Goal: Task Accomplishment & Management: Use online tool/utility

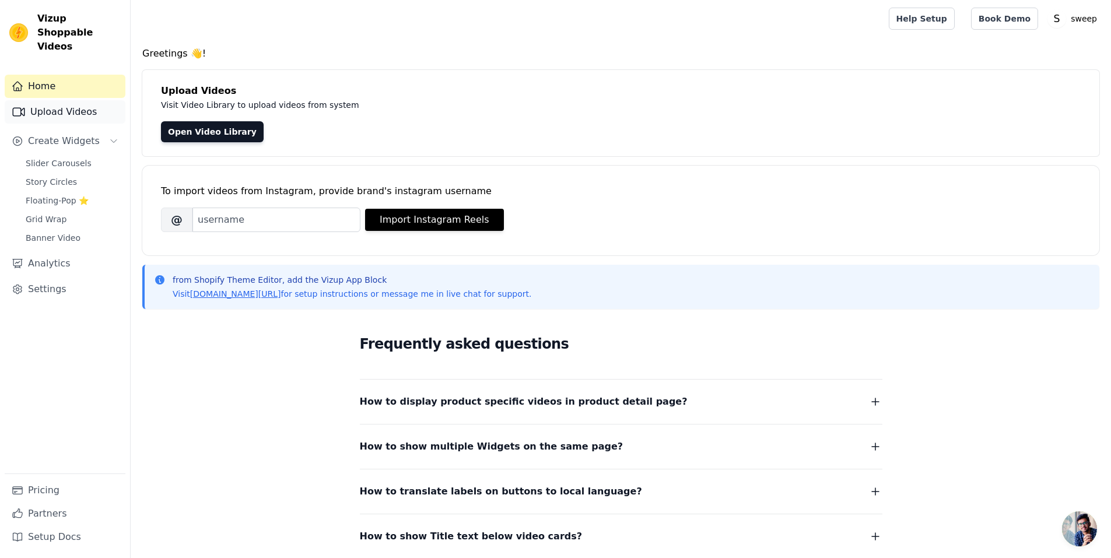
click at [66, 100] on link "Upload Videos" at bounding box center [65, 111] width 121 height 23
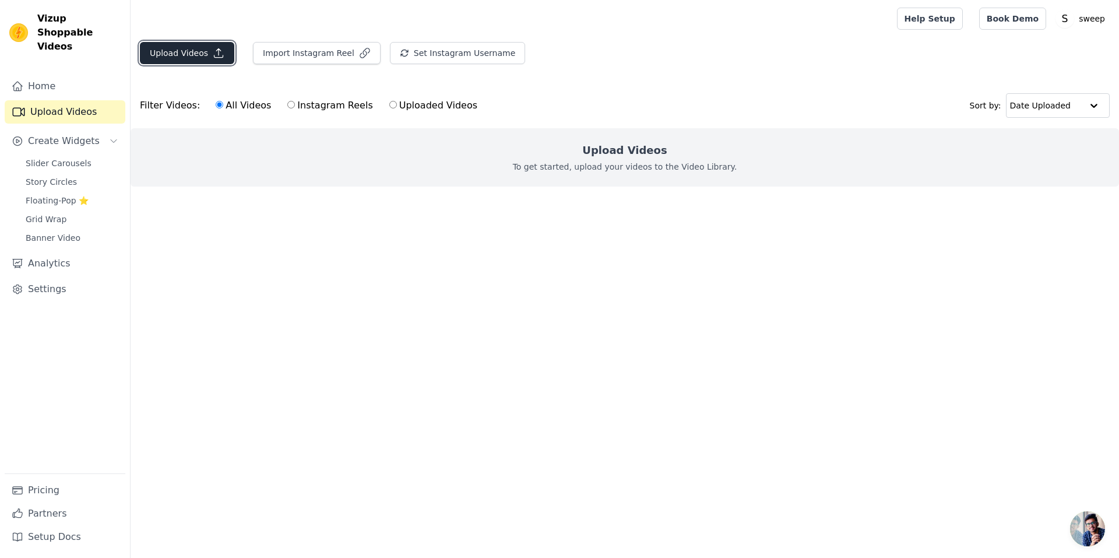
click at [220, 62] on button "Upload Videos" at bounding box center [187, 53] width 94 height 22
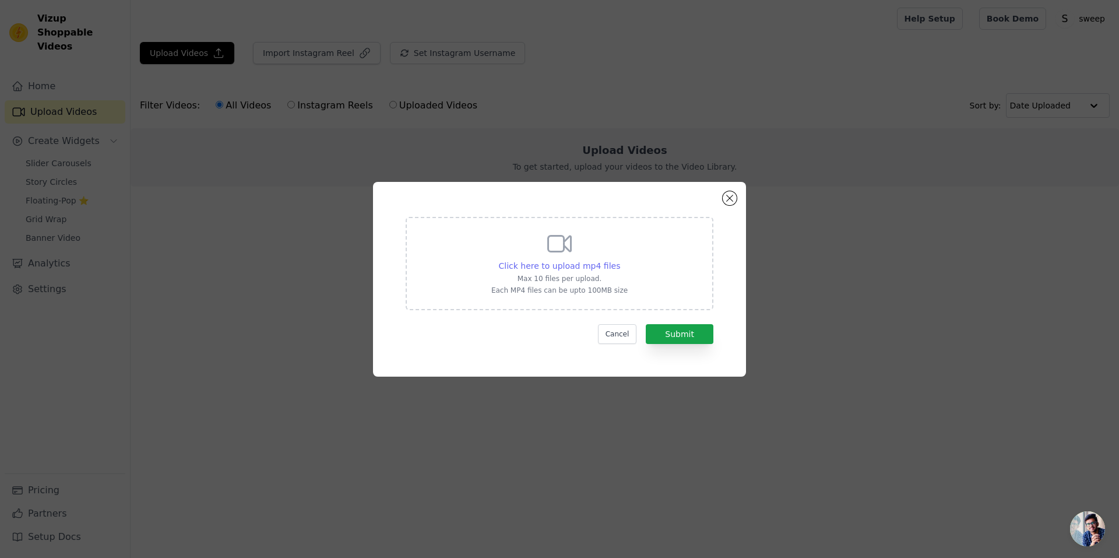
click at [536, 268] on span "Click here to upload mp4 files" at bounding box center [560, 265] width 122 height 9
click at [620, 260] on input "Click here to upload mp4 files Max 10 files per upload. Each MP4 files can be u…" at bounding box center [620, 259] width 1 height 1
type input "C:\fakepath\WhatsApp Video [DATE] 03.17.40_ba32f493.mp4"
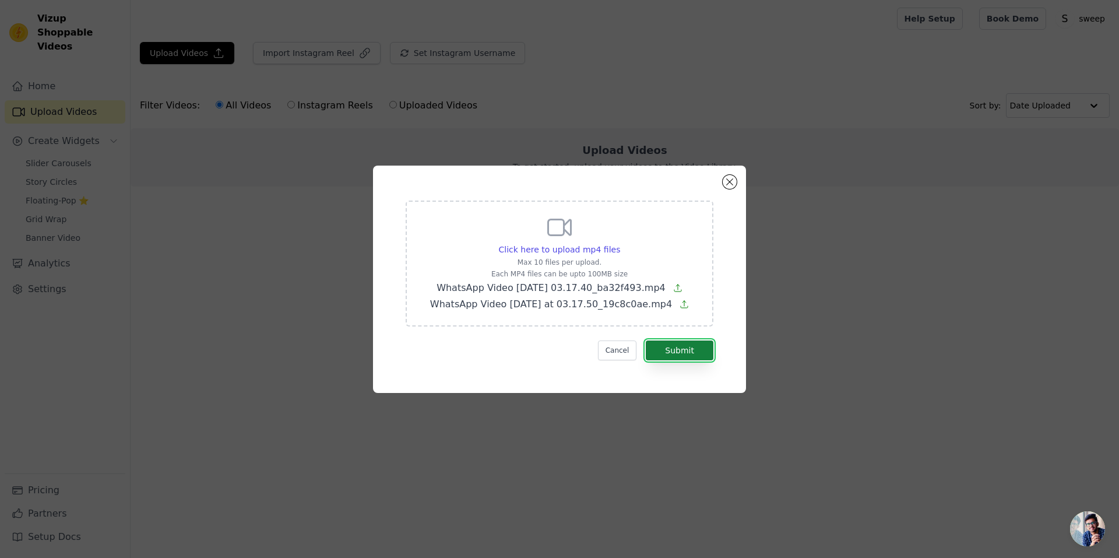
click at [694, 352] on button "Submit" at bounding box center [680, 351] width 68 height 20
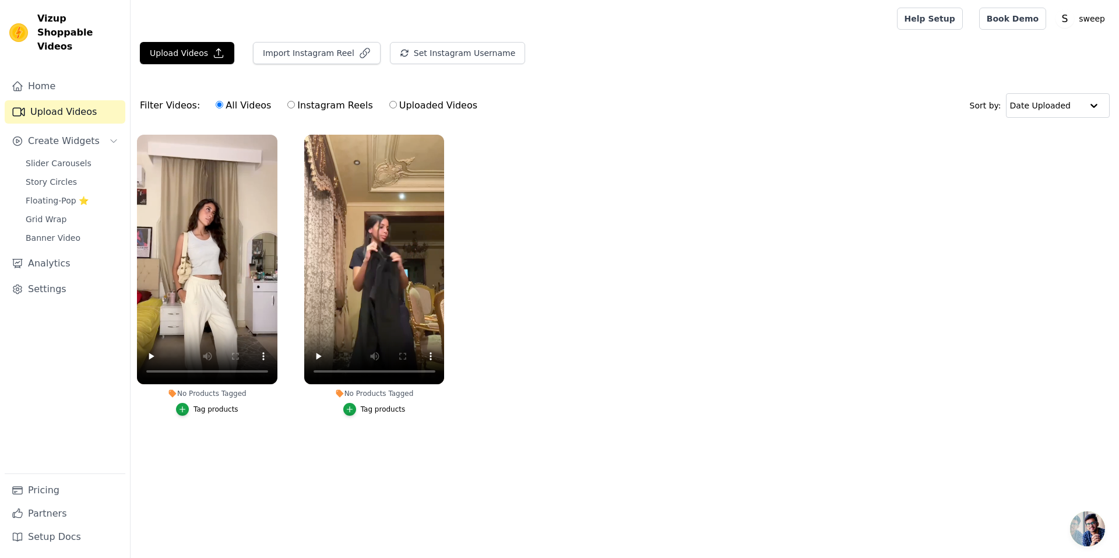
click at [367, 394] on div "No Products Tagged" at bounding box center [374, 393] width 141 height 9
click at [352, 412] on icon "button" at bounding box center [350, 409] width 8 height 8
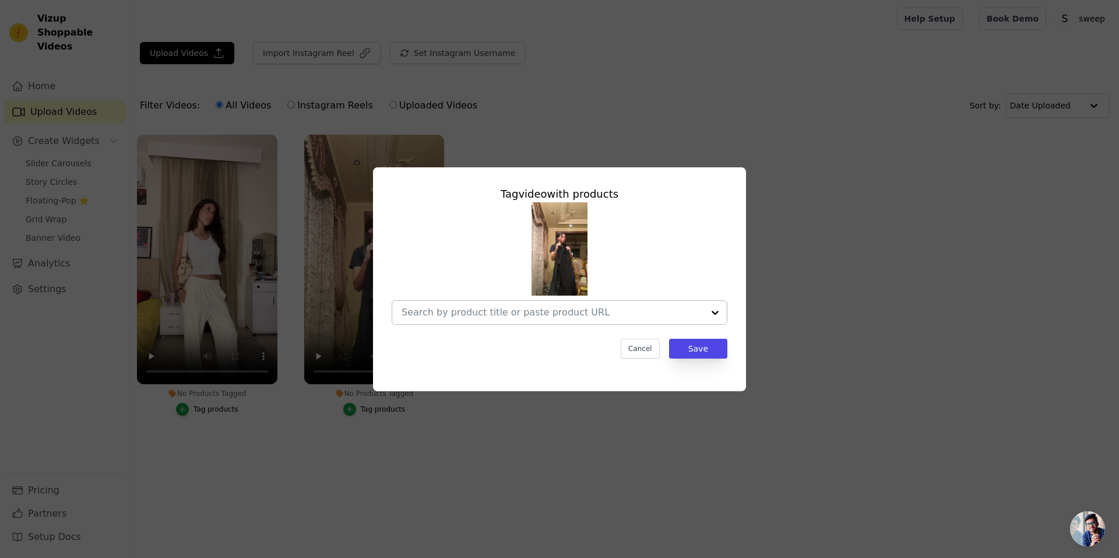
click at [550, 313] on input "No Products Tagged Tag video with products Cancel Save Tag products" at bounding box center [553, 312] width 302 height 11
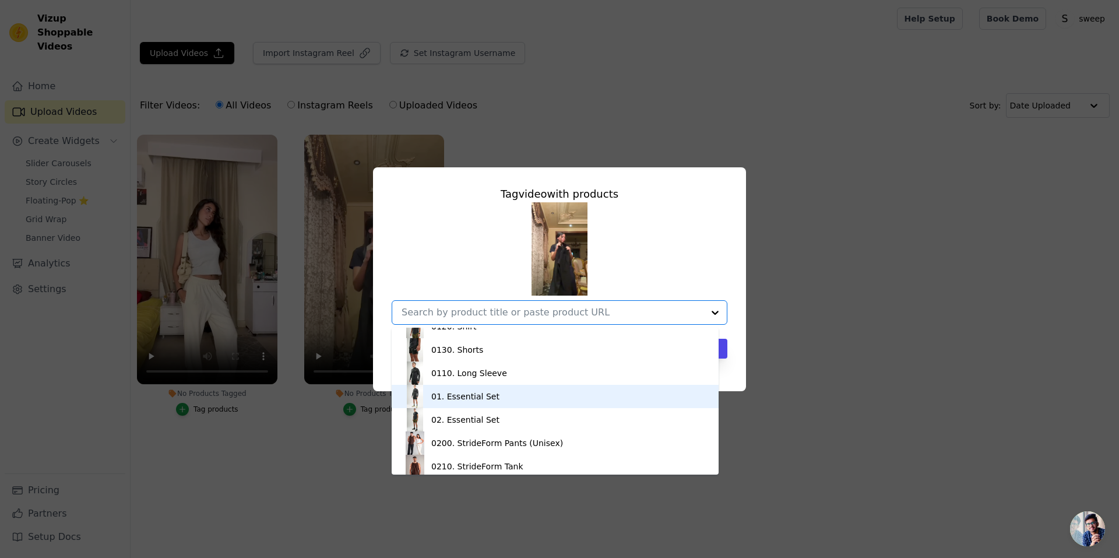
scroll to position [63, 0]
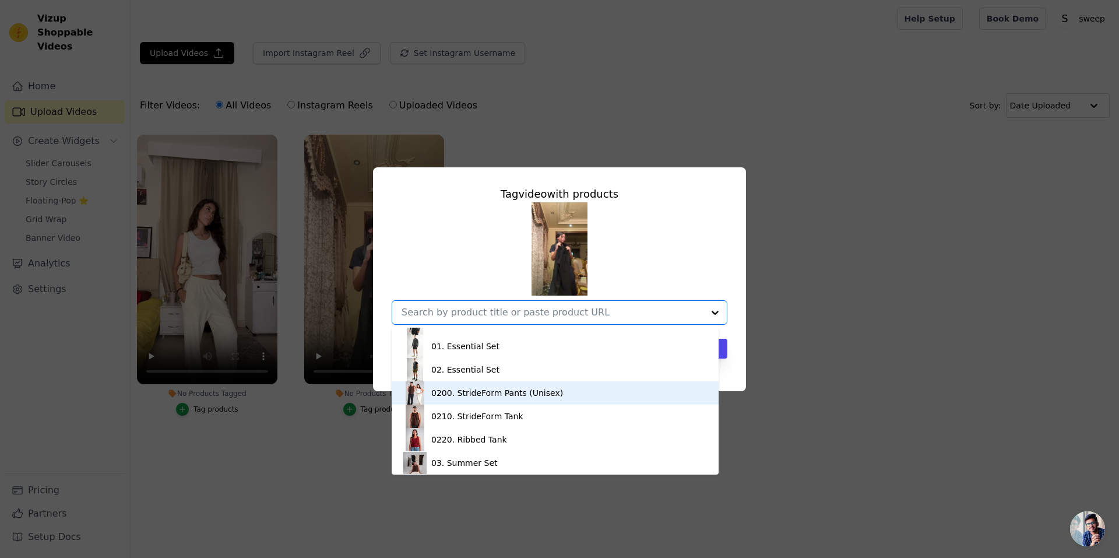
click at [516, 400] on div "0200. StrideForm Pants (Unisex)" at bounding box center [555, 392] width 304 height 23
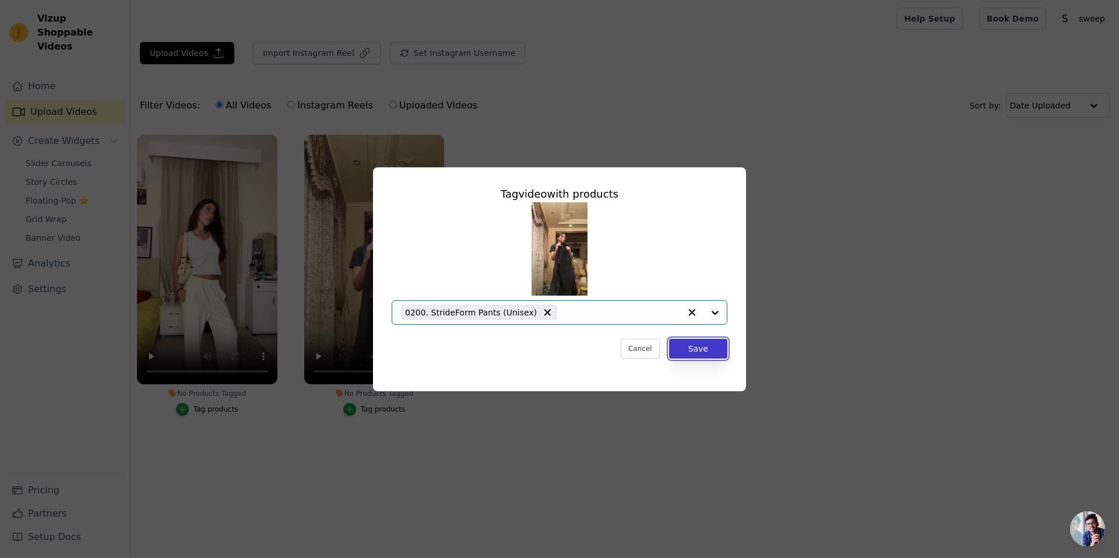
click at [707, 348] on button "Save" at bounding box center [698, 349] width 58 height 20
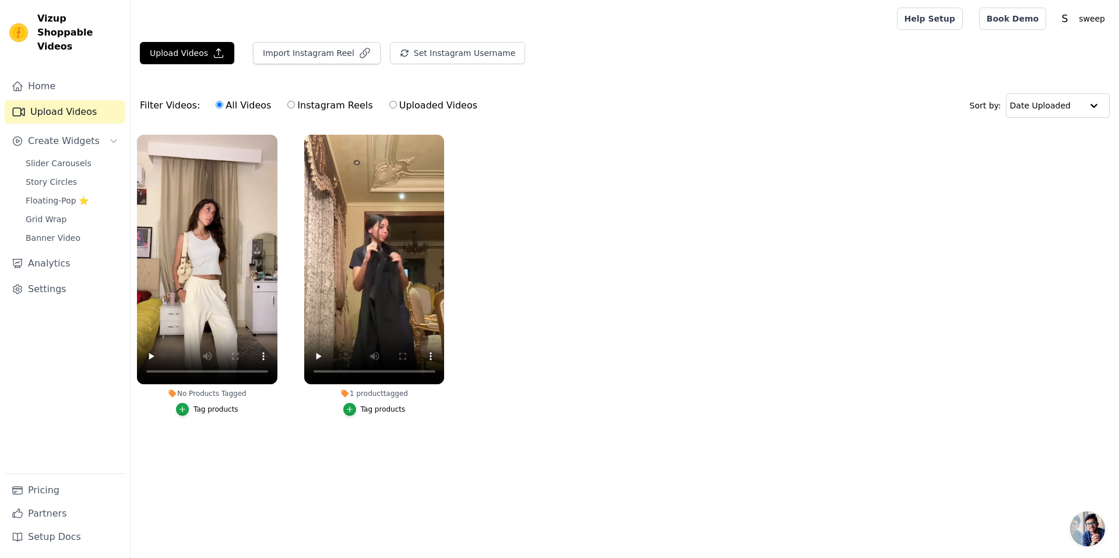
click at [226, 410] on div "Tag products" at bounding box center [216, 409] width 45 height 9
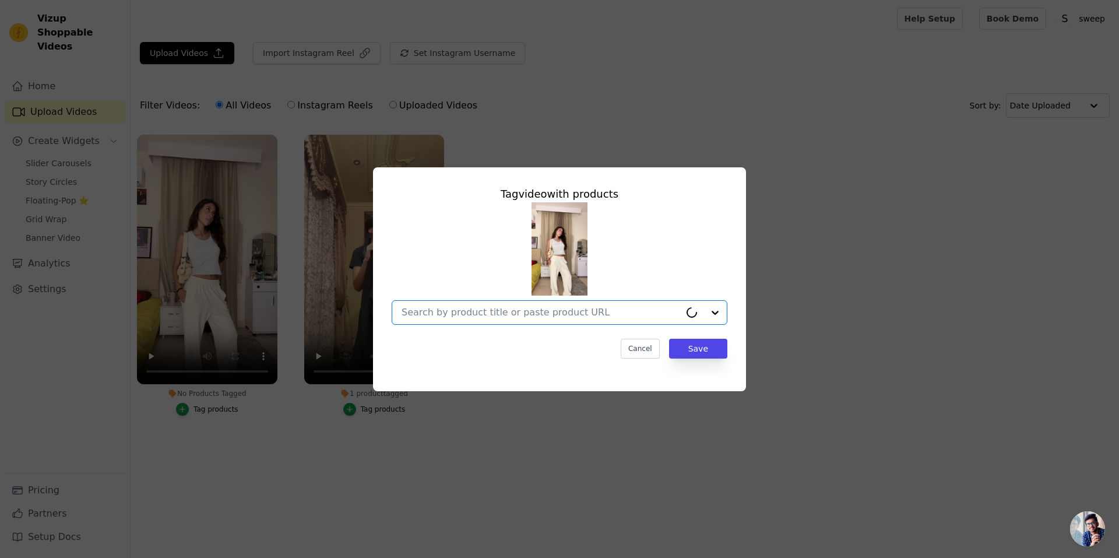
click at [525, 317] on input "No Products Tagged Tag video with products Option undefined, selected. Cancel S…" at bounding box center [541, 312] width 279 height 11
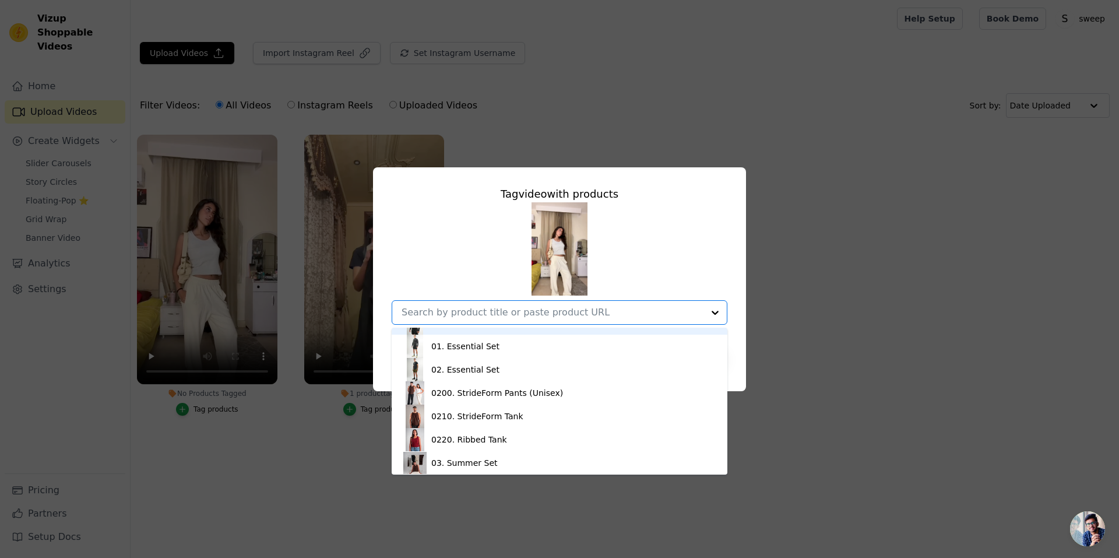
scroll to position [47, 0]
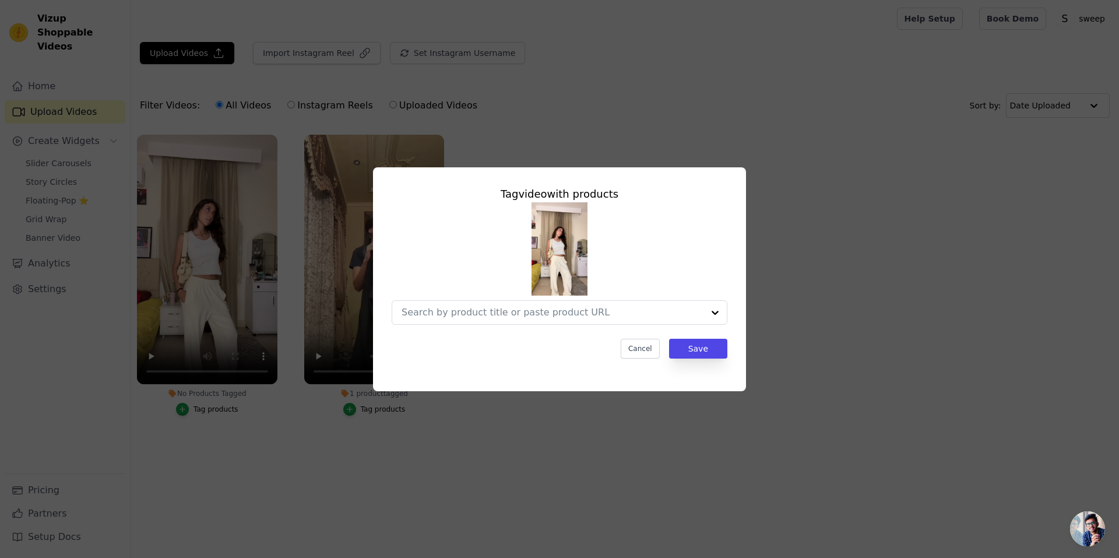
drag, startPoint x: 798, startPoint y: 303, endPoint x: 783, endPoint y: 297, distance: 16.0
click at [791, 303] on div "Tag video with products Cancel Save" at bounding box center [560, 279] width 1082 height 261
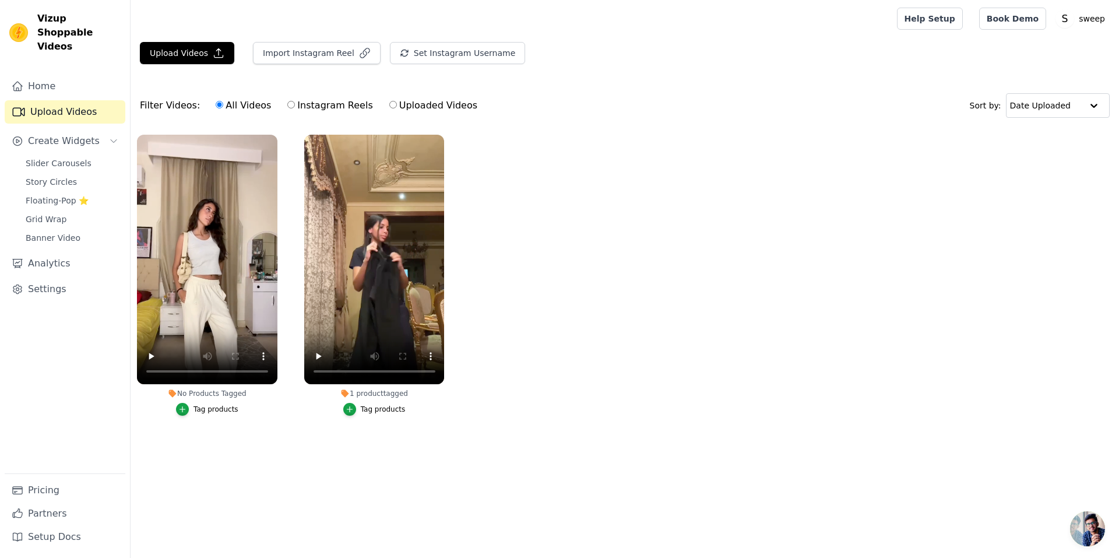
click at [228, 410] on div "Tag products" at bounding box center [216, 409] width 45 height 9
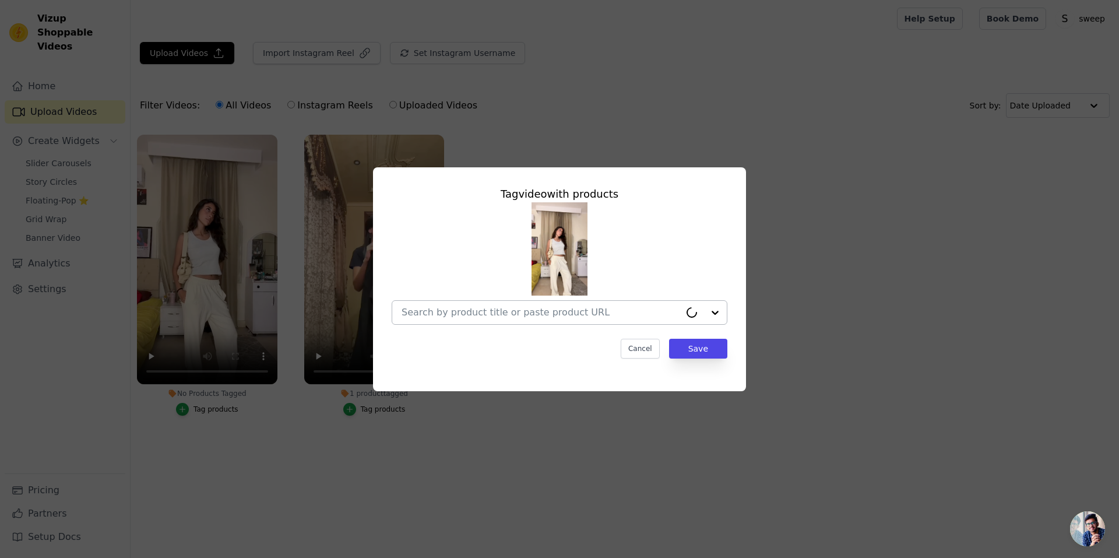
click at [546, 317] on input "No Products Tagged Tag video with products Cancel Save Tag products" at bounding box center [541, 312] width 279 height 11
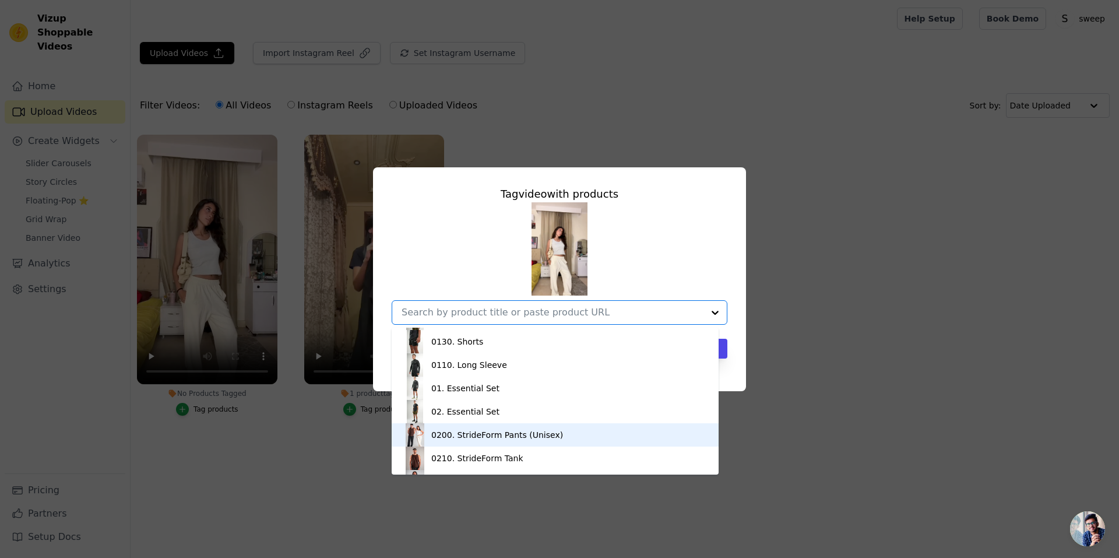
scroll to position [63, 0]
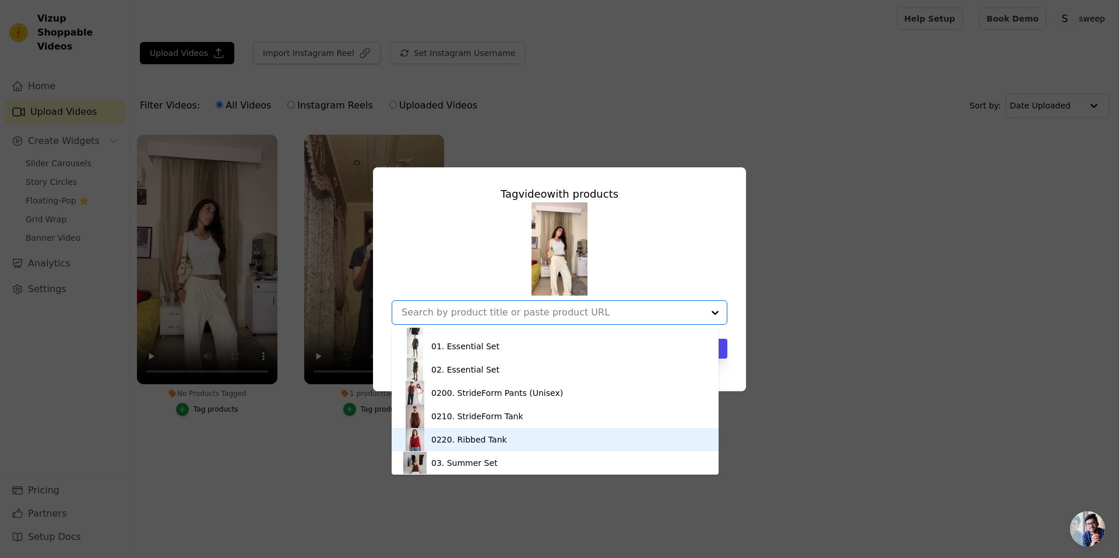
click at [484, 434] on div "0220. Ribbed Tank" at bounding box center [469, 440] width 76 height 12
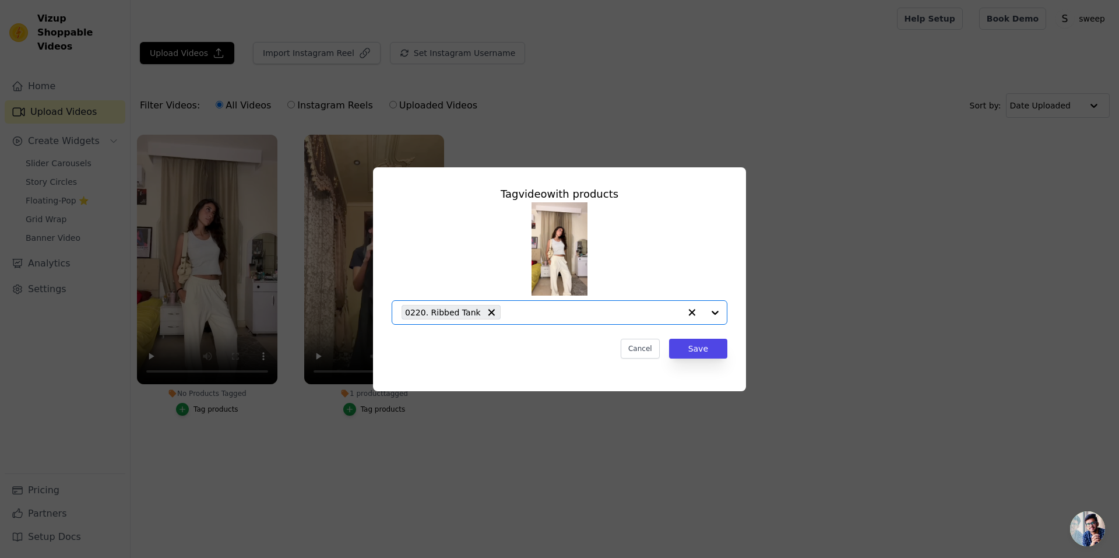
click at [552, 320] on div "0220. Ribbed Tank" at bounding box center [541, 312] width 279 height 23
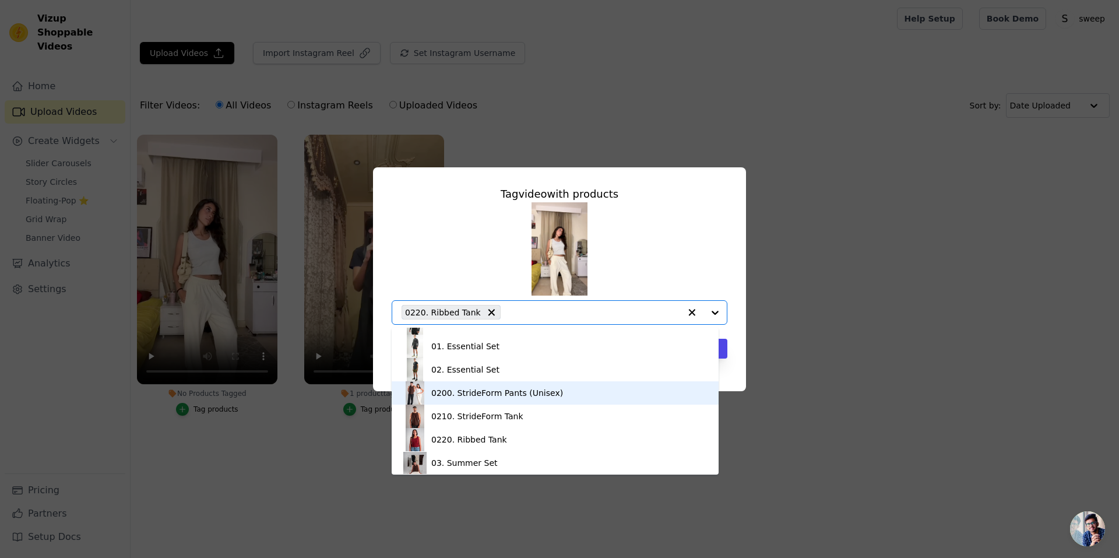
click at [508, 391] on div "0200. StrideForm Pants (Unisex)" at bounding box center [497, 393] width 132 height 12
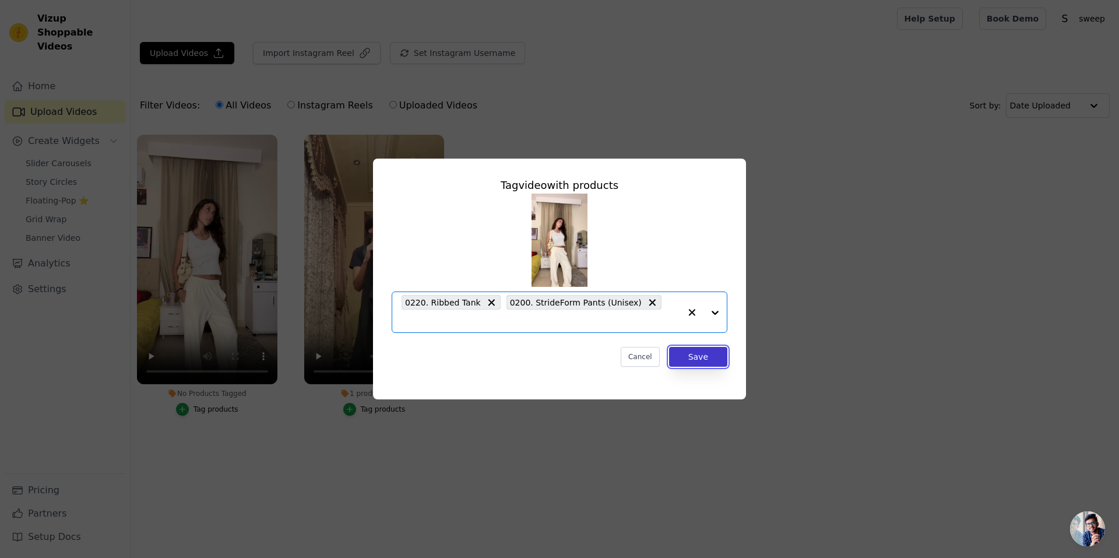
click at [694, 349] on button "Save" at bounding box center [698, 357] width 58 height 20
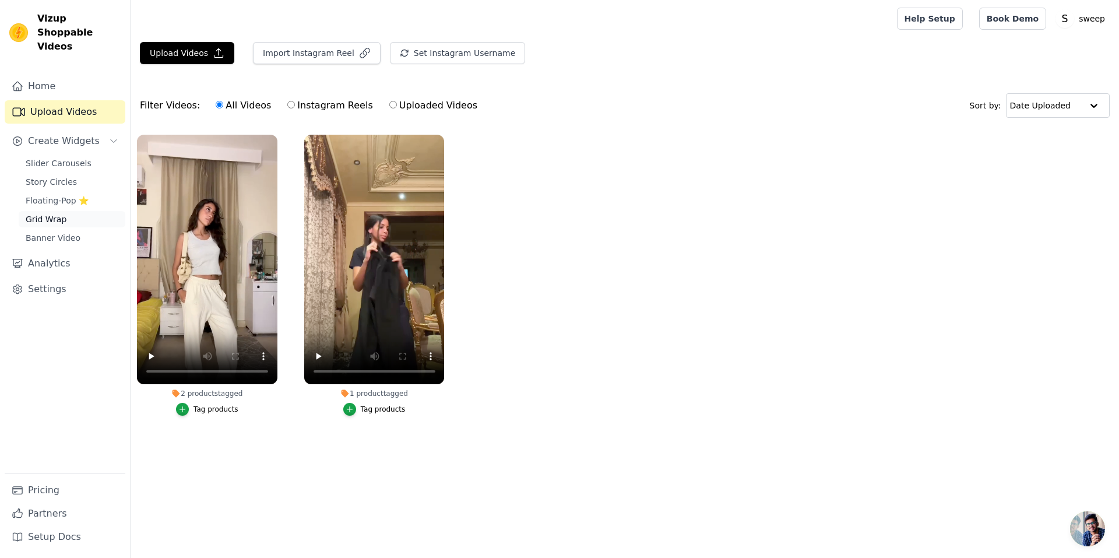
click at [71, 211] on link "Grid Wrap" at bounding box center [72, 219] width 107 height 16
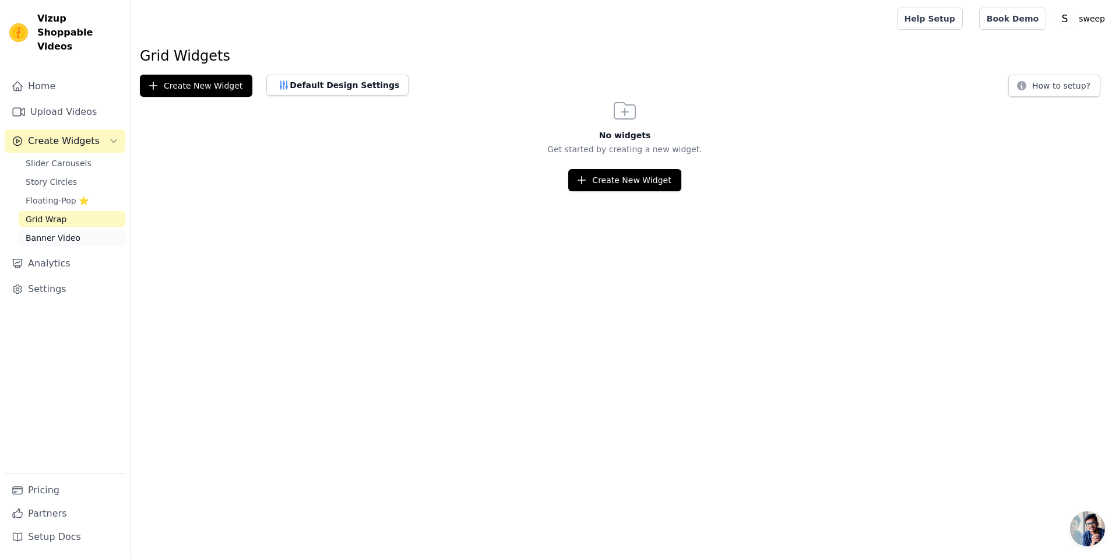
click at [47, 232] on span "Banner Video" at bounding box center [53, 238] width 55 height 12
click at [58, 213] on span "Grid Wrap" at bounding box center [46, 219] width 41 height 12
click at [655, 178] on button "Create New Widget" at bounding box center [624, 180] width 113 height 22
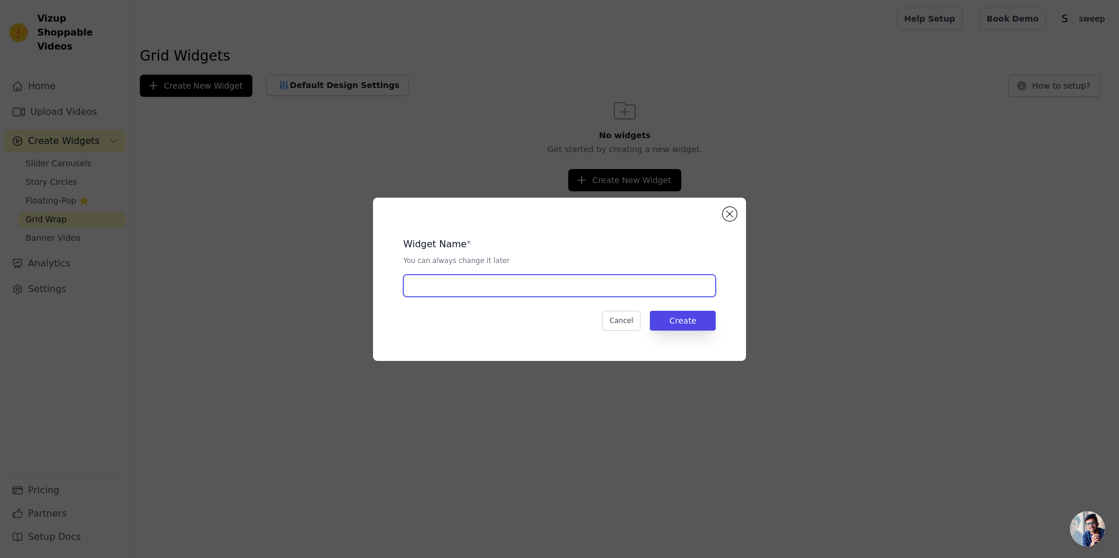
click at [600, 292] on input "text" at bounding box center [559, 286] width 313 height 22
type input "pants-women"
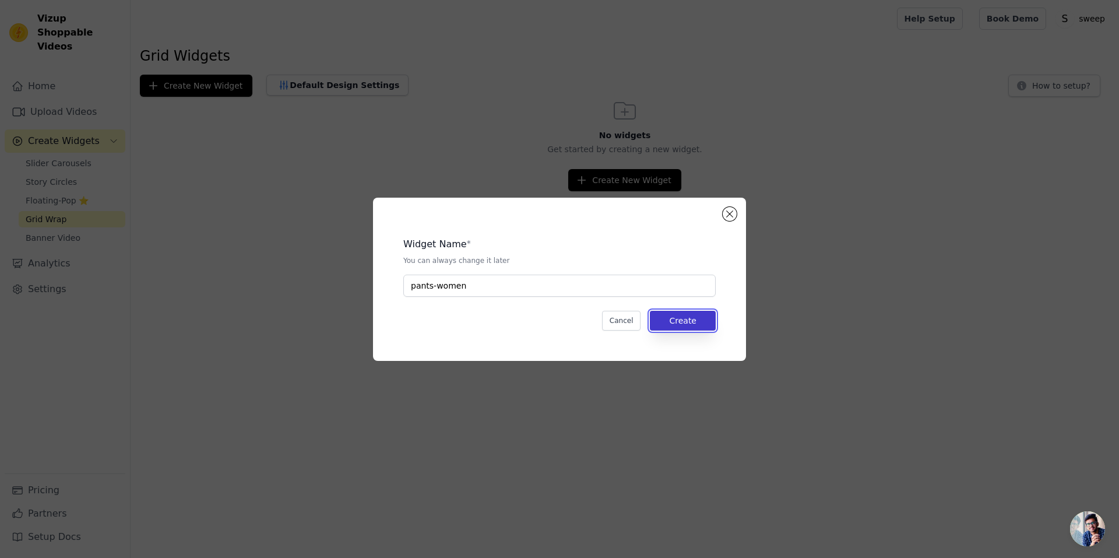
click at [672, 318] on button "Create" at bounding box center [683, 321] width 66 height 20
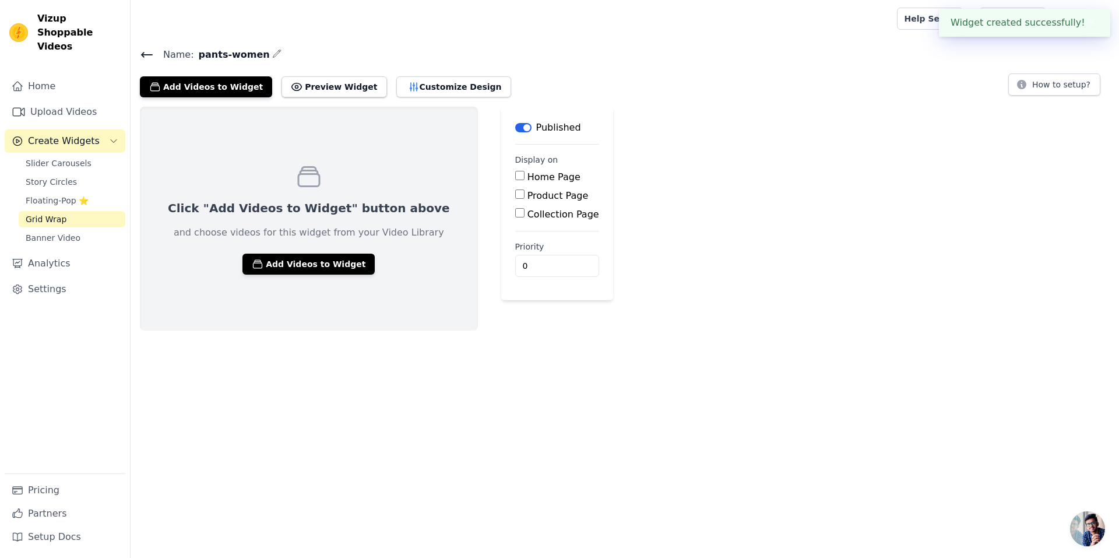
click at [528, 196] on label "Product Page" at bounding box center [558, 195] width 61 height 11
click at [515, 196] on input "Product Page" at bounding box center [519, 193] width 9 height 9
checkbox input "true"
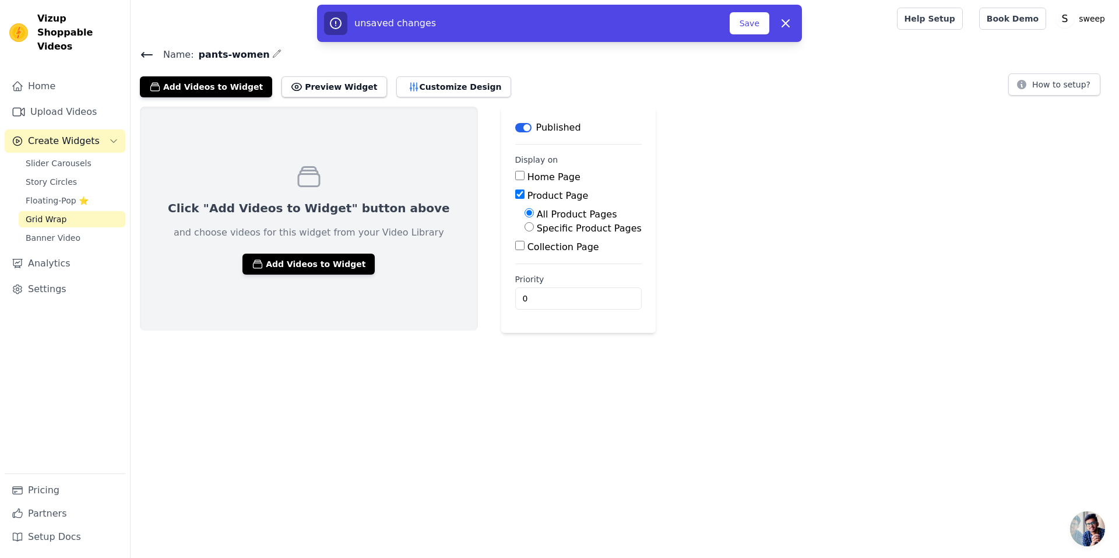
click at [537, 225] on label "Specific Product Pages" at bounding box center [589, 228] width 105 height 11
click at [529, 225] on input "Specific Product Pages" at bounding box center [529, 226] width 9 height 9
radio input "true"
click at [530, 251] on button "Select Products" at bounding box center [564, 255] width 78 height 20
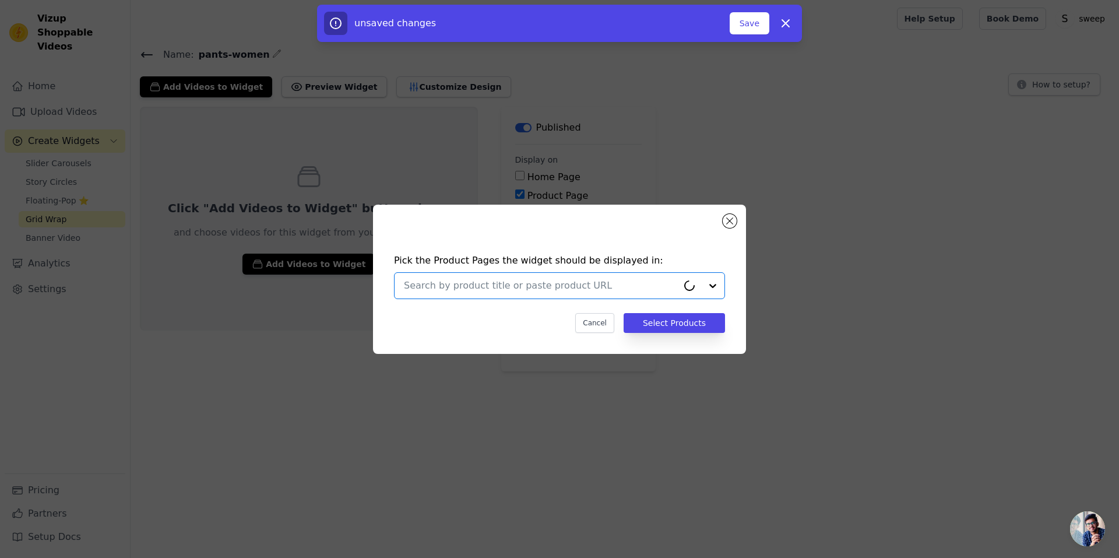
click at [545, 280] on input "text" at bounding box center [541, 286] width 274 height 14
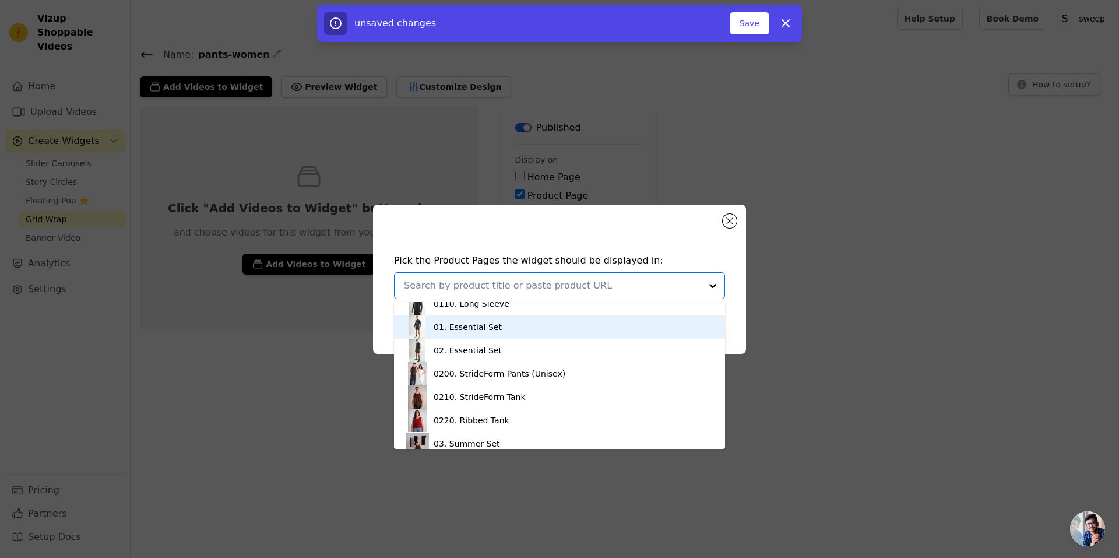
scroll to position [66, 0]
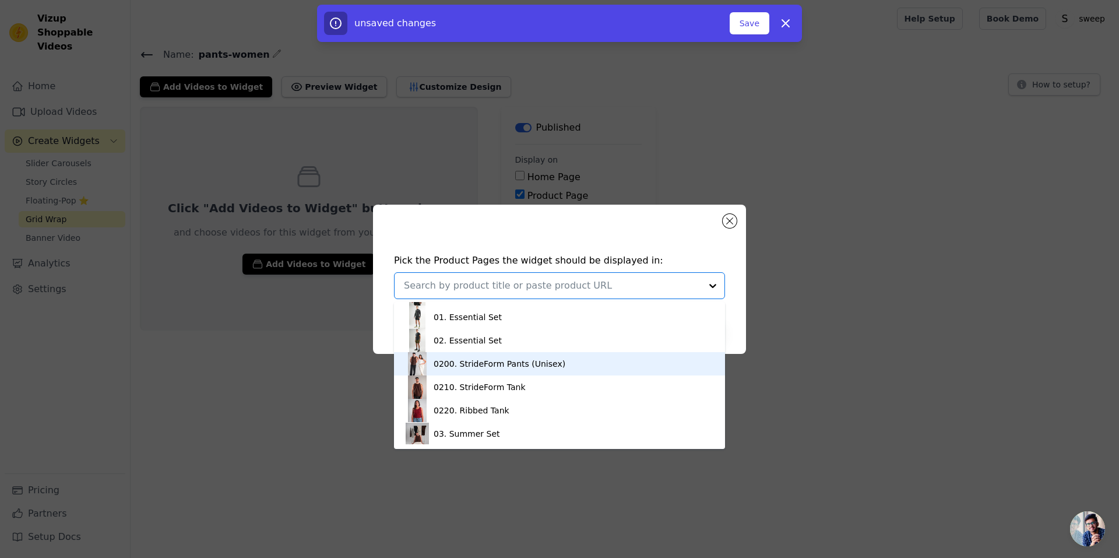
click at [482, 370] on div "0200. StrideForm Pants (Unisex)" at bounding box center [560, 363] width 308 height 23
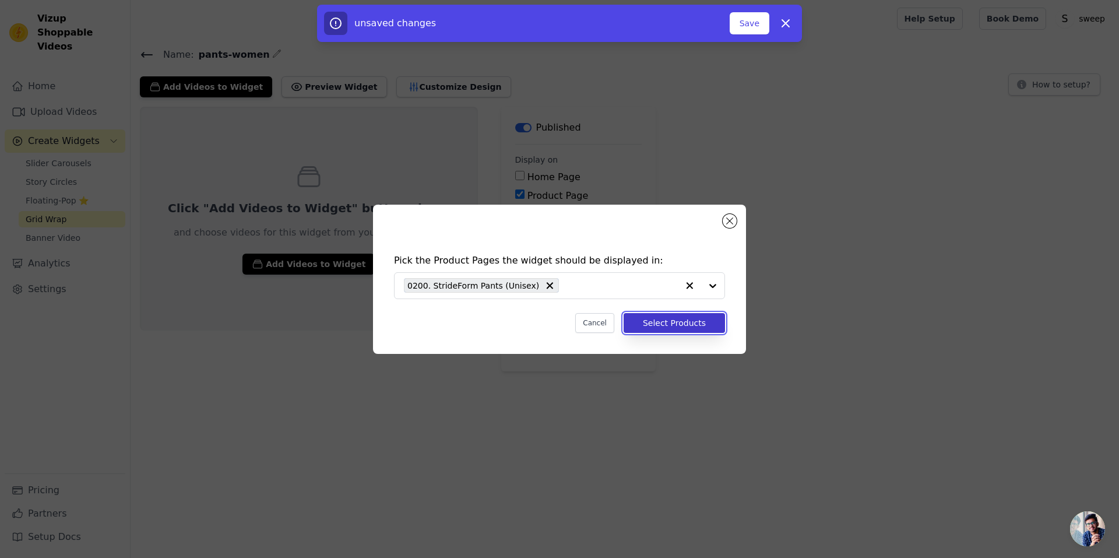
click at [656, 315] on button "Select Products" at bounding box center [674, 323] width 101 height 20
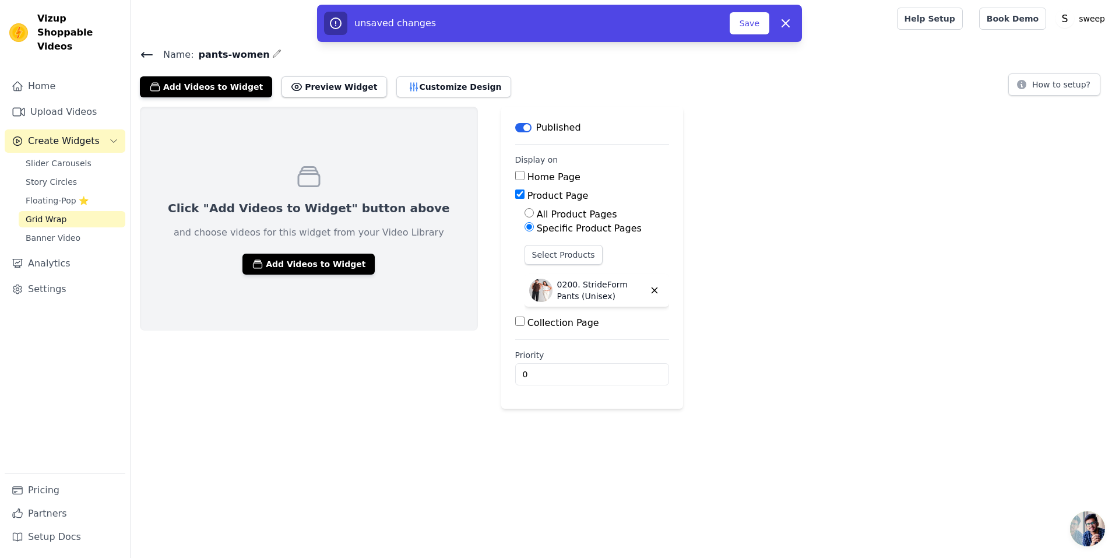
click at [432, 360] on div "Click "Add Videos to Widget" button above and choose videos for this widget fro…" at bounding box center [309, 258] width 338 height 302
click at [319, 268] on button "Add Videos to Widget" at bounding box center [309, 264] width 132 height 21
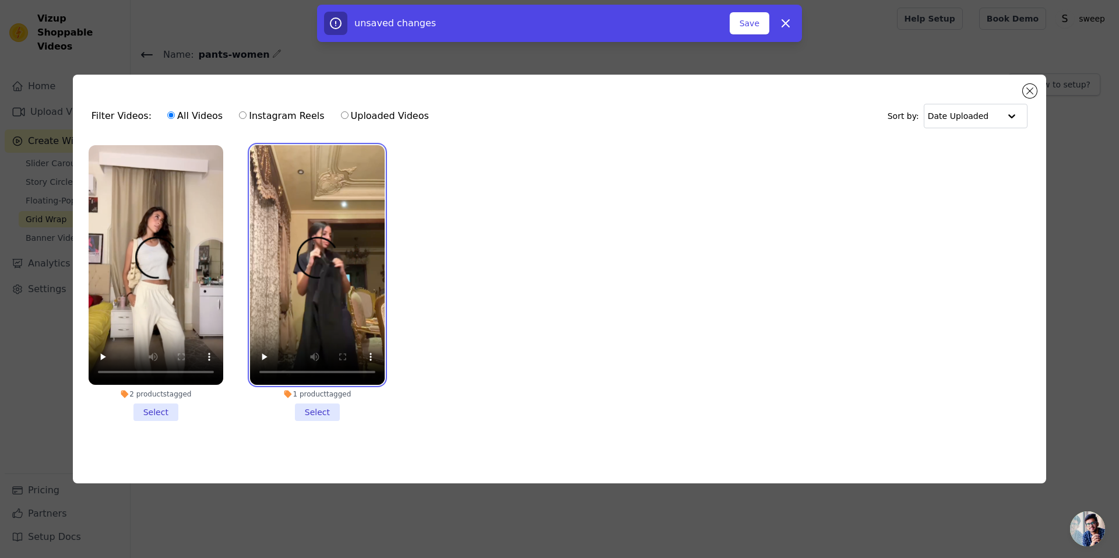
click at [260, 149] on video at bounding box center [317, 265] width 135 height 240
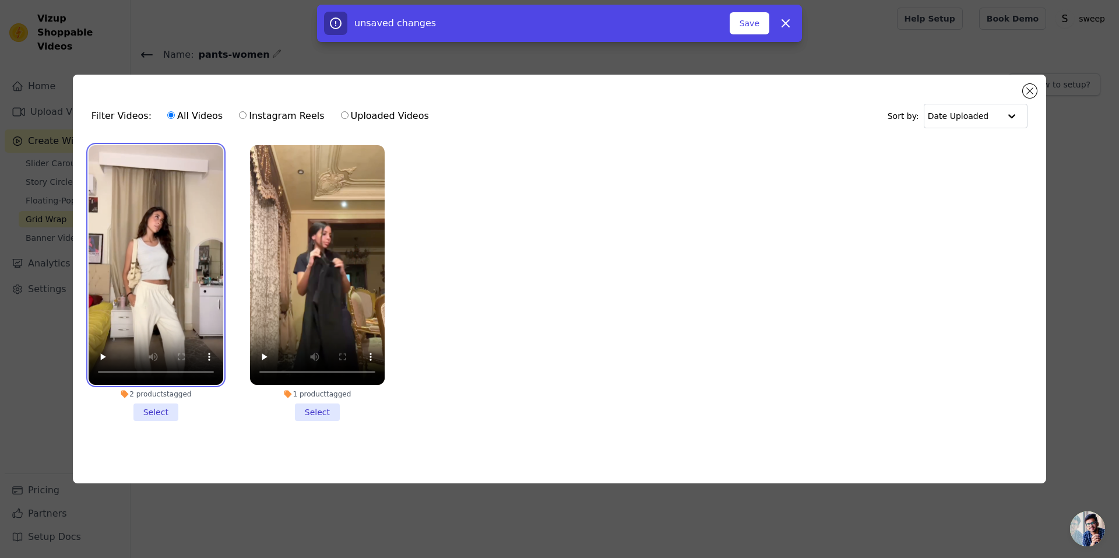
click at [193, 179] on video at bounding box center [156, 265] width 135 height 240
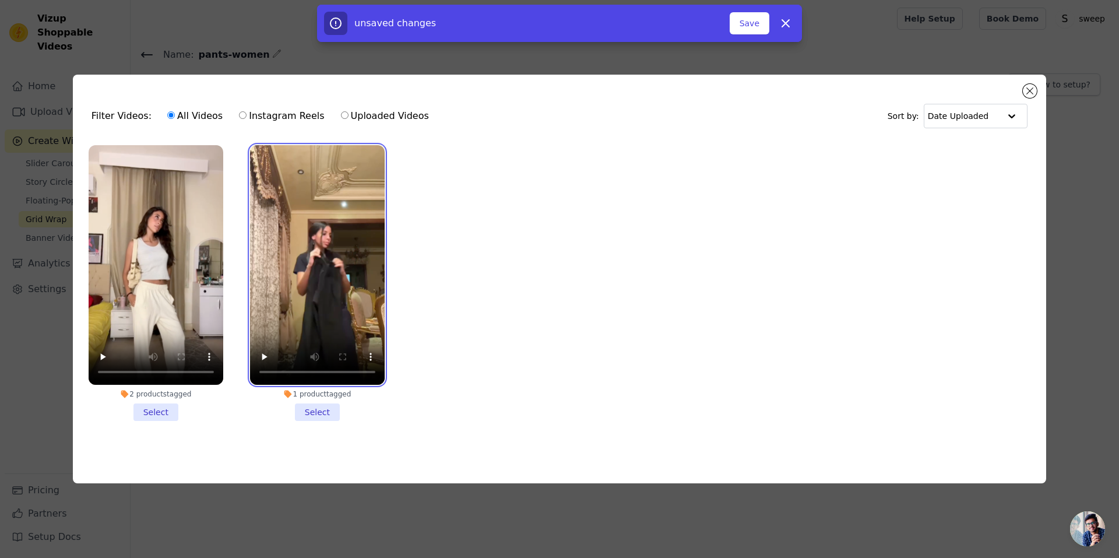
click at [276, 235] on video at bounding box center [317, 265] width 135 height 240
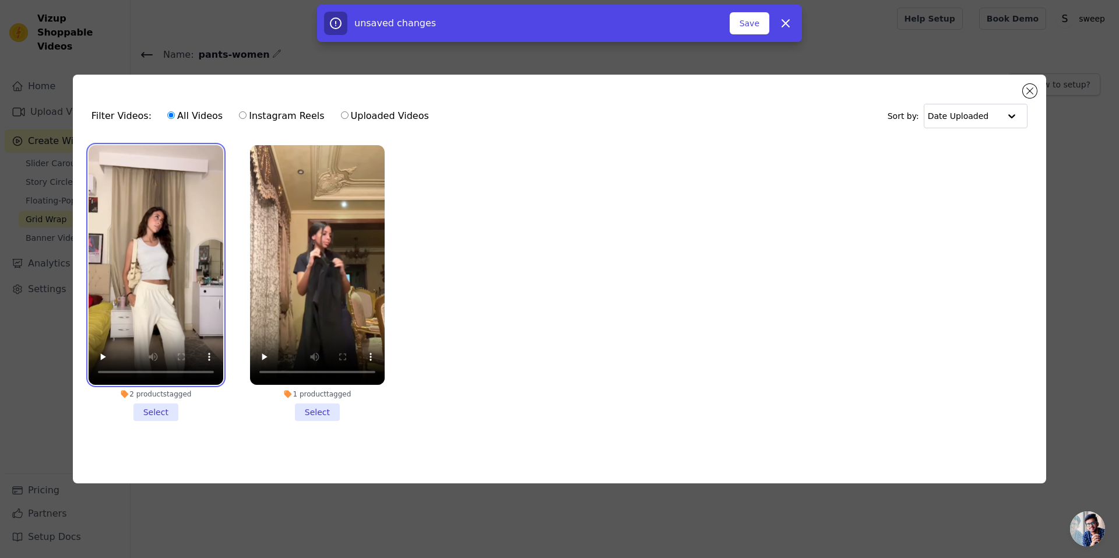
click at [160, 255] on video at bounding box center [156, 265] width 135 height 240
click at [165, 417] on li "2 products tagged Select" at bounding box center [156, 283] width 135 height 276
click at [0, 0] on input "2 products tagged Select" at bounding box center [0, 0] width 0 height 0
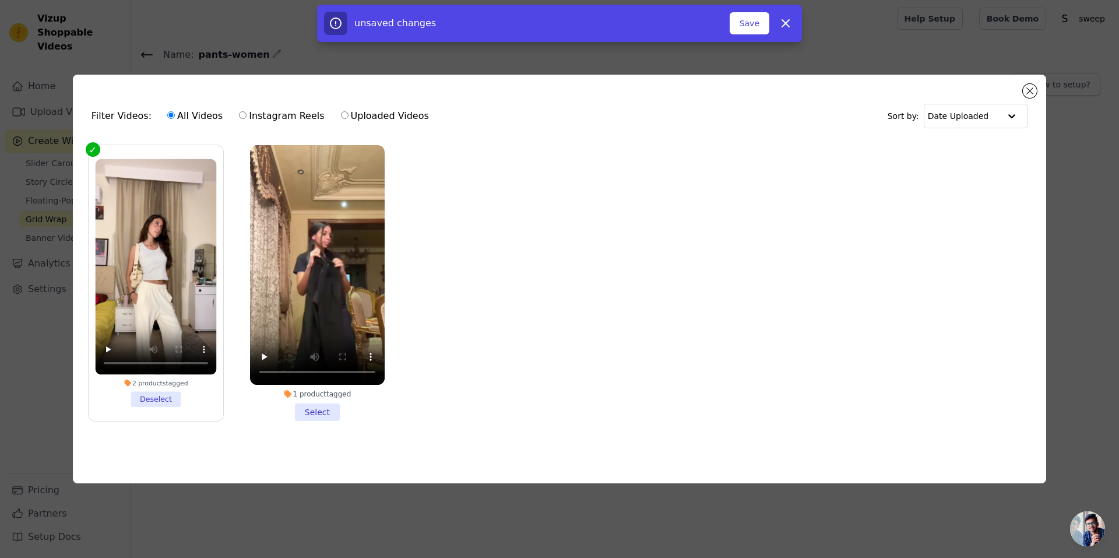
click at [321, 412] on li "1 product tagged Select" at bounding box center [317, 283] width 135 height 276
click at [0, 0] on input "1 product tagged Select" at bounding box center [0, 0] width 0 height 0
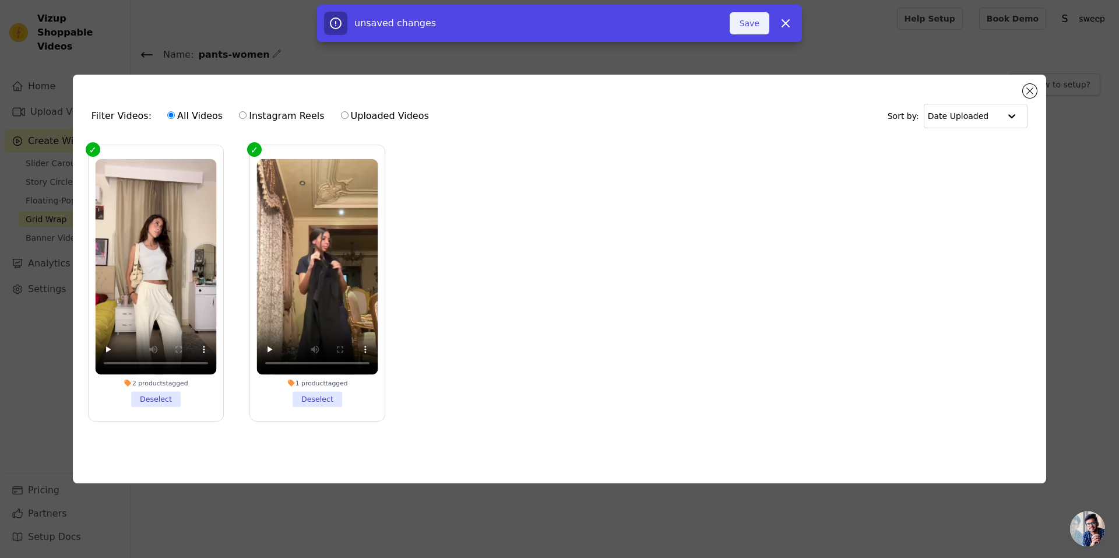
click at [748, 30] on button "Save" at bounding box center [750, 23] width 40 height 22
click at [747, 19] on button "Save" at bounding box center [750, 23] width 40 height 22
click at [1023, 86] on button "Close modal" at bounding box center [1030, 91] width 14 height 14
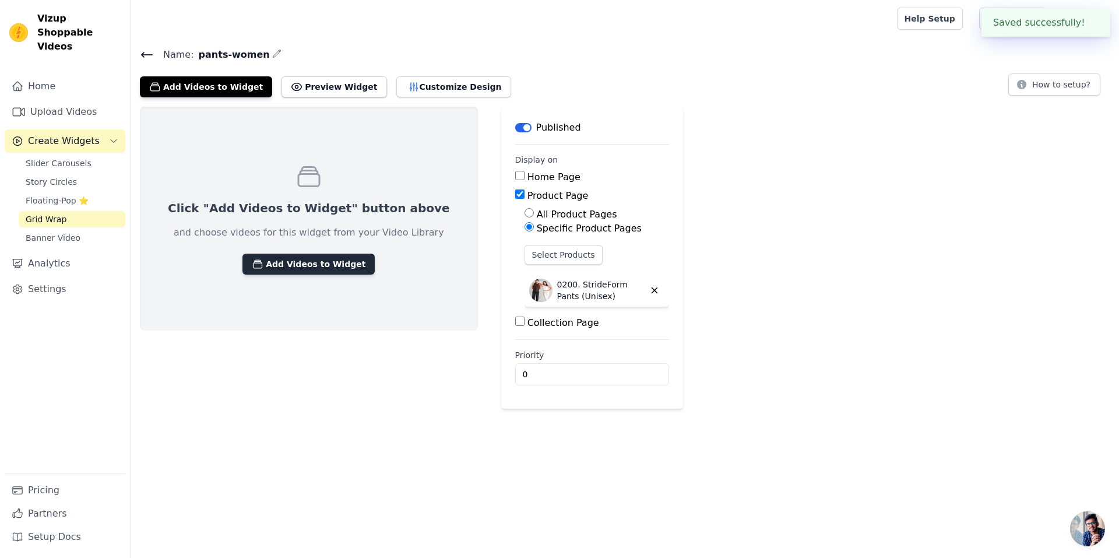
click at [278, 270] on button "Add Videos to Widget" at bounding box center [309, 264] width 132 height 21
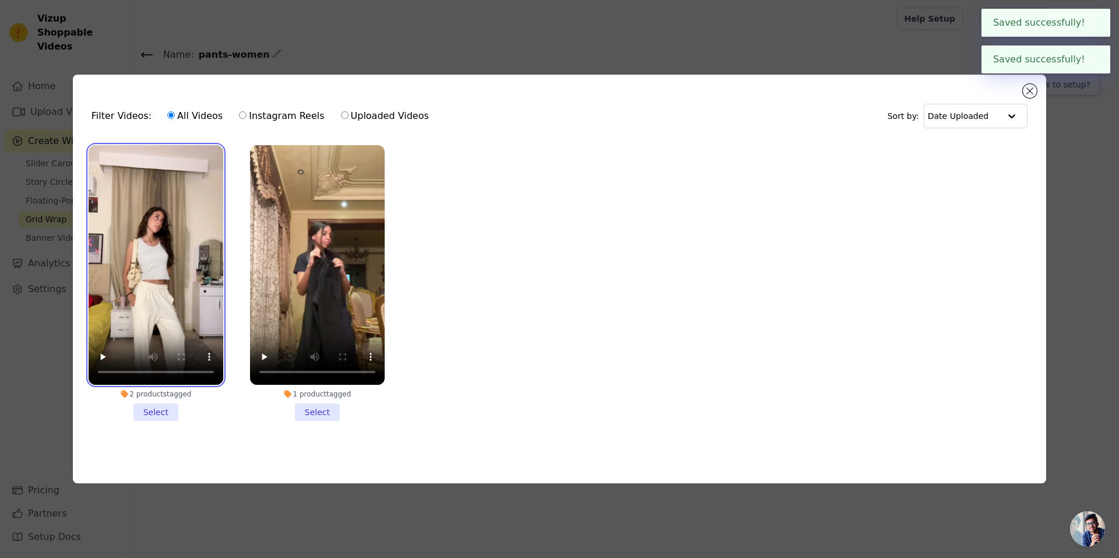
click at [183, 272] on video at bounding box center [156, 265] width 135 height 240
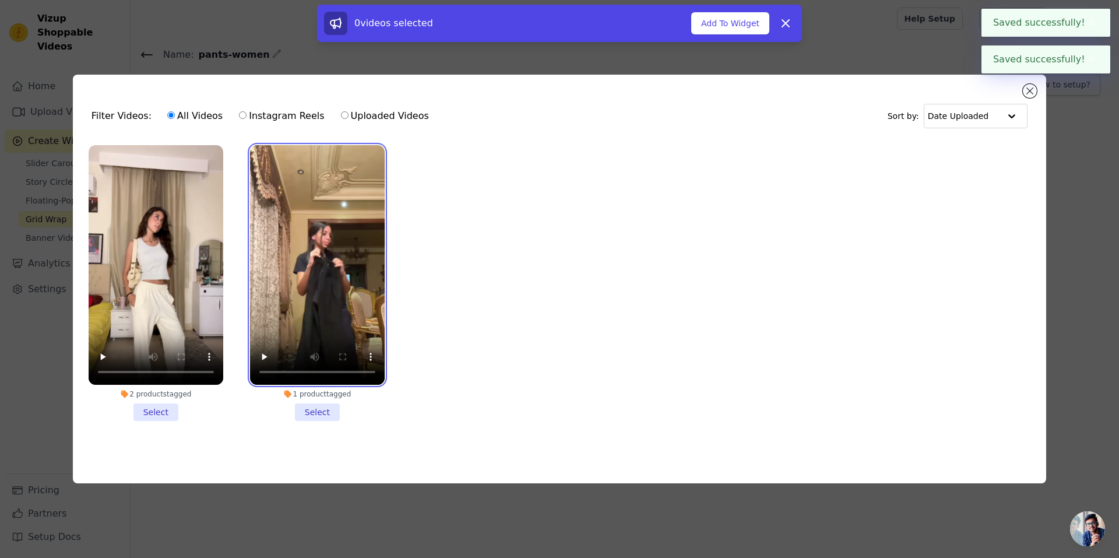
click at [276, 293] on video at bounding box center [317, 265] width 135 height 240
click at [324, 404] on li "1 product tagged Select" at bounding box center [317, 283] width 135 height 276
click at [0, 0] on input "1 product tagged Select" at bounding box center [0, 0] width 0 height 0
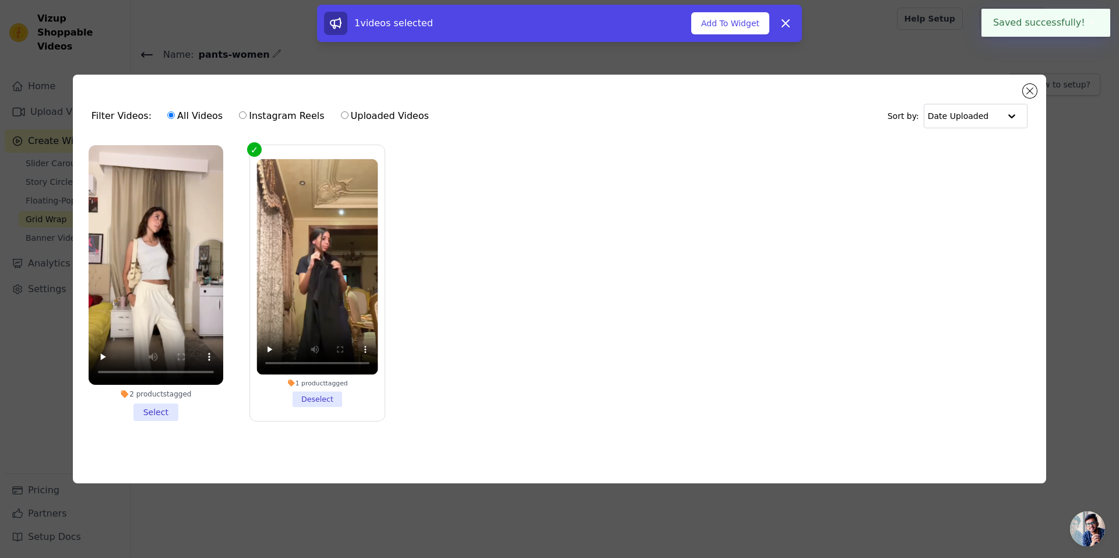
click at [154, 406] on li "2 products tagged Select" at bounding box center [156, 283] width 135 height 276
click at [0, 0] on input "2 products tagged Select" at bounding box center [0, 0] width 0 height 0
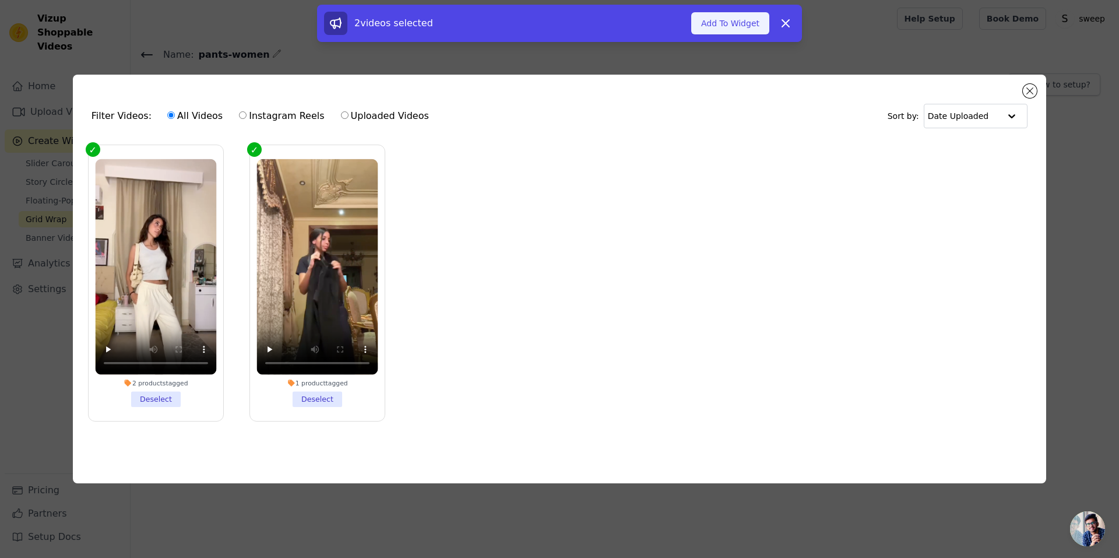
click at [731, 15] on button "Add To Widget" at bounding box center [731, 23] width 78 height 22
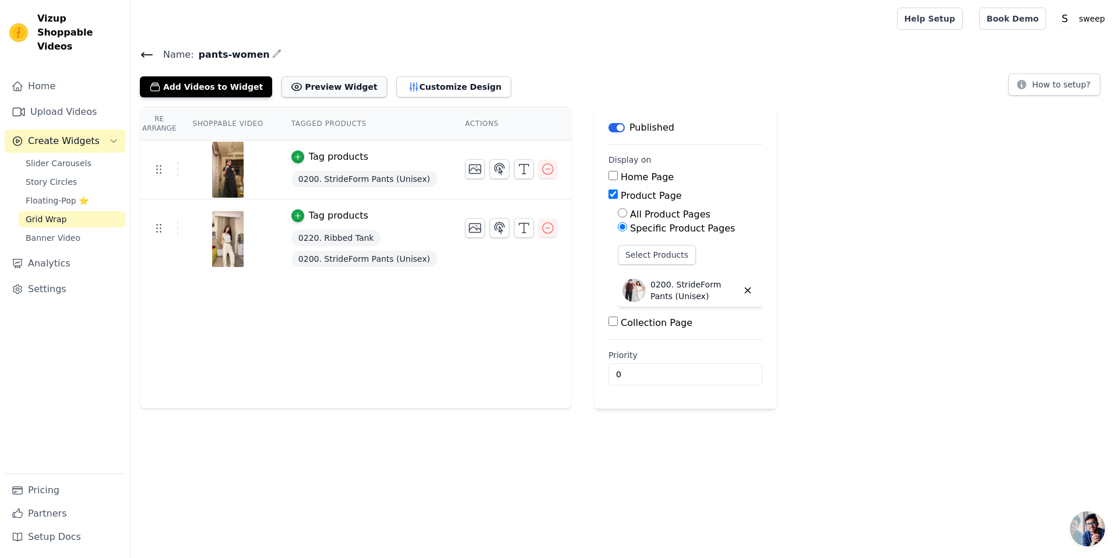
click at [319, 88] on button "Preview Widget" at bounding box center [334, 86] width 105 height 21
click at [1056, 76] on button "How to setup?" at bounding box center [1055, 84] width 92 height 22
click at [294, 157] on icon "button" at bounding box center [298, 157] width 8 height 8
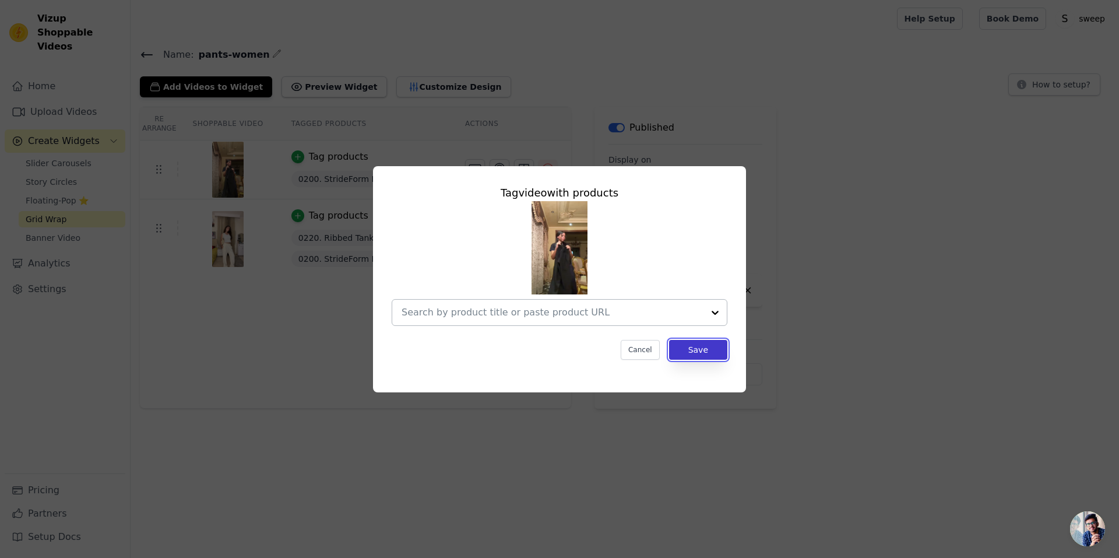
click at [681, 347] on button "Save" at bounding box center [698, 350] width 58 height 20
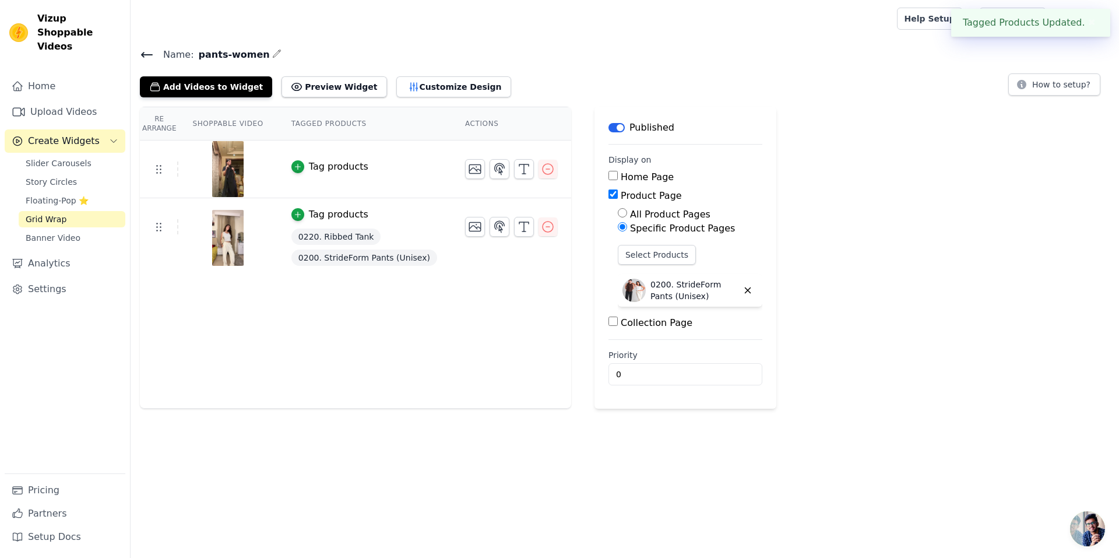
click at [293, 221] on td "Tag products 0220. Ribbed Tank 0200. StrideForm Pants (Unisex)" at bounding box center [365, 238] width 174 height 80
click at [293, 206] on td "Tag products 0220. Ribbed Tank 0200. StrideForm Pants (Unisex)" at bounding box center [365, 238] width 174 height 80
click at [296, 209] on button "Tag products" at bounding box center [330, 215] width 77 height 14
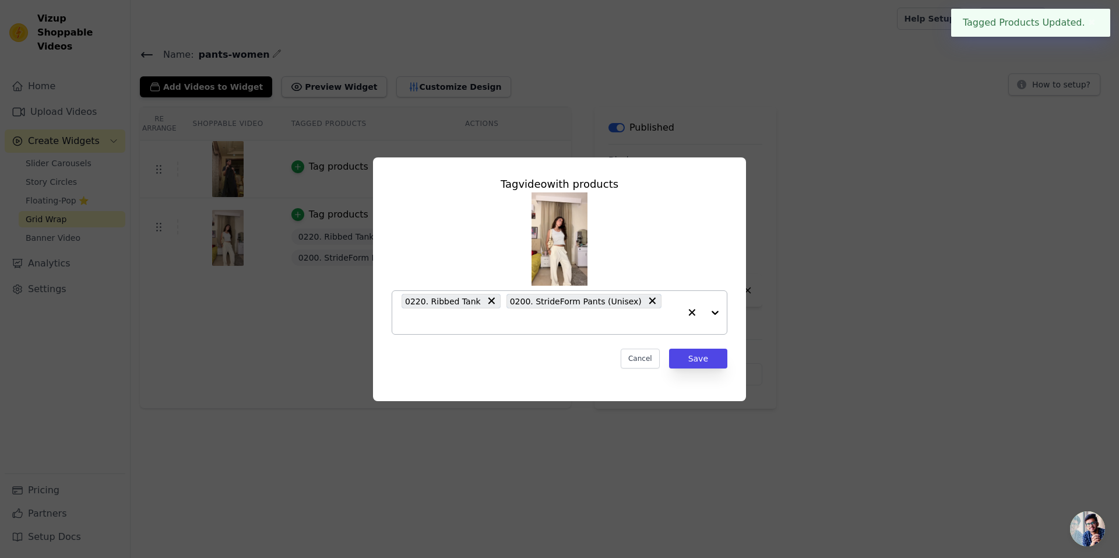
click at [486, 307] on icon at bounding box center [492, 301] width 12 height 12
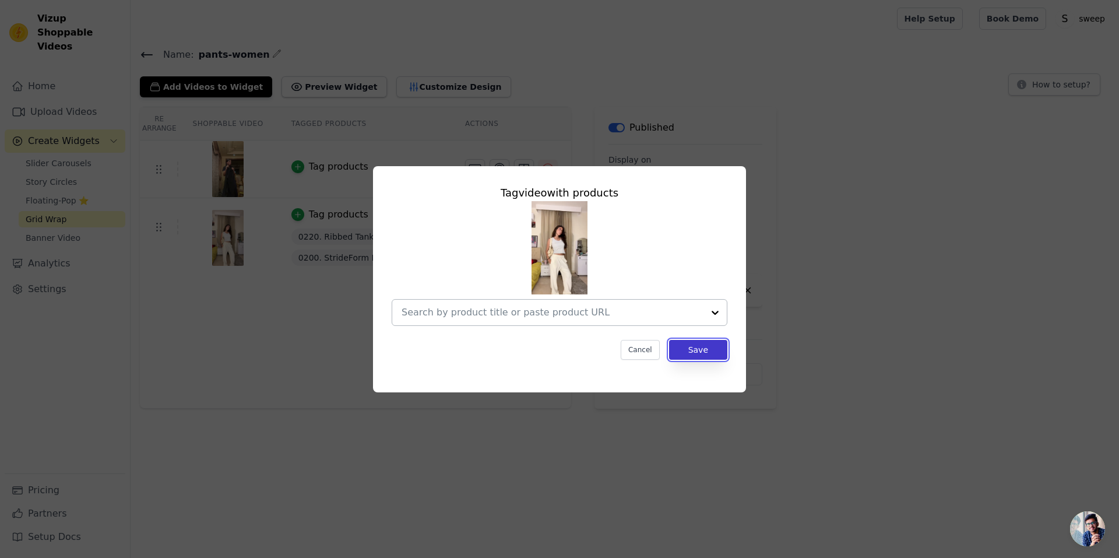
click at [701, 349] on button "Save" at bounding box center [698, 350] width 58 height 20
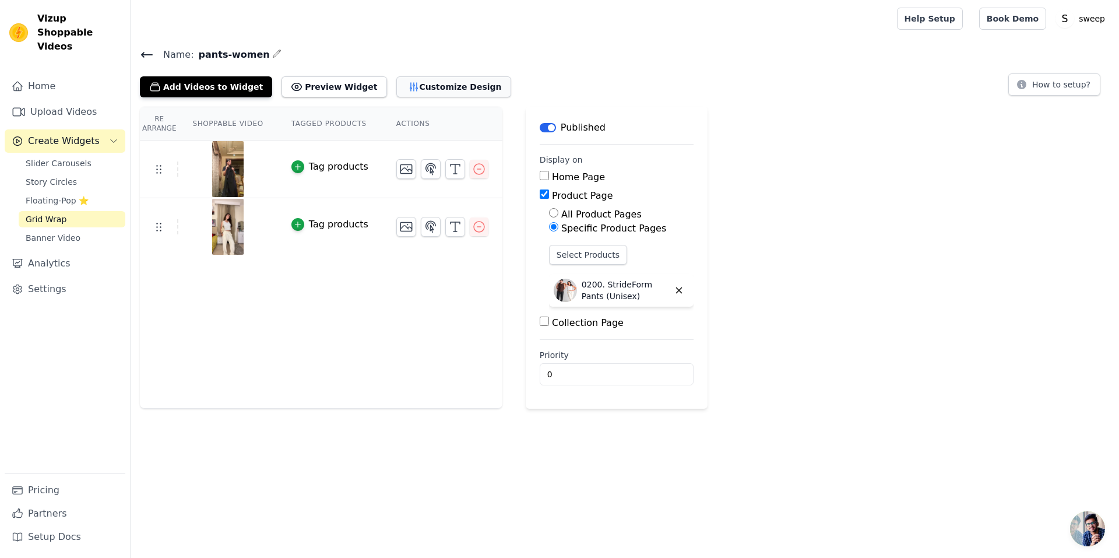
click at [416, 81] on button "Customize Design" at bounding box center [453, 86] width 115 height 21
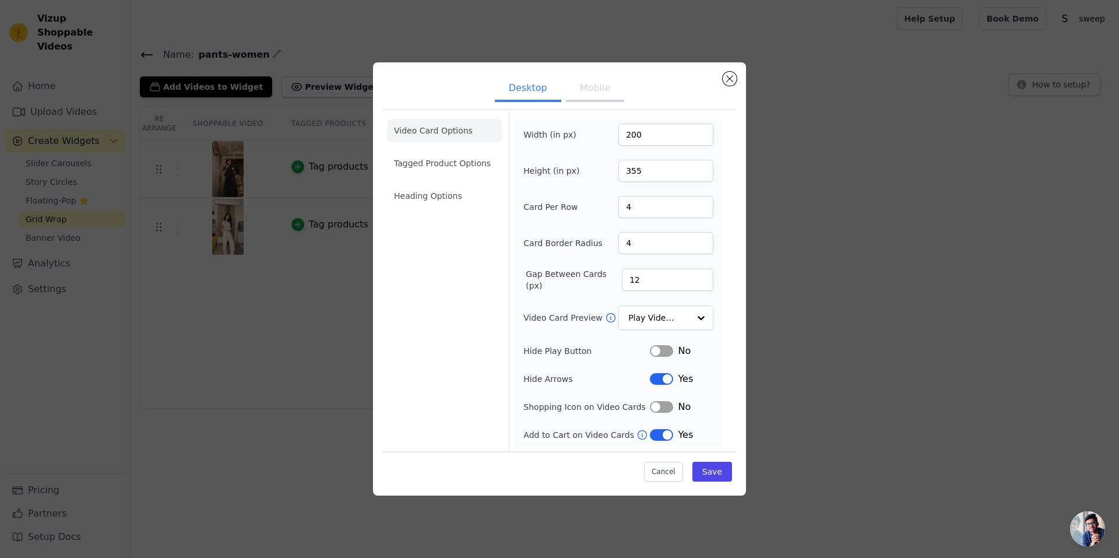
click at [589, 94] on button "Mobile" at bounding box center [595, 89] width 58 height 26
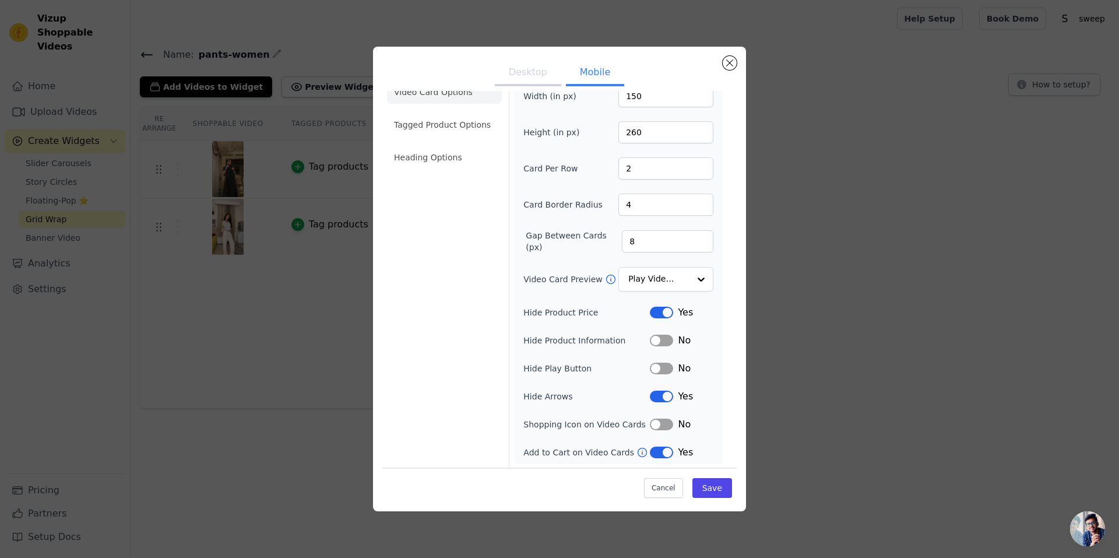
scroll to position [0, 0]
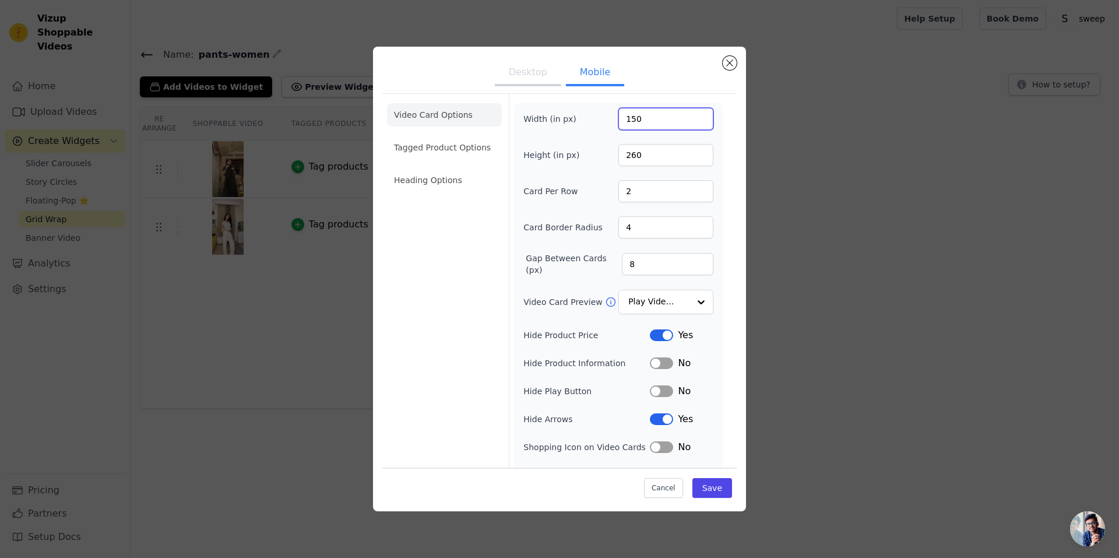
click at [688, 115] on input "150" at bounding box center [666, 119] width 95 height 22
click at [675, 111] on input "150" at bounding box center [666, 119] width 95 height 22
click at [676, 111] on input "150" at bounding box center [666, 119] width 95 height 22
click at [659, 113] on input "150" at bounding box center [666, 119] width 95 height 22
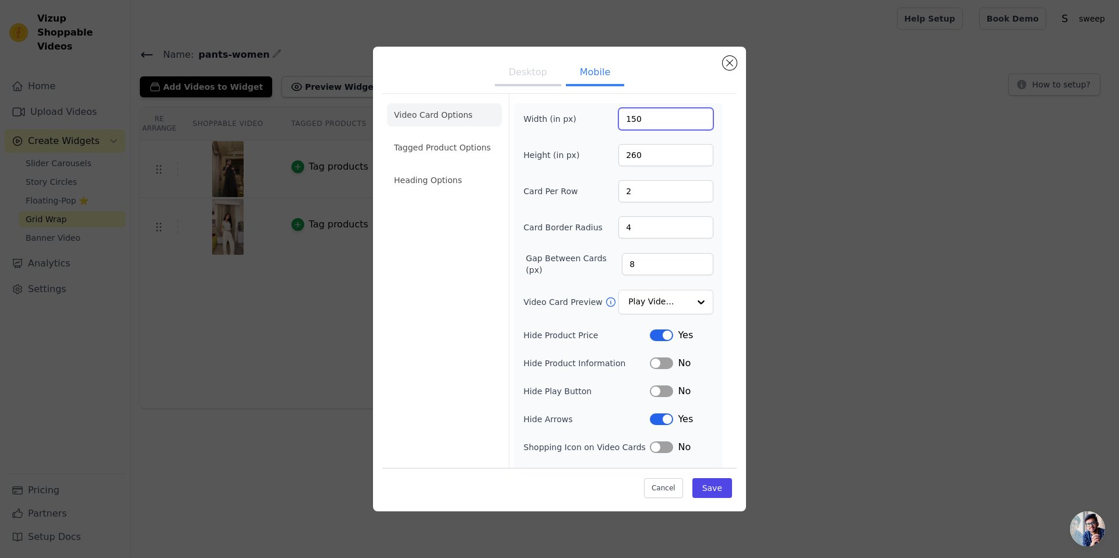
click at [659, 113] on input "150" at bounding box center [666, 119] width 95 height 22
click at [657, 114] on input "150" at bounding box center [666, 119] width 95 height 22
drag, startPoint x: 623, startPoint y: 121, endPoint x: 602, endPoint y: 114, distance: 22.1
click at [605, 115] on div "Width (in px) 150" at bounding box center [619, 119] width 190 height 22
drag, startPoint x: 654, startPoint y: 121, endPoint x: 590, endPoint y: 100, distance: 66.9
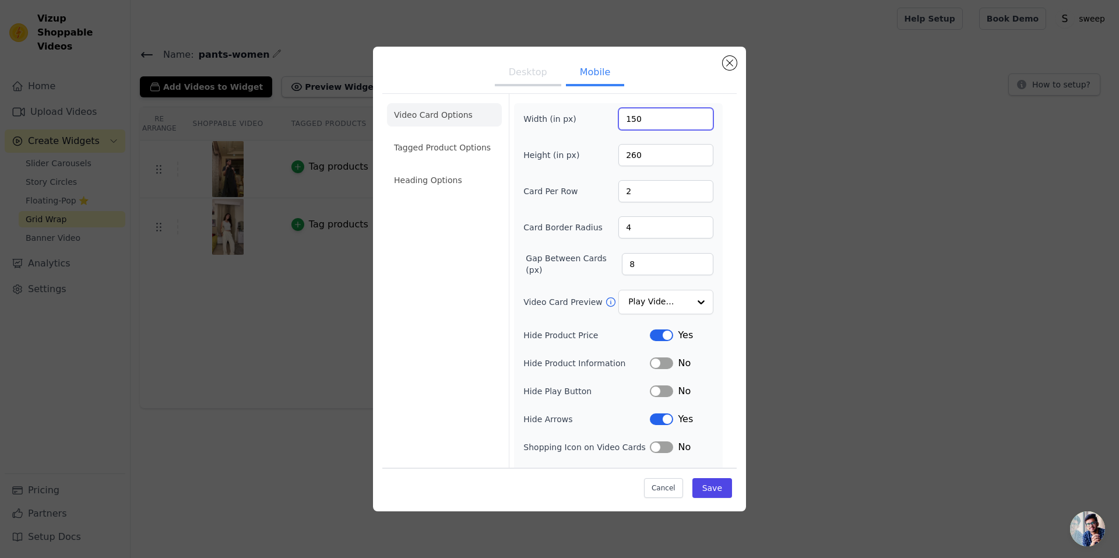
click at [596, 109] on div "Width (in px) 150" at bounding box center [619, 119] width 190 height 22
type input "360"
click at [693, 177] on div "Width (in px) 360 Height (in px) 260 Card Per Row 2 Card Border Radius 4 Gap Be…" at bounding box center [619, 295] width 190 height 374
click at [676, 162] on input "260" at bounding box center [666, 155] width 95 height 22
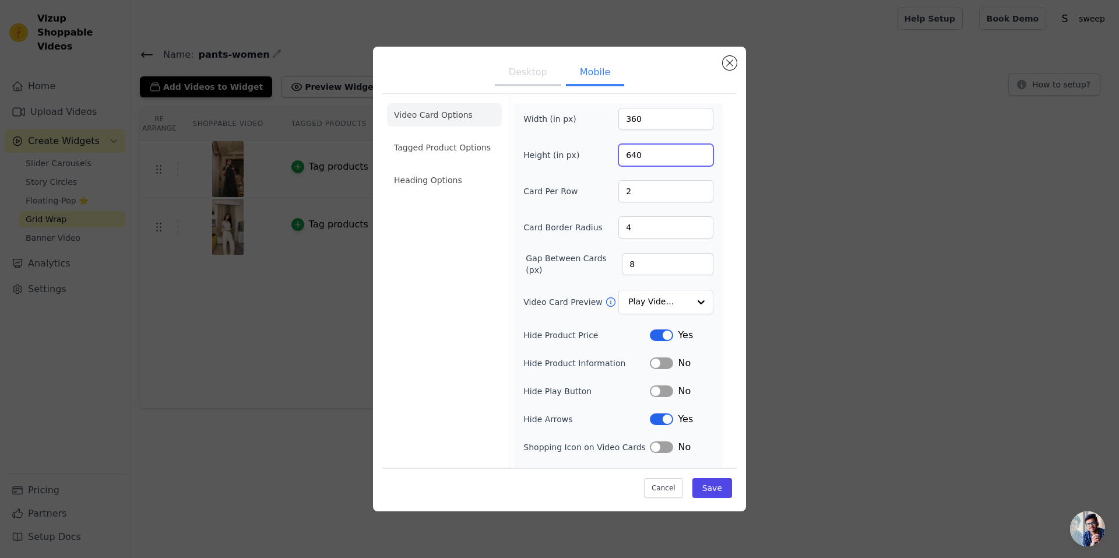
type input "640"
click at [413, 324] on div "Video Card Options Tagged Product Options Heading Options" at bounding box center [444, 293] width 115 height 398
click at [534, 79] on button "Desktop" at bounding box center [528, 74] width 66 height 26
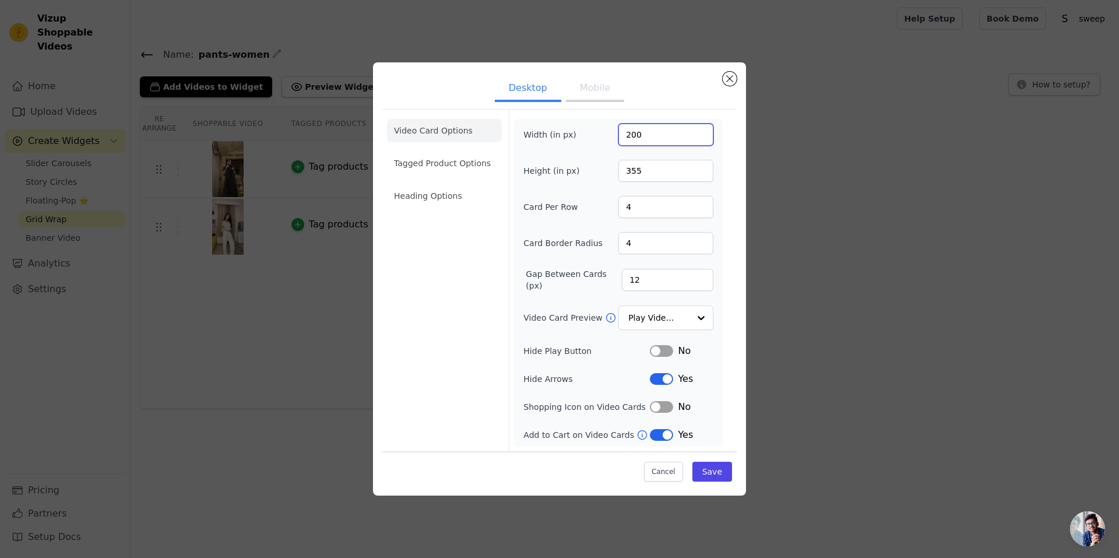
click at [641, 135] on input "200" at bounding box center [666, 135] width 95 height 22
drag, startPoint x: 643, startPoint y: 135, endPoint x: 601, endPoint y: 131, distance: 42.8
click at [601, 134] on div "Width (in px) 200" at bounding box center [619, 135] width 190 height 22
type input "720"
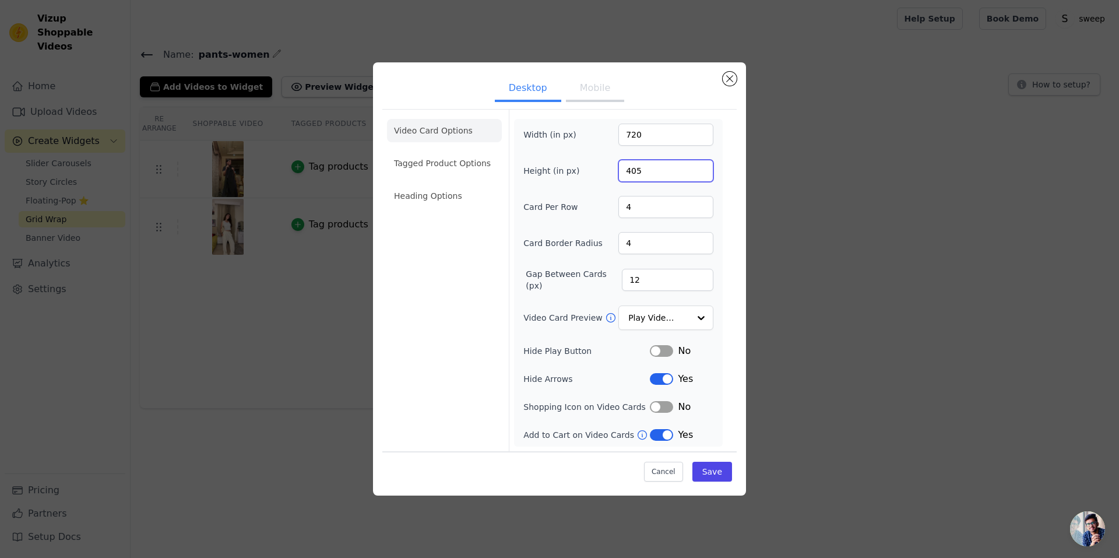
type input "405"
click at [599, 90] on button "Mobile" at bounding box center [595, 89] width 58 height 26
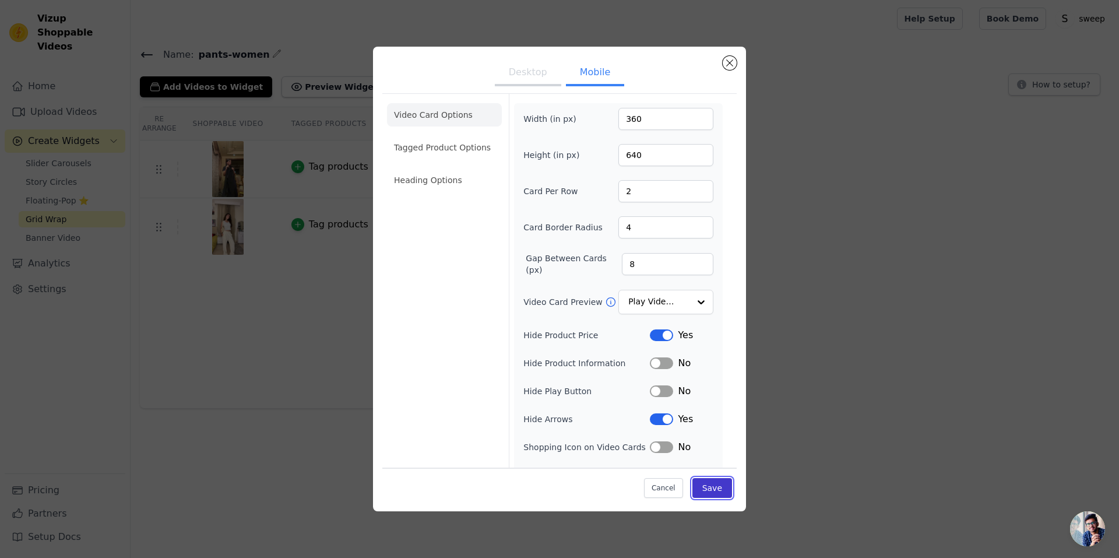
click at [716, 482] on button "Save" at bounding box center [713, 488] width 40 height 20
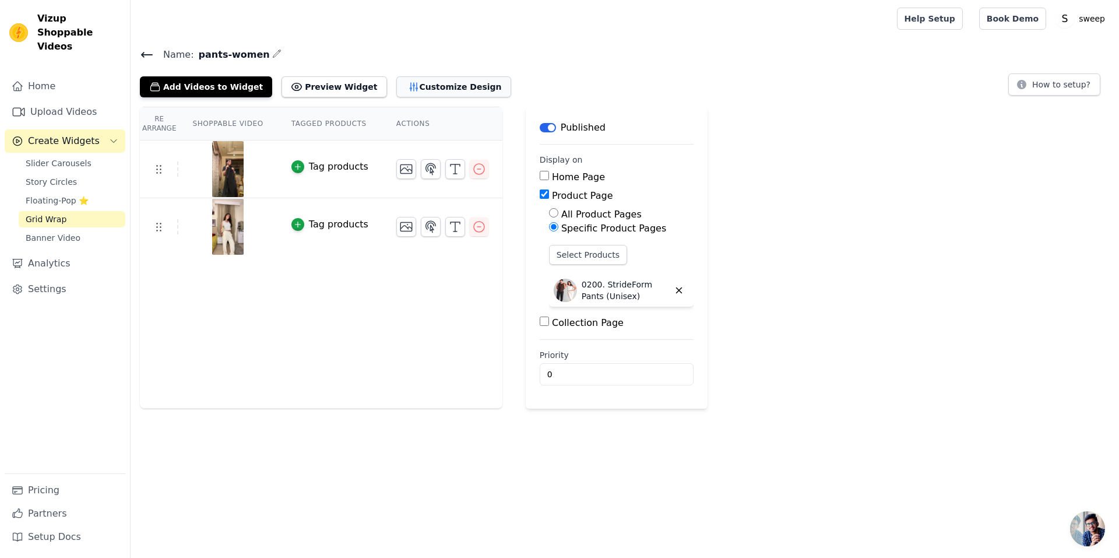
click at [396, 96] on button "Customize Design" at bounding box center [453, 86] width 115 height 21
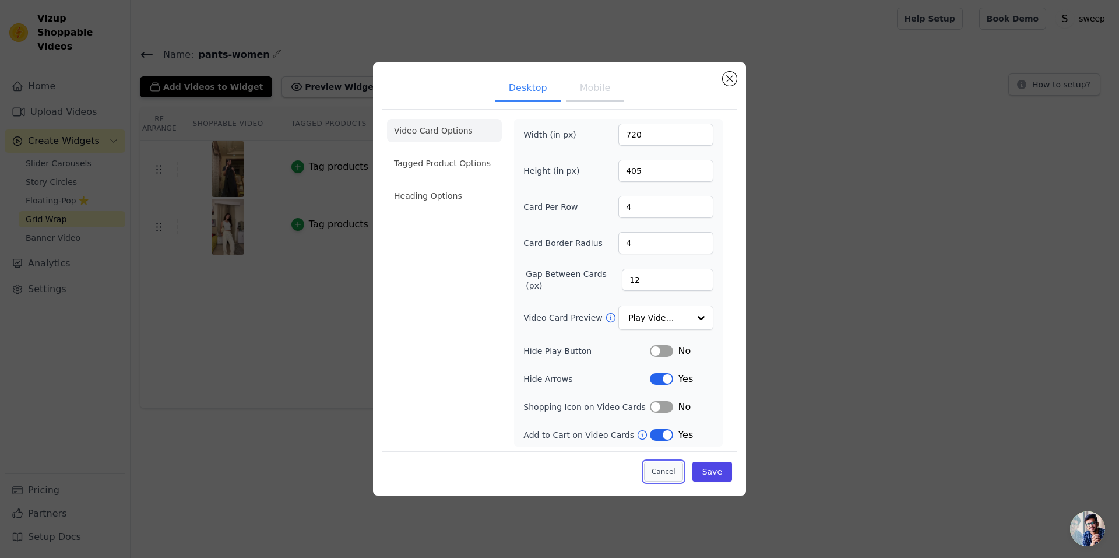
click at [677, 473] on button "Cancel" at bounding box center [663, 472] width 39 height 20
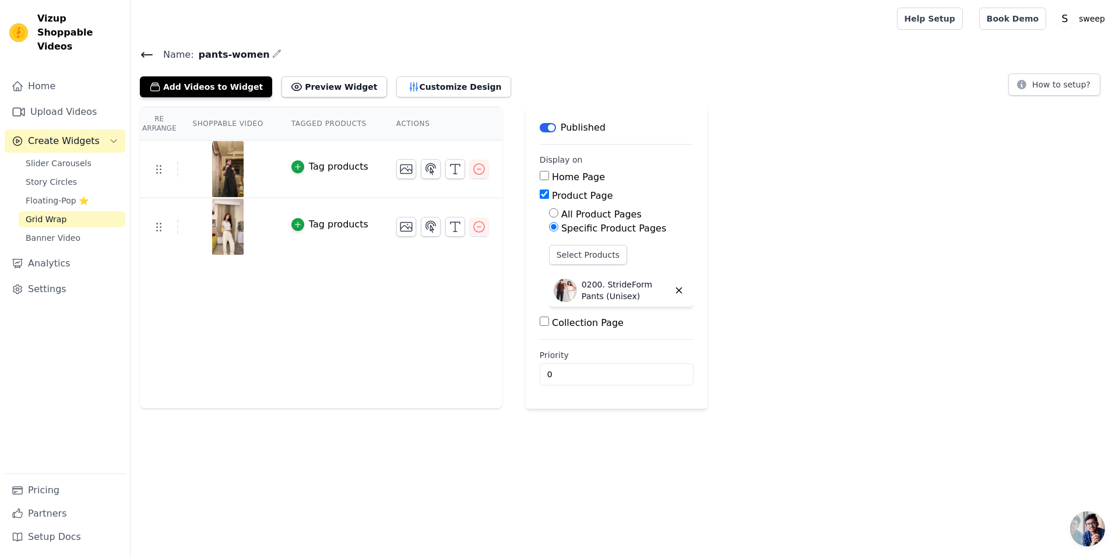
click at [540, 121] on div "Published" at bounding box center [573, 128] width 66 height 14
click at [540, 128] on button "Label" at bounding box center [548, 127] width 16 height 9
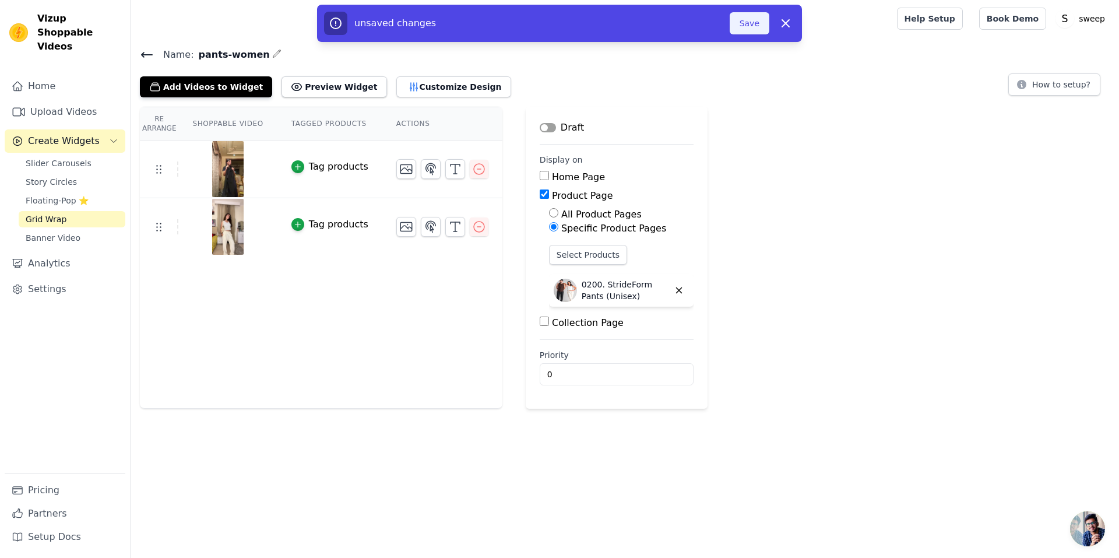
click at [759, 31] on button "Save" at bounding box center [750, 23] width 40 height 22
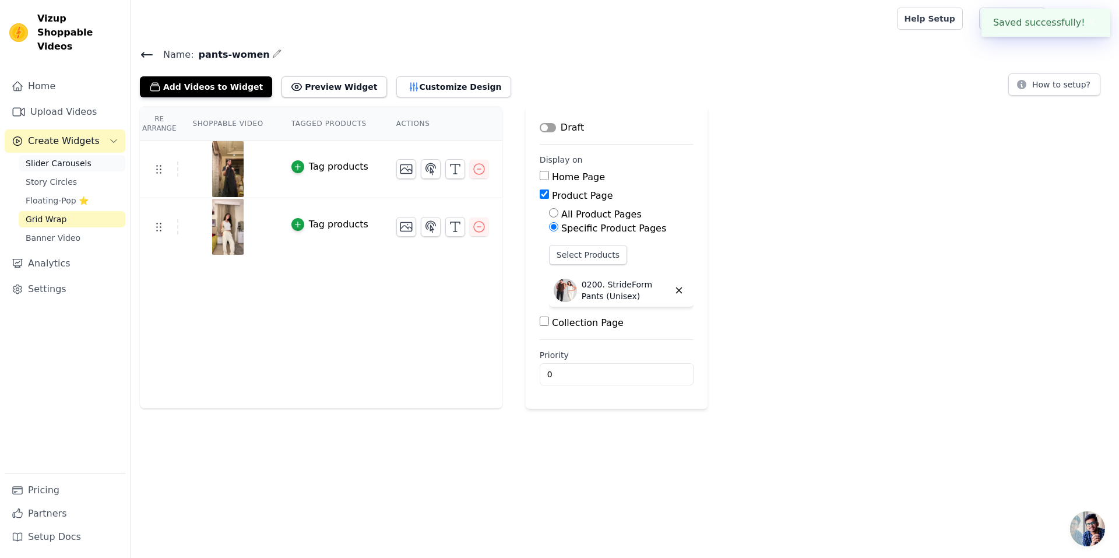
click at [61, 157] on span "Slider Carousels" at bounding box center [59, 163] width 66 height 12
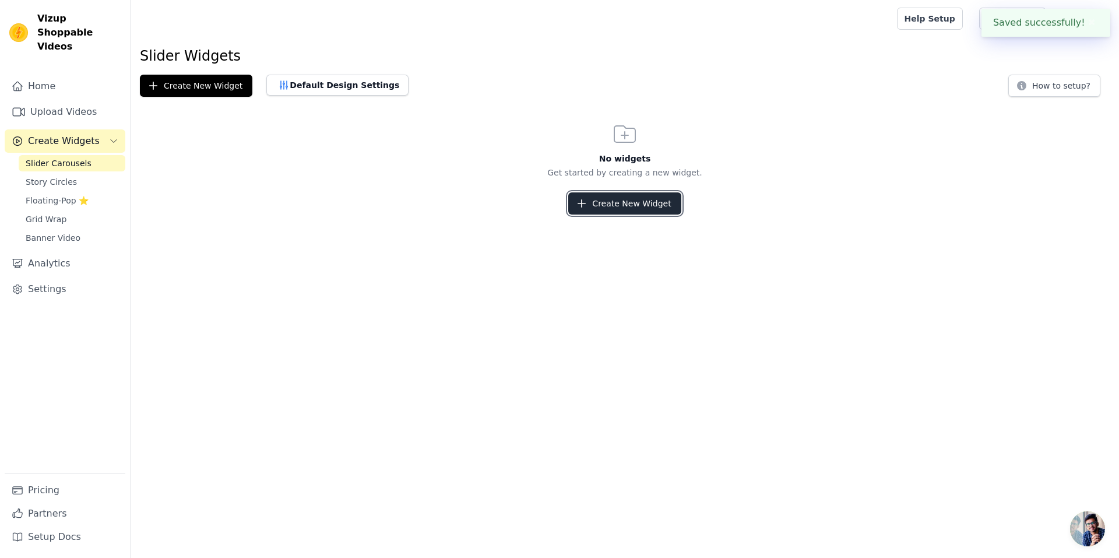
click at [631, 206] on button "Create New Widget" at bounding box center [624, 203] width 113 height 22
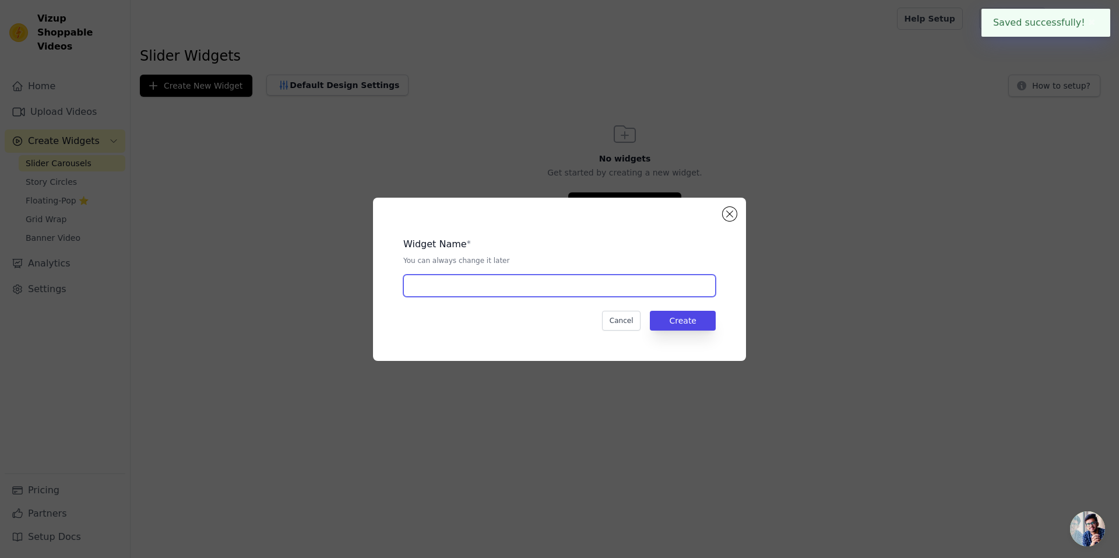
click at [547, 287] on input "text" at bounding box center [559, 286] width 313 height 22
type input "pants"
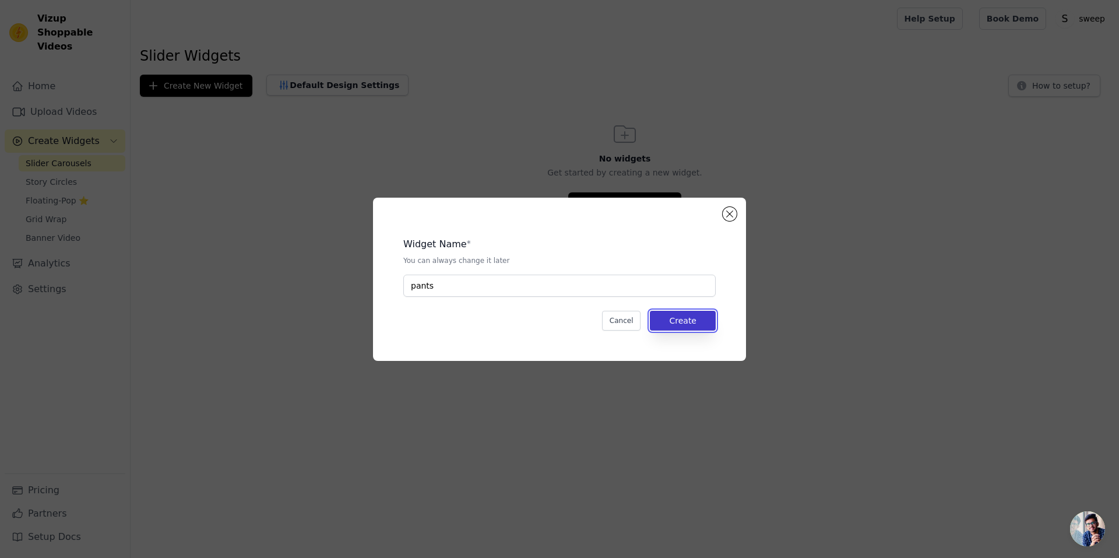
click at [701, 320] on button "Create" at bounding box center [683, 321] width 66 height 20
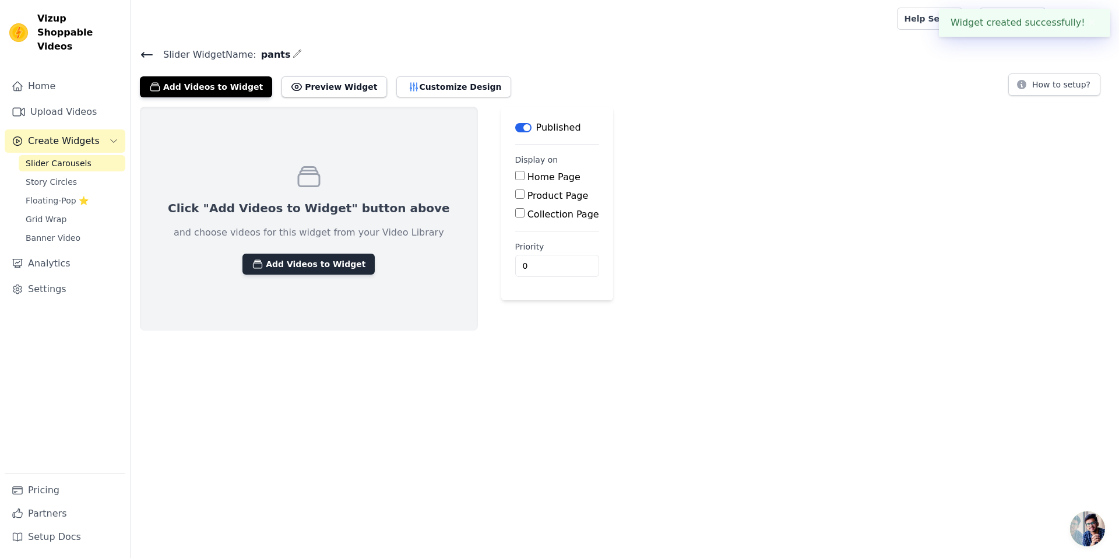
click at [265, 272] on button "Add Videos to Widget" at bounding box center [309, 264] width 132 height 21
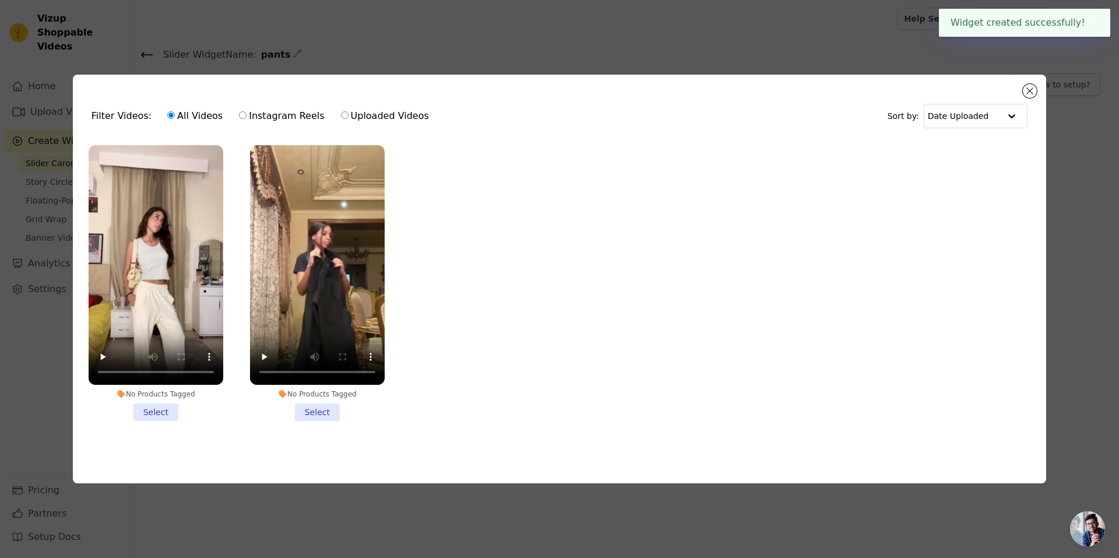
click at [171, 402] on li "No Products Tagged Select" at bounding box center [156, 283] width 135 height 276
click at [0, 0] on input "No Products Tagged Select" at bounding box center [0, 0] width 0 height 0
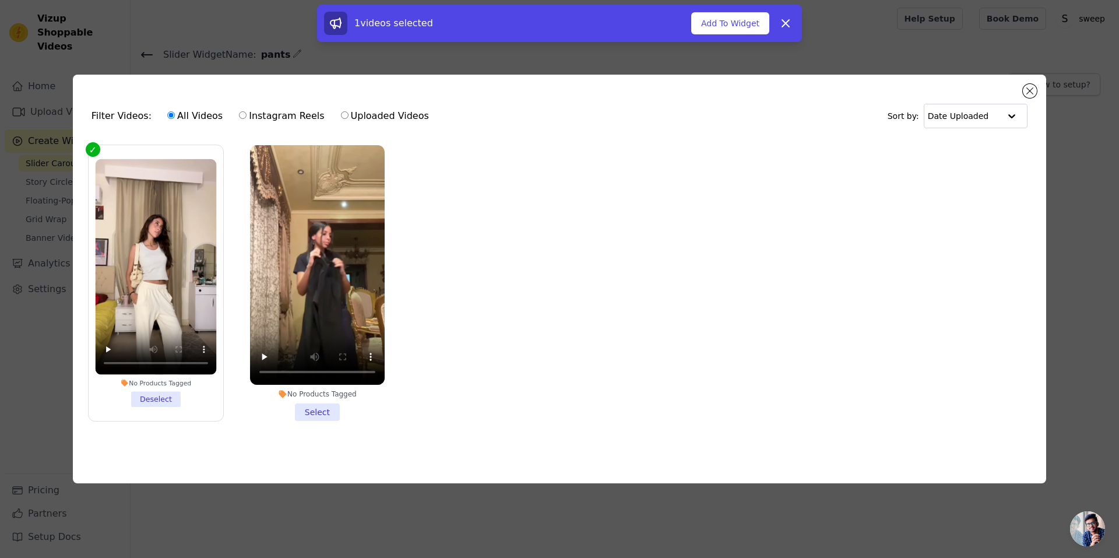
click at [313, 409] on li "No Products Tagged Select" at bounding box center [317, 283] width 135 height 276
click at [0, 0] on input "No Products Tagged Select" at bounding box center [0, 0] width 0 height 0
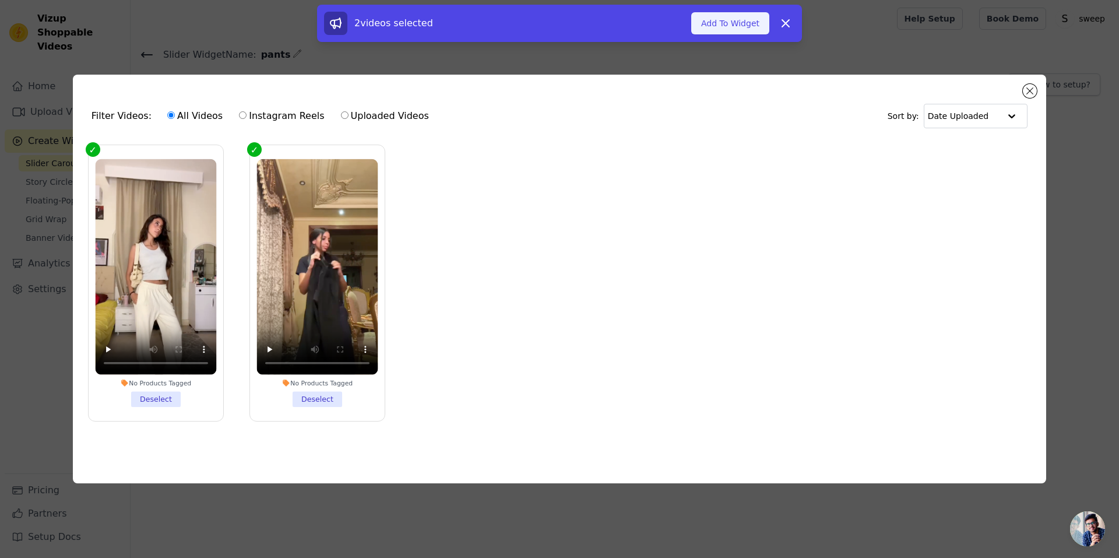
click at [745, 21] on button "Add To Widget" at bounding box center [731, 23] width 78 height 22
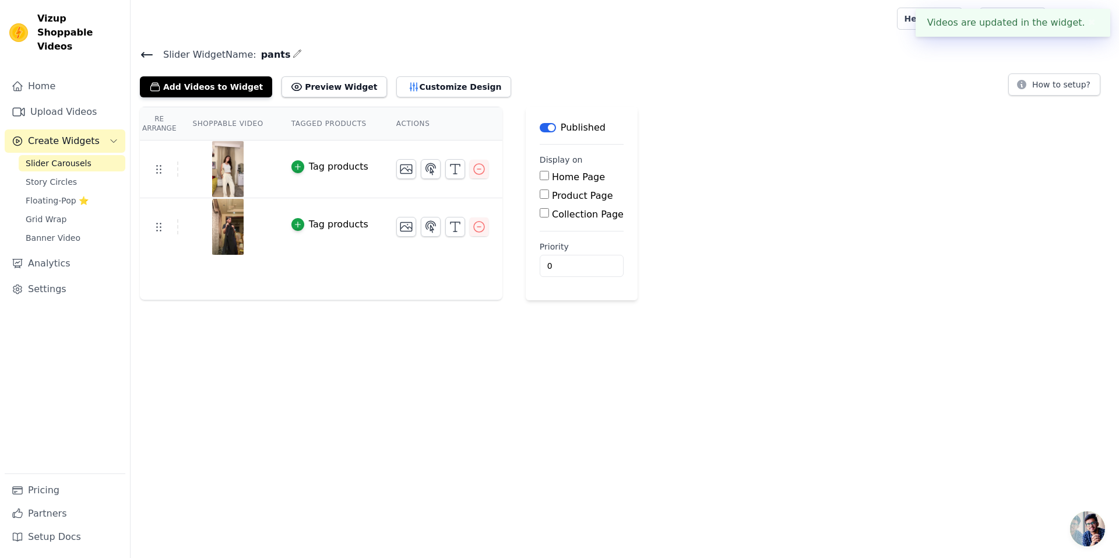
click at [559, 191] on label "Product Page" at bounding box center [582, 195] width 61 height 11
click at [549, 191] on input "Product Page" at bounding box center [544, 193] width 9 height 9
checkbox input "true"
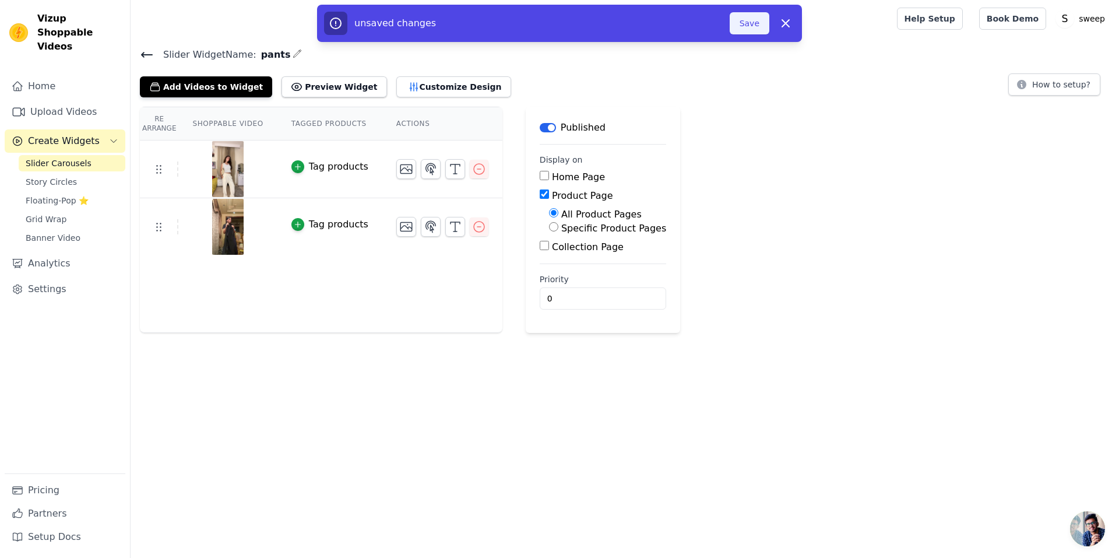
click at [747, 24] on button "Save" at bounding box center [750, 23] width 40 height 22
click at [581, 224] on label "Specific Product Pages" at bounding box center [613, 228] width 105 height 11
click at [559, 224] on input "Specific Product Pages" at bounding box center [553, 226] width 9 height 9
radio input "true"
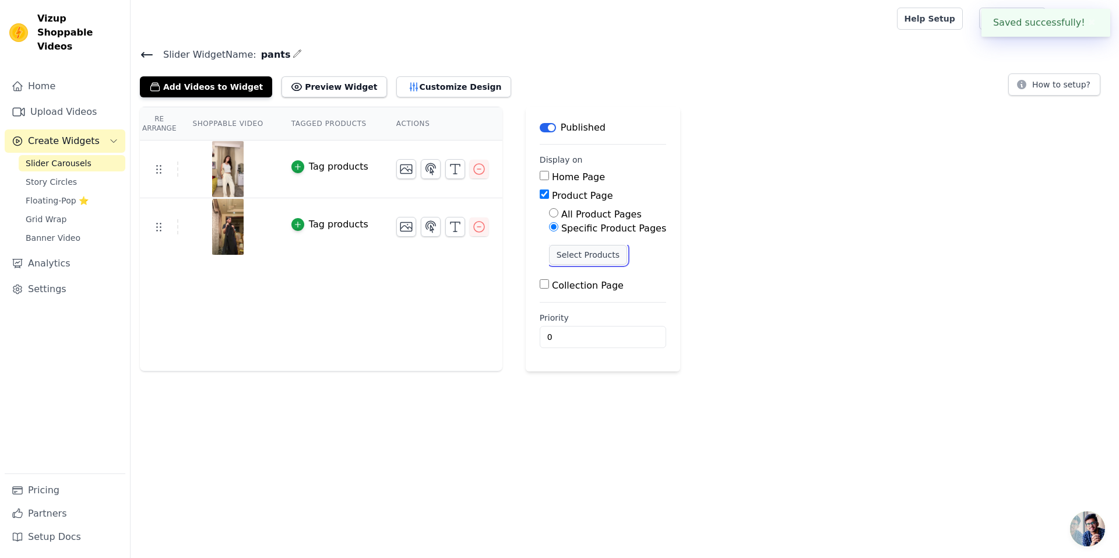
click at [582, 250] on button "Select Products" at bounding box center [588, 255] width 78 height 20
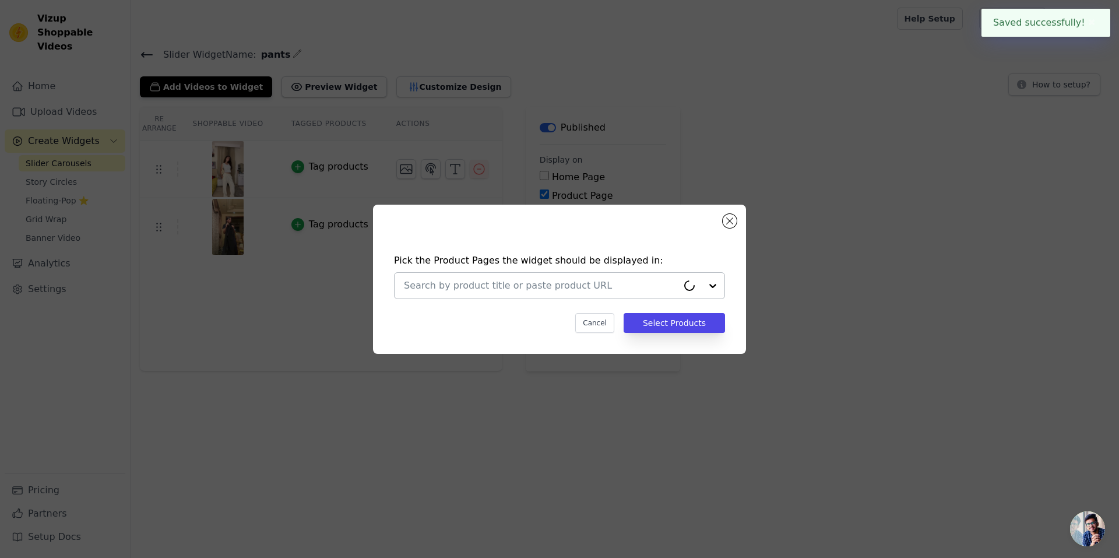
click at [595, 283] on input "text" at bounding box center [541, 286] width 274 height 14
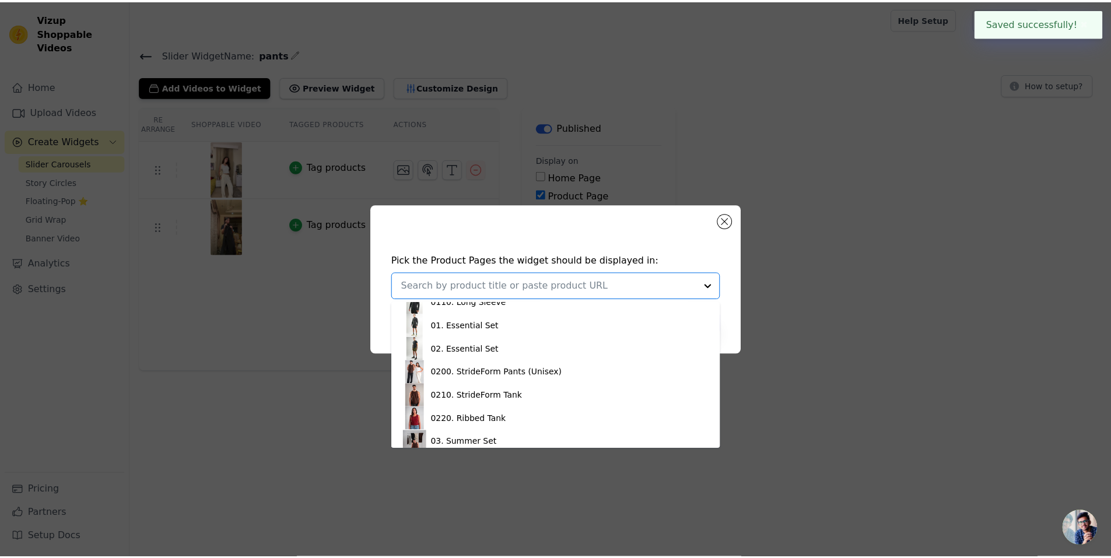
scroll to position [66, 0]
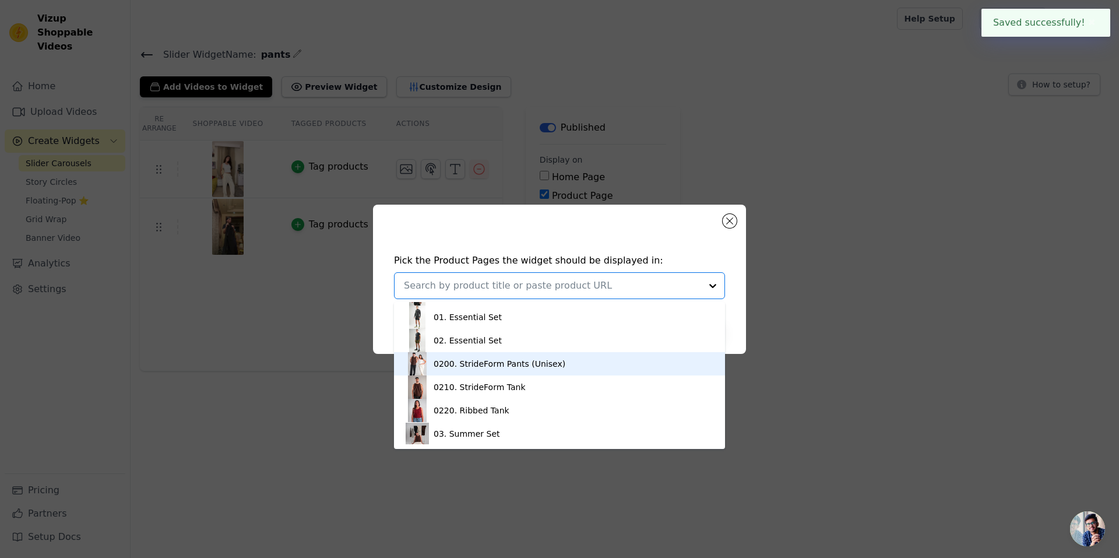
drag, startPoint x: 511, startPoint y: 372, endPoint x: 567, endPoint y: 365, distance: 57.0
click at [512, 372] on div "0200. StrideForm Pants (Unisex)" at bounding box center [560, 363] width 308 height 23
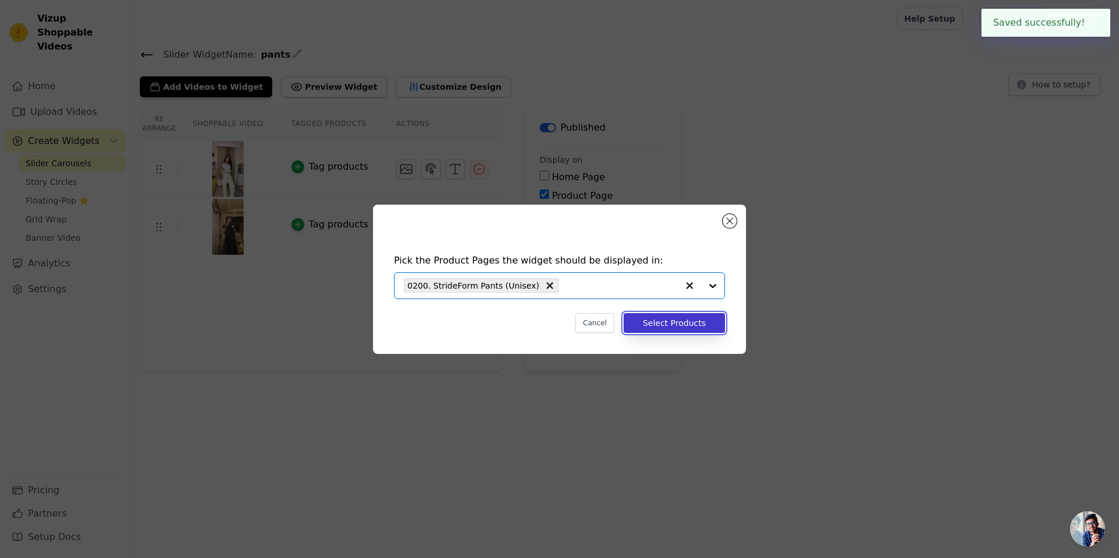
click at [706, 320] on button "Select Products" at bounding box center [674, 323] width 101 height 20
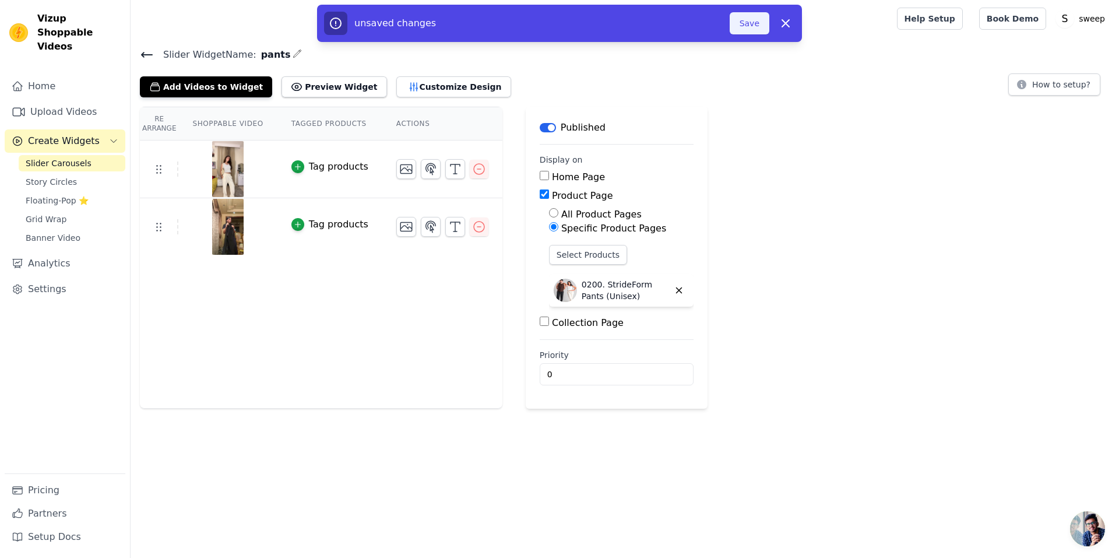
click at [755, 19] on button "Save" at bounding box center [750, 23] width 40 height 22
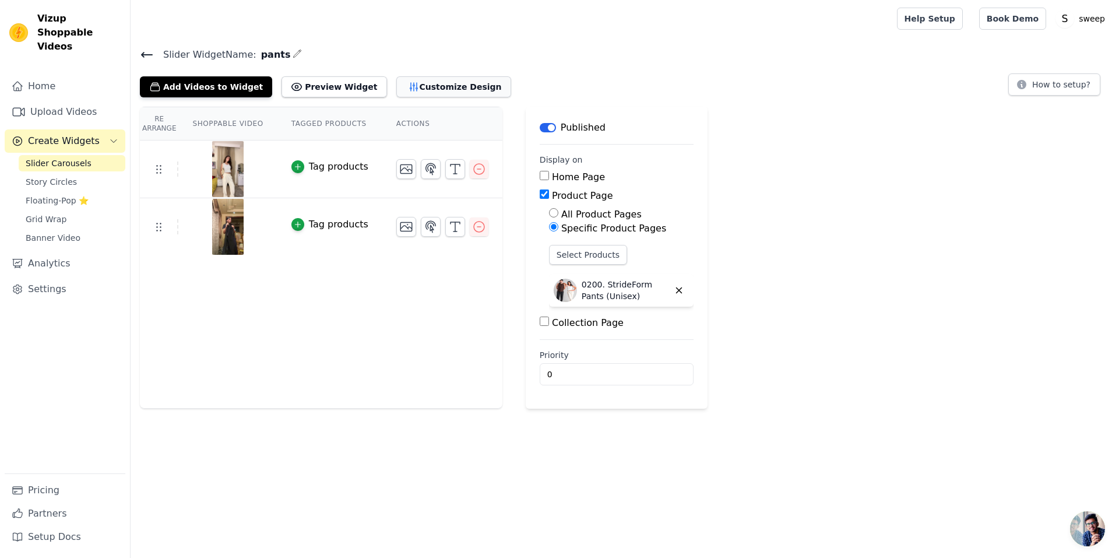
click at [408, 85] on icon "button" at bounding box center [414, 87] width 12 height 12
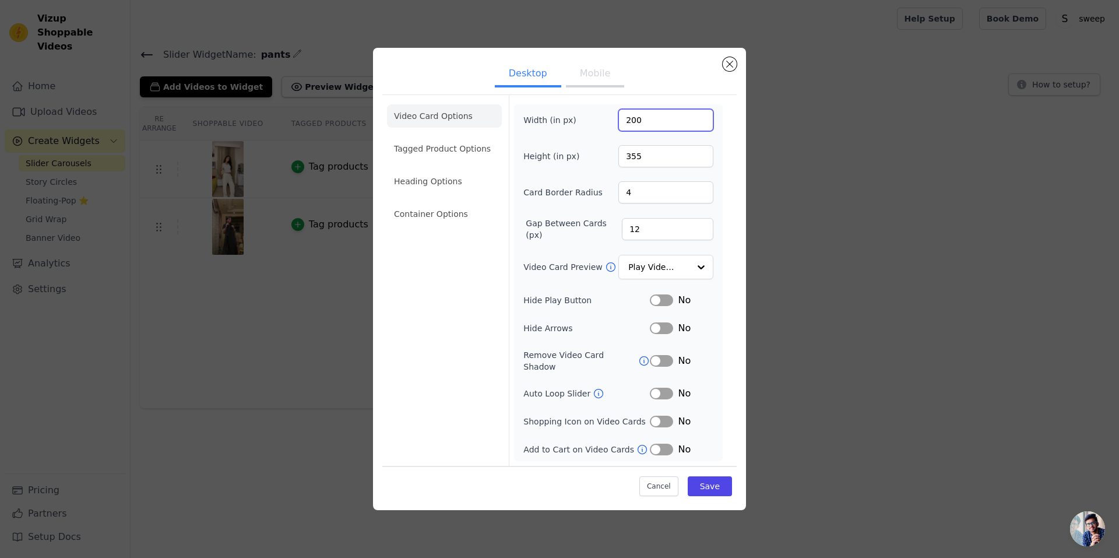
drag, startPoint x: 652, startPoint y: 126, endPoint x: 596, endPoint y: 106, distance: 59.4
click at [608, 118] on div "Width (in px) 200" at bounding box center [619, 120] width 190 height 22
type input "720"
type input "405"
click at [556, 87] on button "Desktop" at bounding box center [528, 75] width 66 height 26
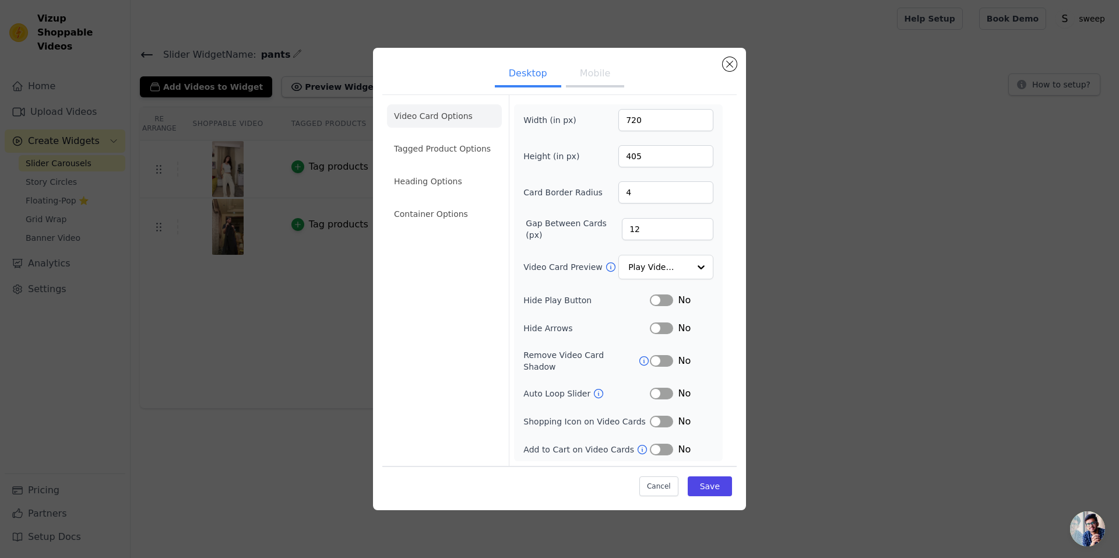
click at [595, 82] on button "Mobile" at bounding box center [595, 75] width 58 height 26
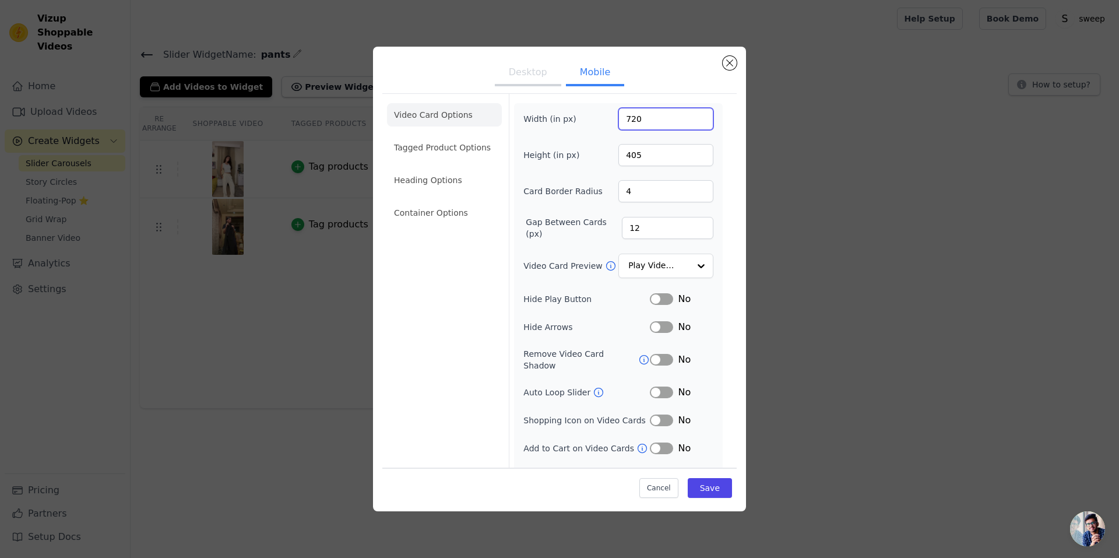
click at [647, 121] on input "720" at bounding box center [666, 119] width 95 height 22
drag, startPoint x: 661, startPoint y: 117, endPoint x: 574, endPoint y: 104, distance: 88.4
click at [581, 106] on div "Width (in px) 720 Height (in px) 405 Card Border Radius 4 Gap Between Cards (px…" at bounding box center [618, 295] width 209 height 385
type input "360"
type input "640"
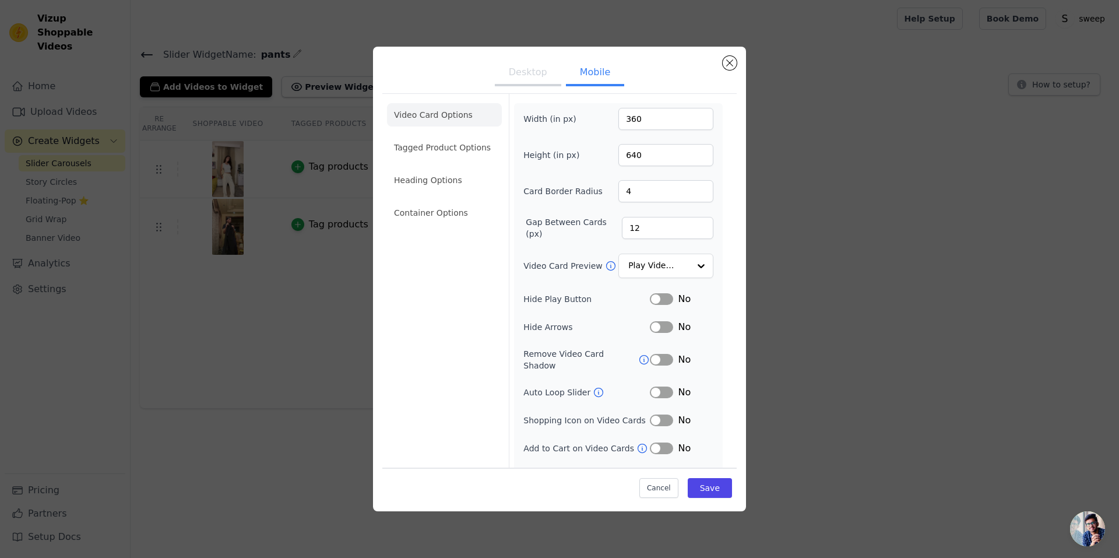
click at [525, 64] on button "Desktop" at bounding box center [528, 74] width 66 height 26
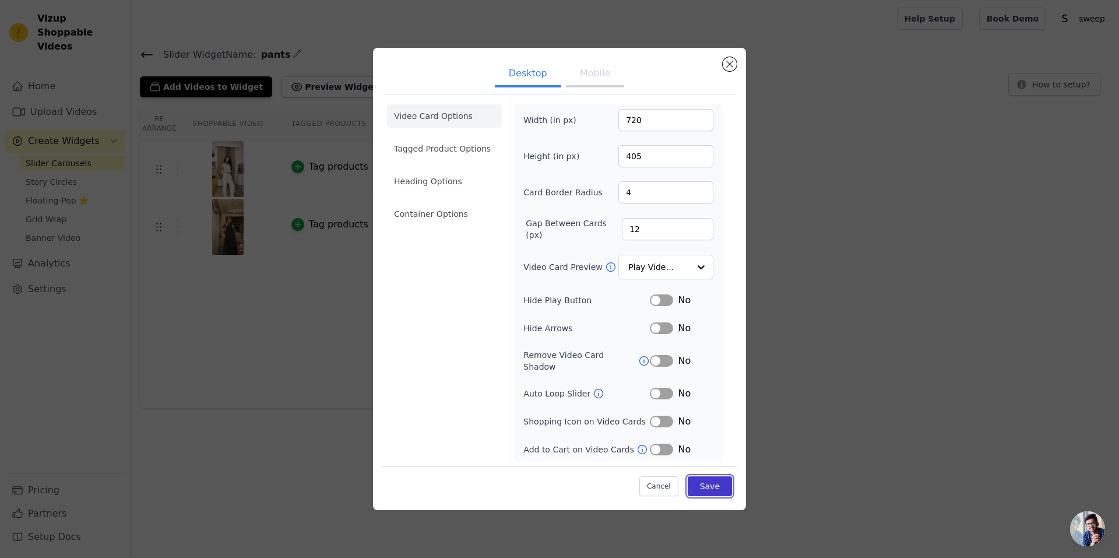
click at [722, 477] on button "Save" at bounding box center [710, 486] width 44 height 20
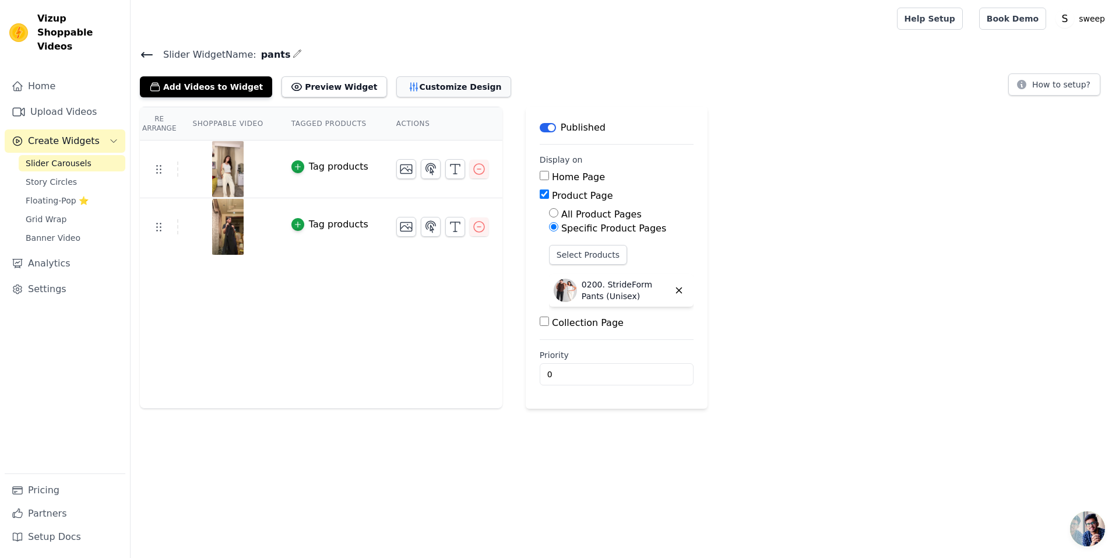
click at [417, 92] on button "Customize Design" at bounding box center [453, 86] width 115 height 21
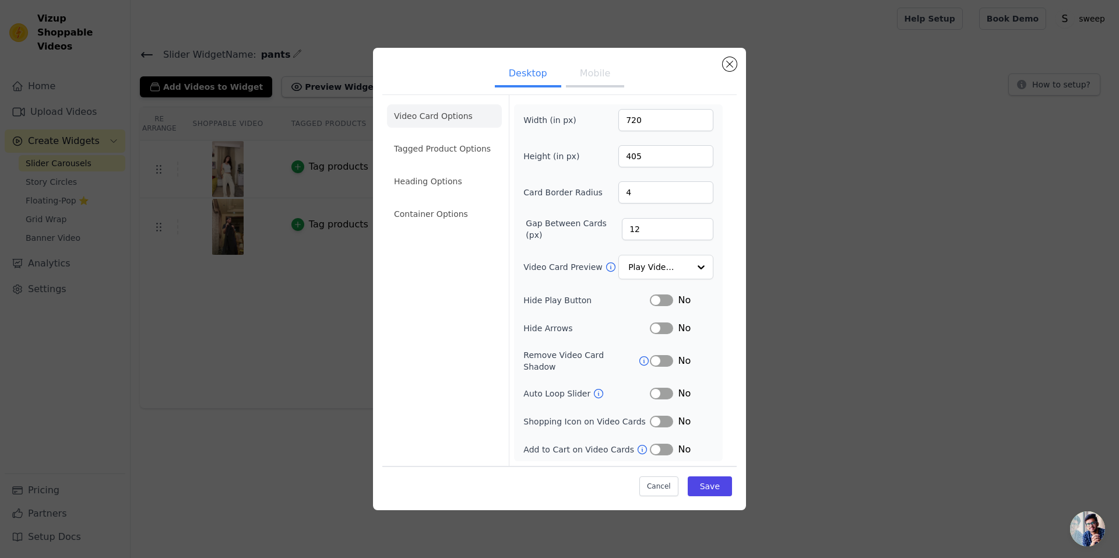
click at [298, 275] on div "Desktop Mobile Video Card Options Tagged Product Options Heading Options Contai…" at bounding box center [560, 279] width 1082 height 500
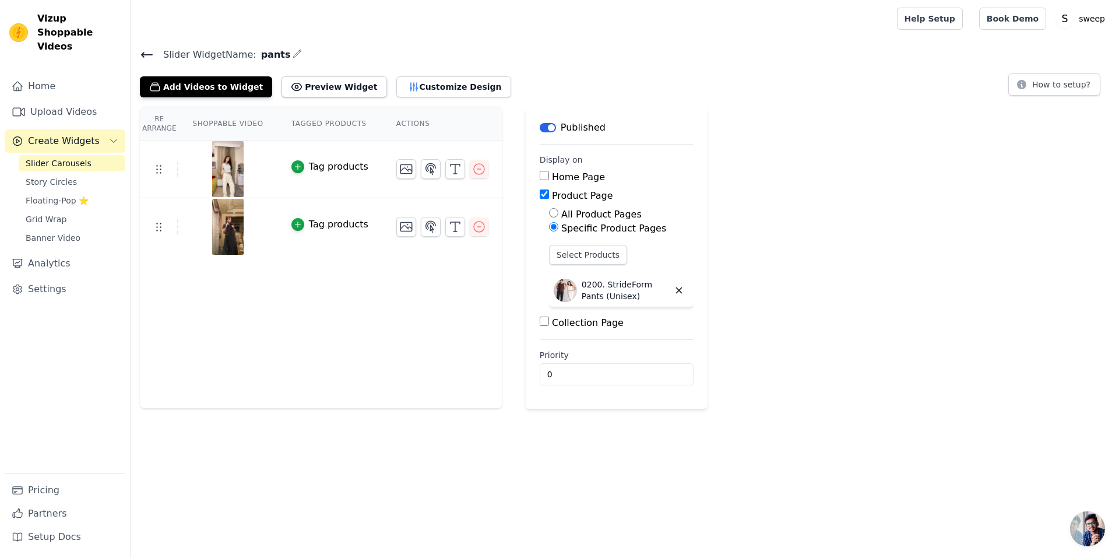
click at [240, 127] on th "Shoppable Video" at bounding box center [227, 123] width 99 height 33
click at [60, 278] on link "Settings" at bounding box center [65, 289] width 121 height 23
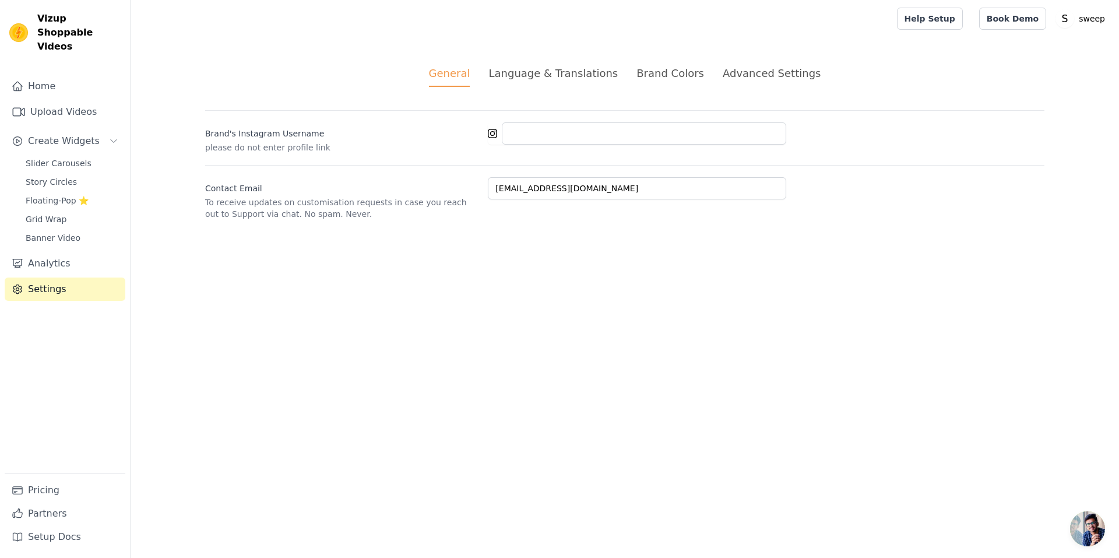
click at [664, 71] on div "Brand Colors" at bounding box center [671, 73] width 68 height 16
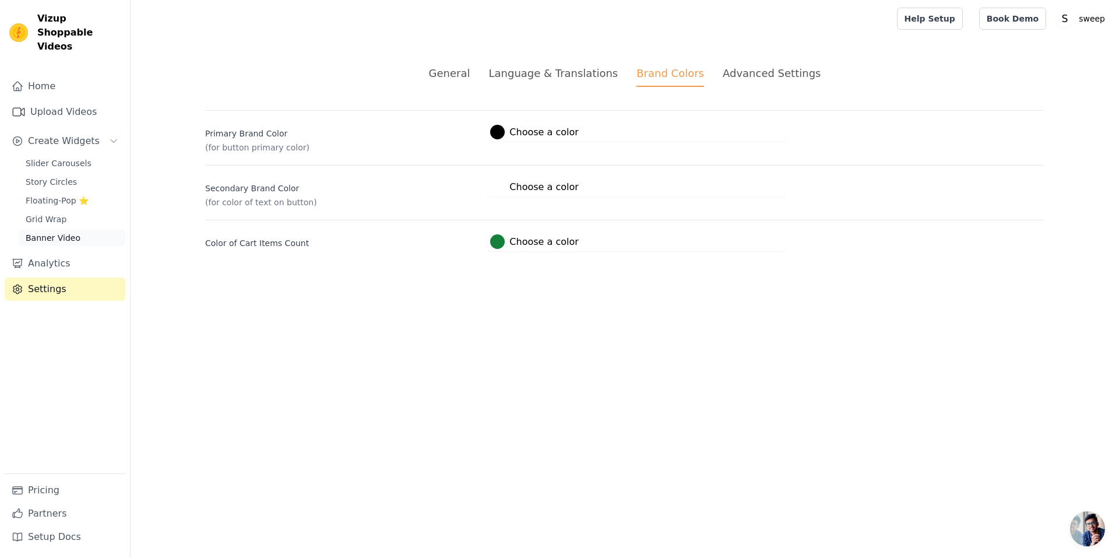
click at [45, 232] on span "Banner Video" at bounding box center [53, 238] width 55 height 12
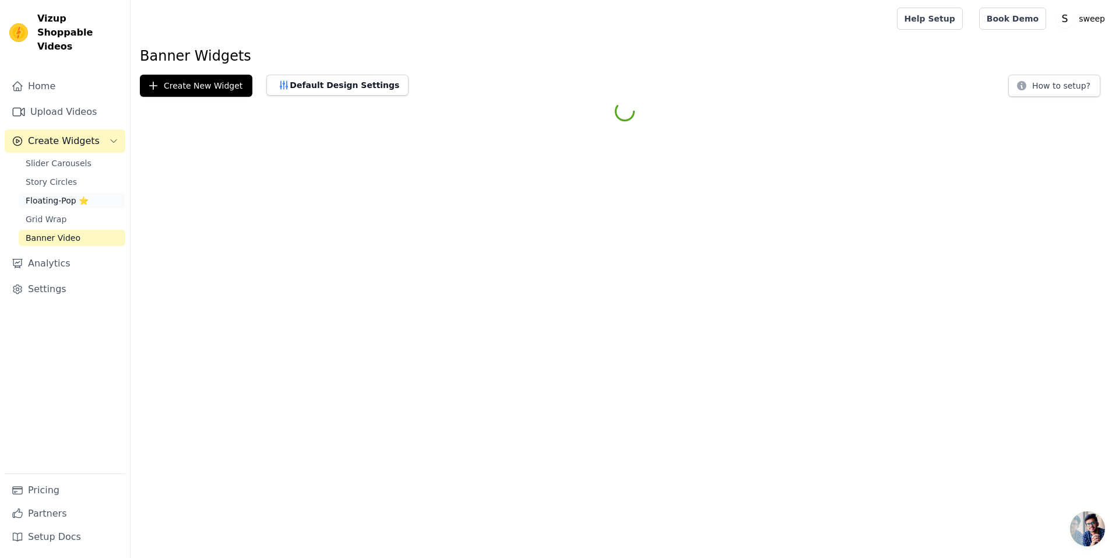
click at [47, 195] on span "Floating-Pop ⭐" at bounding box center [57, 201] width 63 height 12
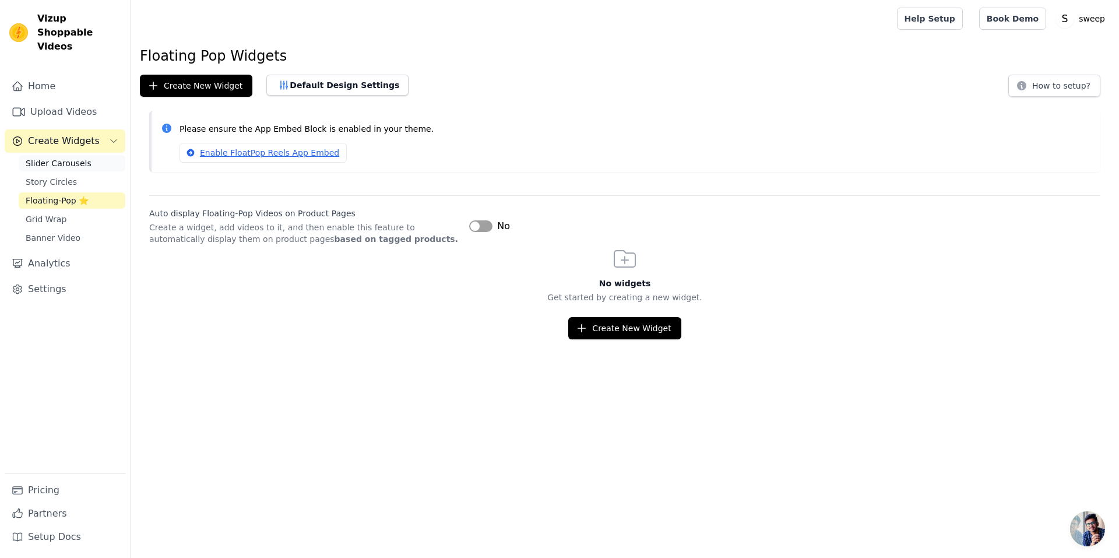
click at [67, 157] on link "Slider Carousels" at bounding box center [72, 163] width 107 height 16
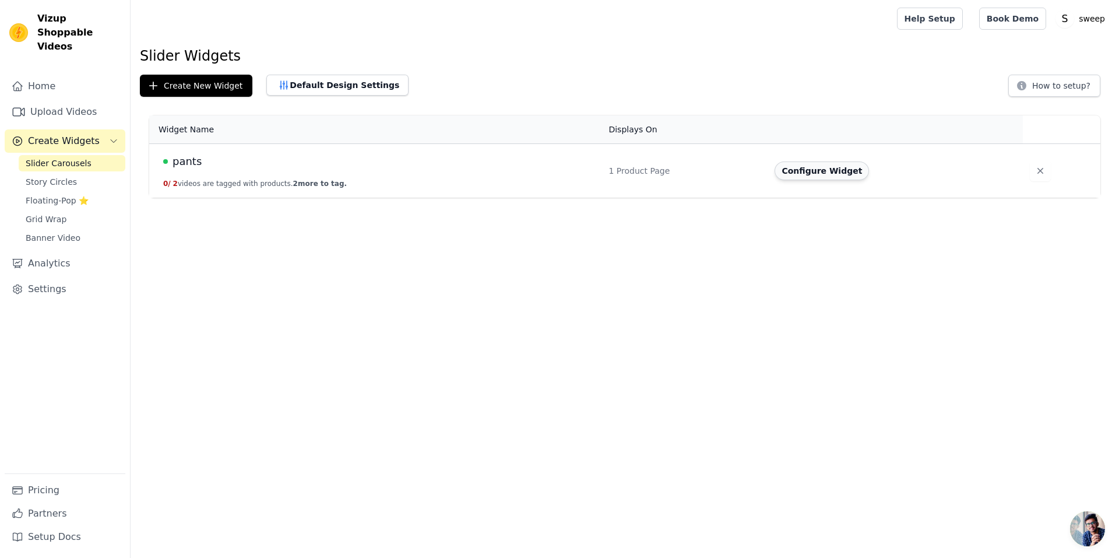
click at [812, 178] on button "Configure Widget" at bounding box center [822, 171] width 94 height 19
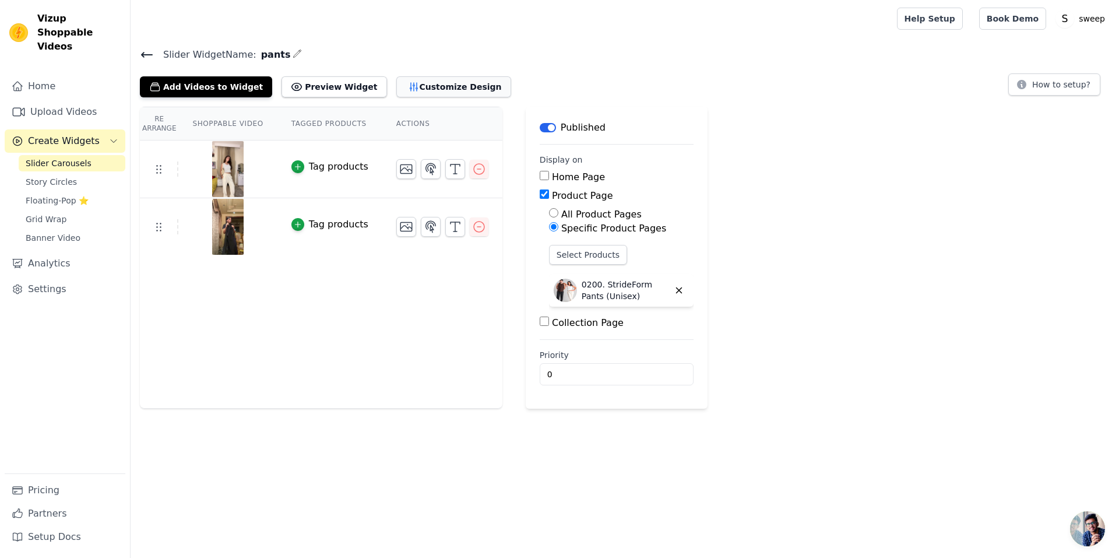
click at [406, 95] on button "Customize Design" at bounding box center [453, 86] width 115 height 21
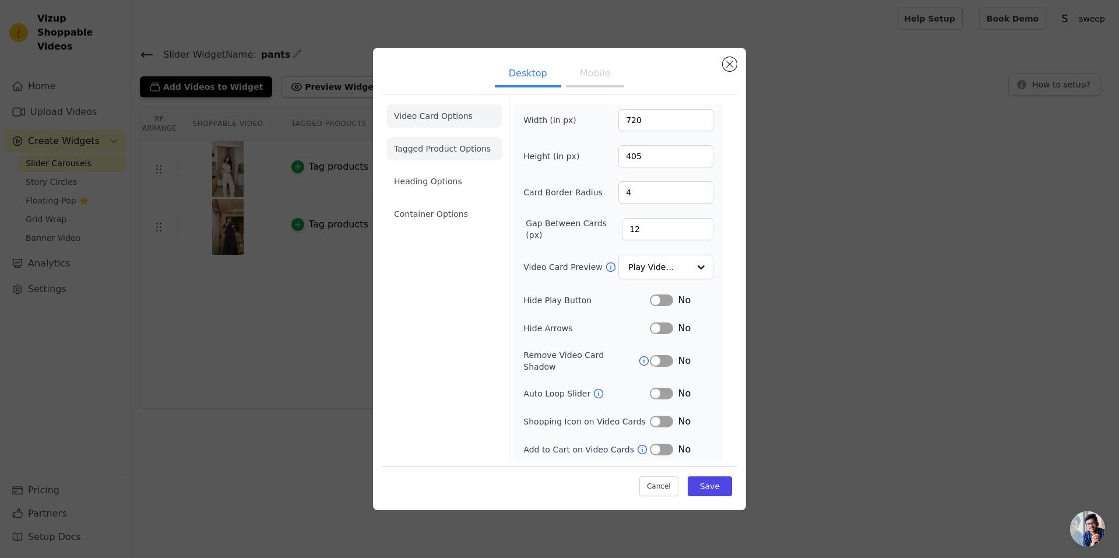
click at [431, 143] on li "Tagged Product Options" at bounding box center [444, 148] width 115 height 23
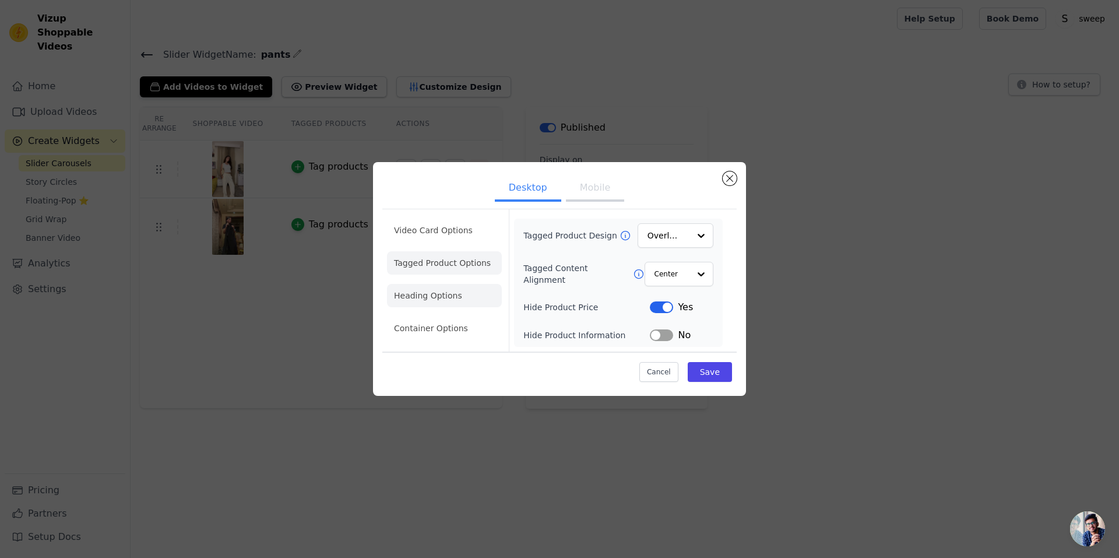
click at [458, 293] on li "Heading Options" at bounding box center [444, 295] width 115 height 23
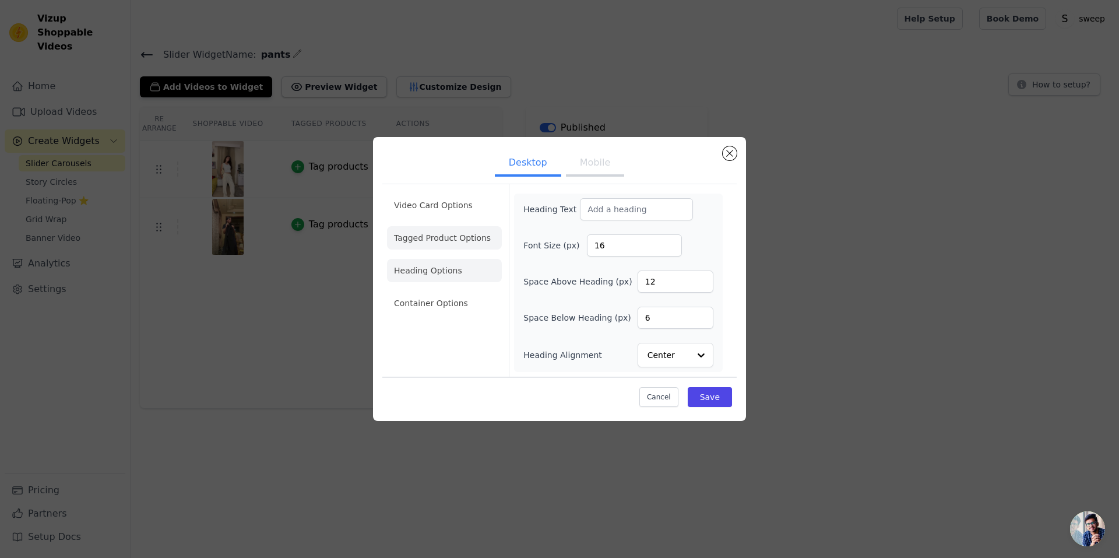
click at [427, 236] on li "Tagged Product Options" at bounding box center [444, 237] width 115 height 23
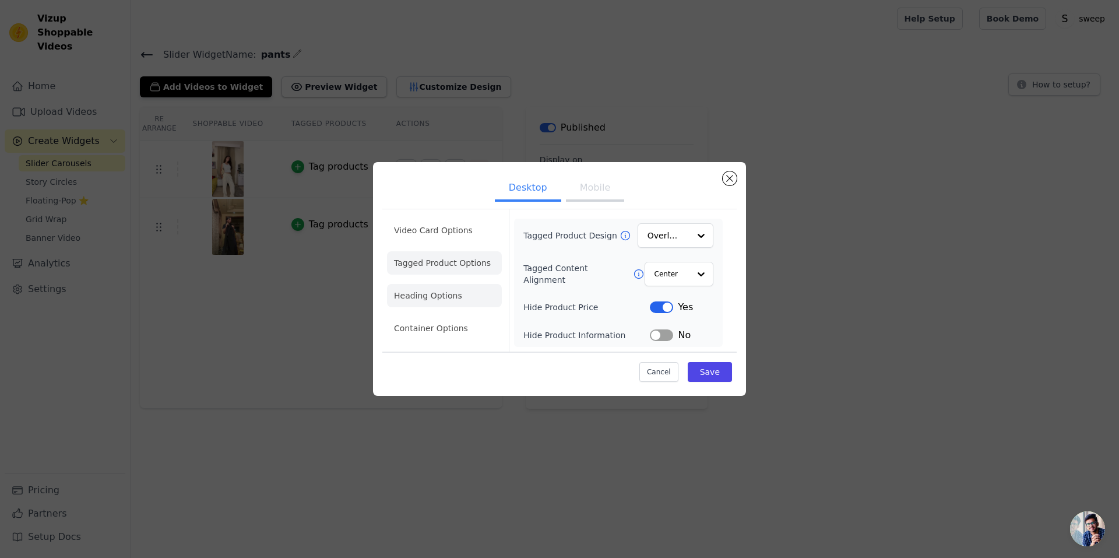
click at [448, 293] on li "Heading Options" at bounding box center [444, 295] width 115 height 23
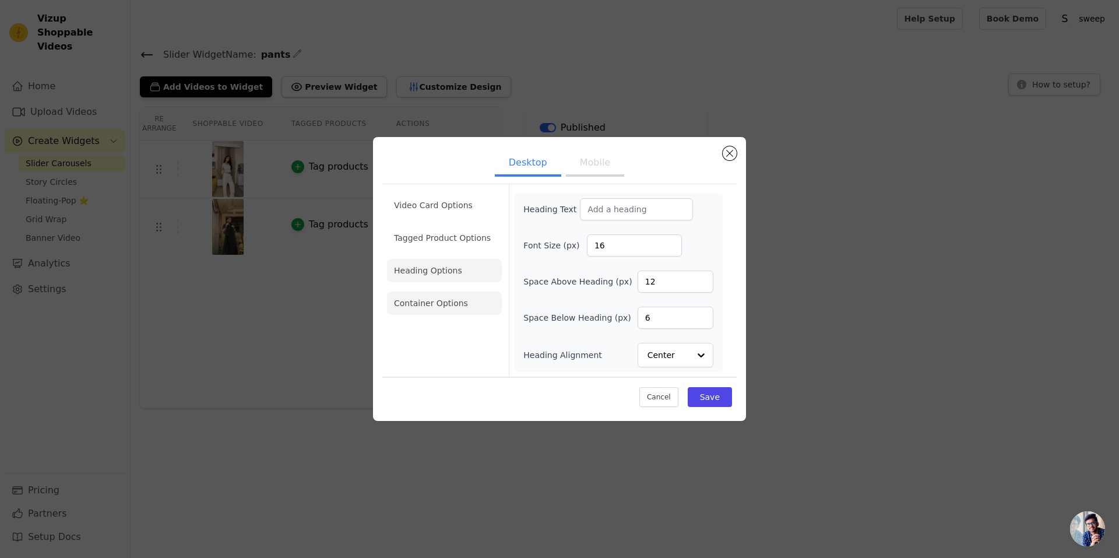
click at [454, 300] on li "Container Options" at bounding box center [444, 303] width 115 height 23
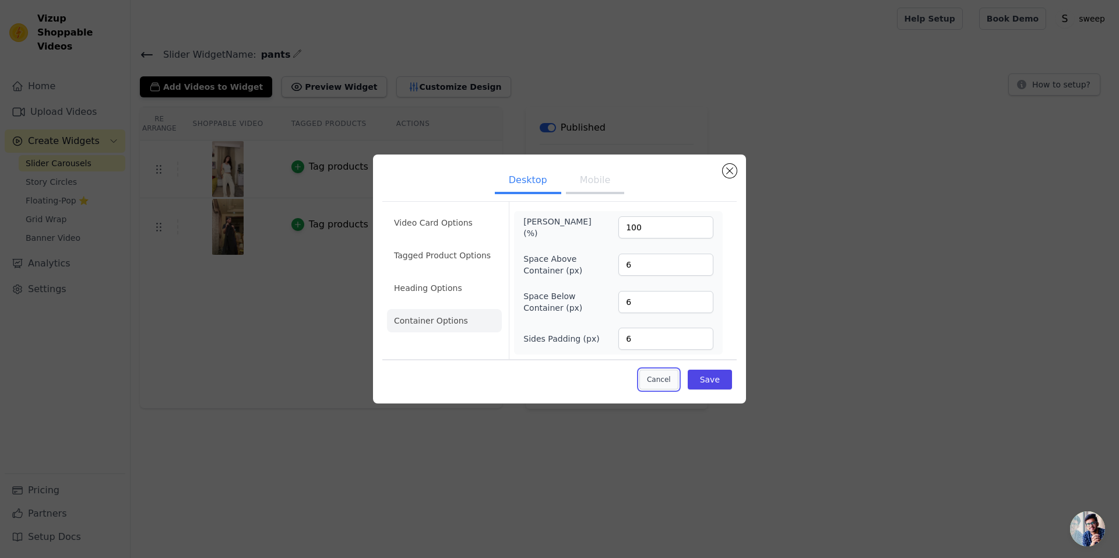
click at [665, 383] on button "Cancel" at bounding box center [659, 380] width 39 height 20
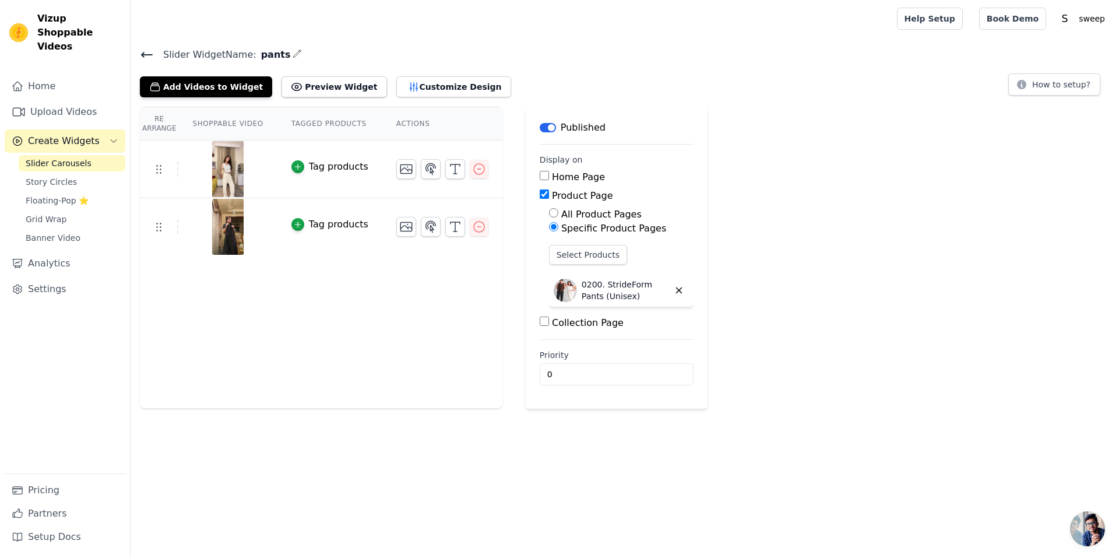
click at [402, 132] on th "Actions" at bounding box center [442, 123] width 120 height 33
click at [399, 127] on th "Actions" at bounding box center [442, 123] width 120 height 33
click at [360, 125] on th "Tagged Products" at bounding box center [330, 123] width 105 height 33
click at [232, 166] on img at bounding box center [228, 169] width 33 height 56
click at [214, 162] on img at bounding box center [228, 169] width 33 height 56
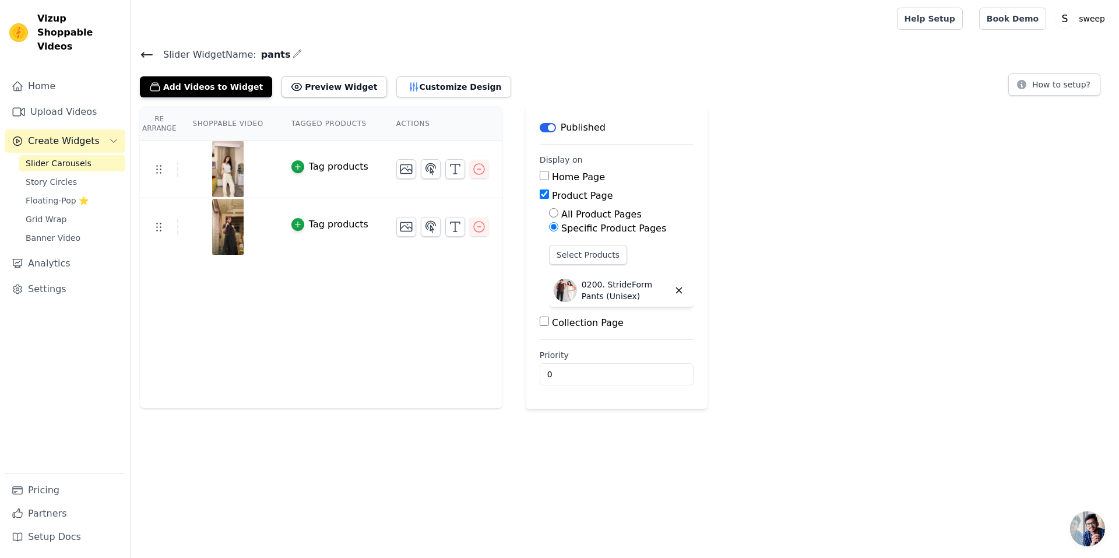
click at [214, 162] on img at bounding box center [228, 169] width 33 height 56
click at [68, 75] on link "Home" at bounding box center [65, 86] width 121 height 23
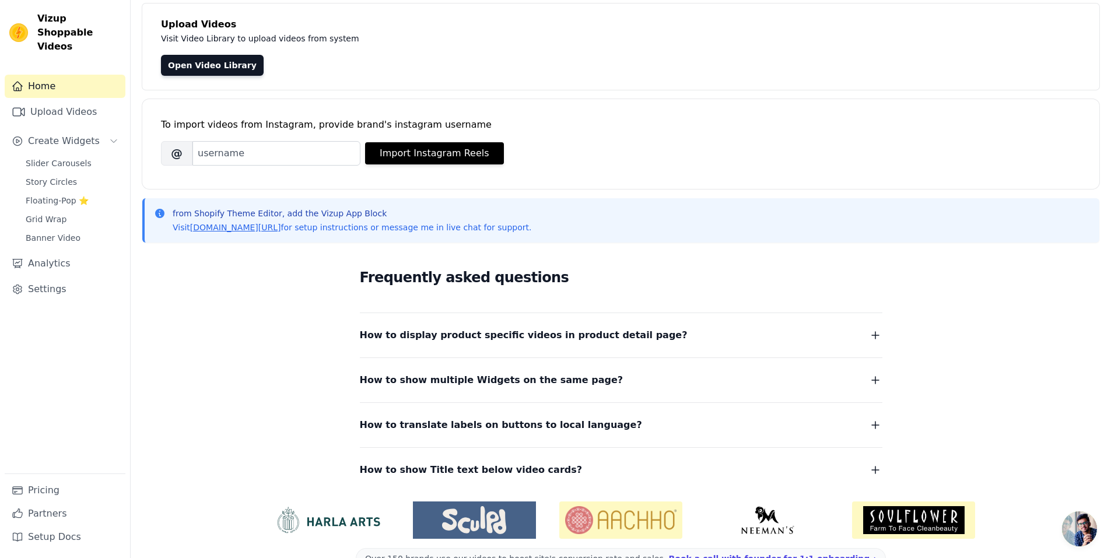
scroll to position [96, 0]
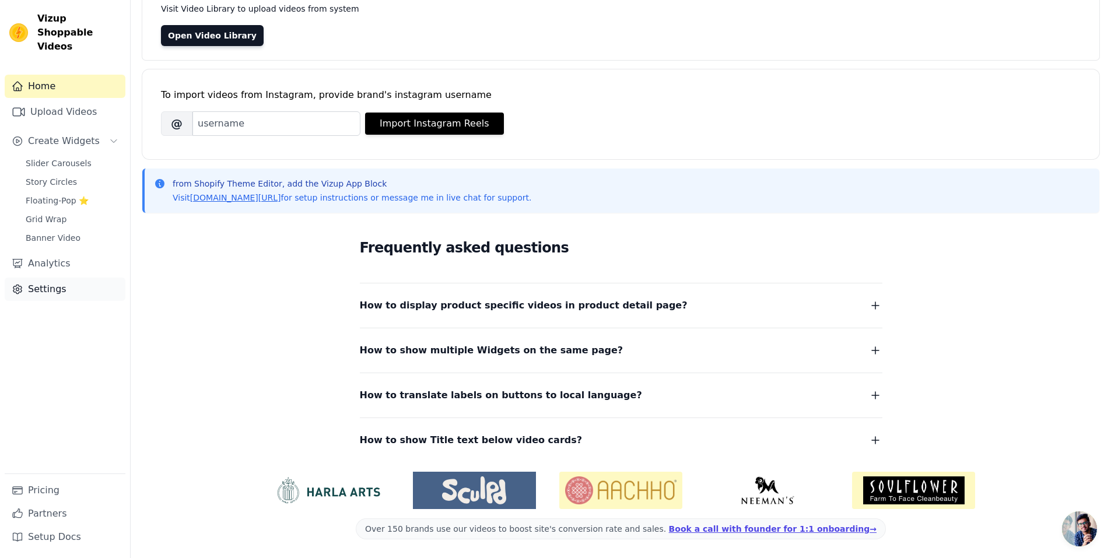
click at [60, 278] on link "Settings" at bounding box center [65, 289] width 121 height 23
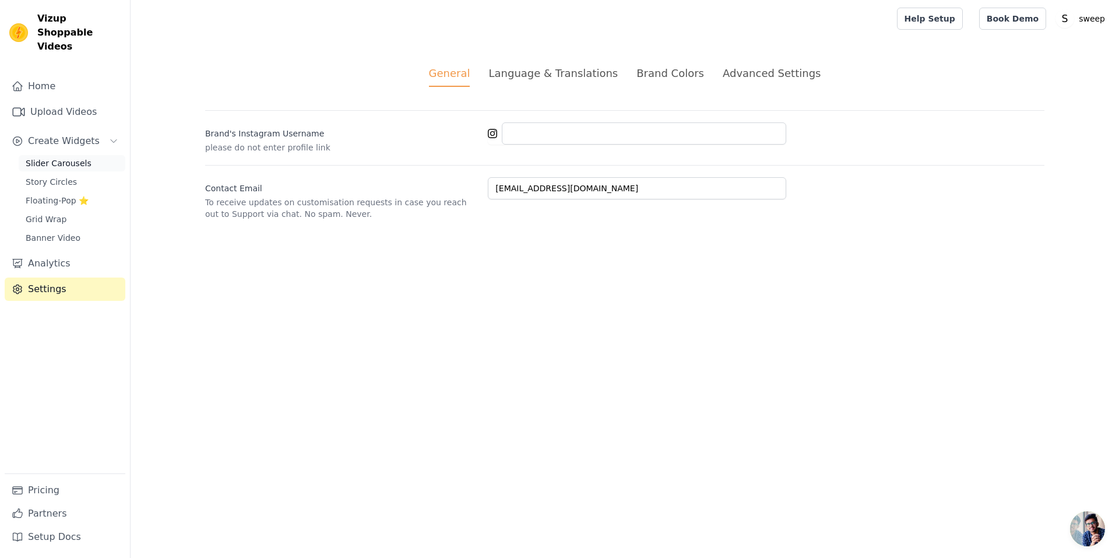
click at [52, 155] on link "Slider Carousels" at bounding box center [72, 163] width 107 height 16
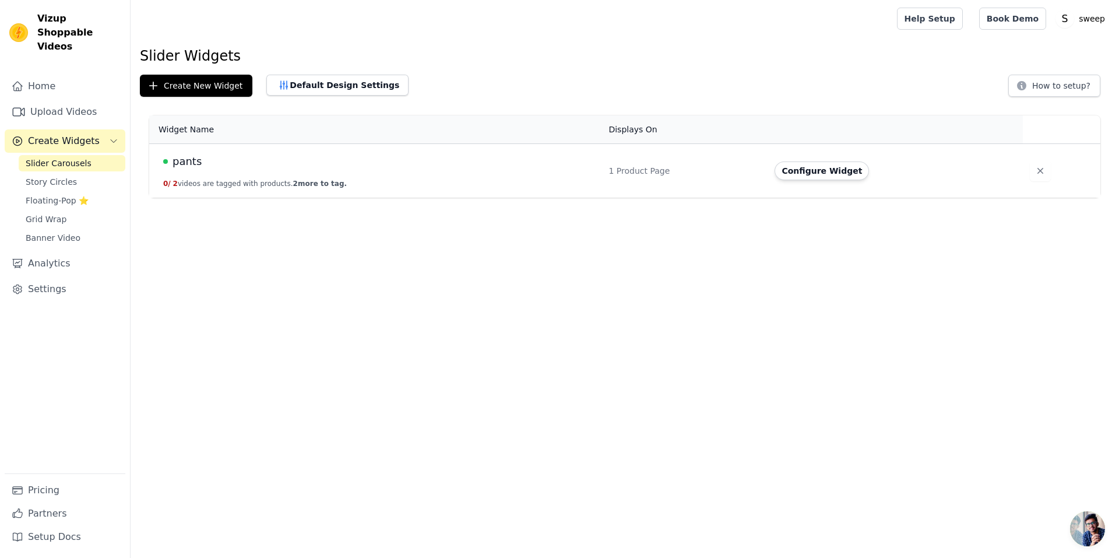
click at [180, 168] on span "pants" at bounding box center [187, 161] width 29 height 16
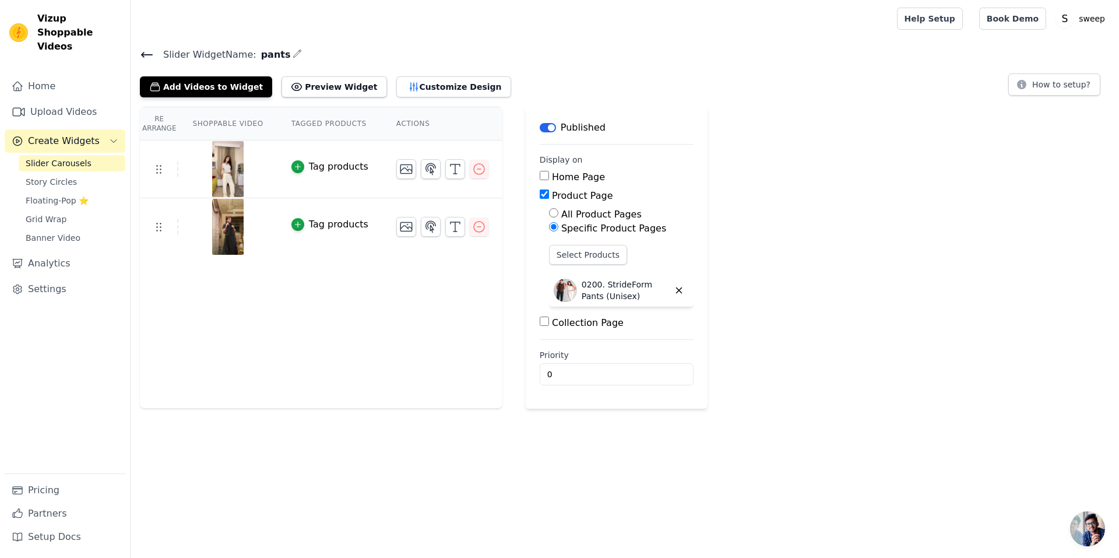
click at [85, 155] on link "Slider Carousels" at bounding box center [72, 163] width 107 height 16
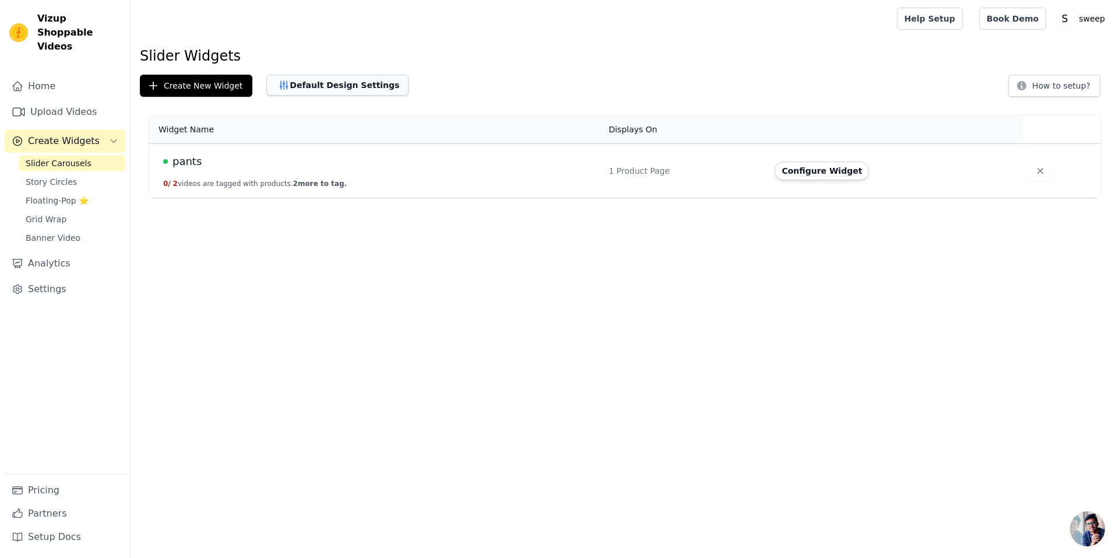
click at [295, 87] on button "Default Design Settings" at bounding box center [337, 85] width 142 height 21
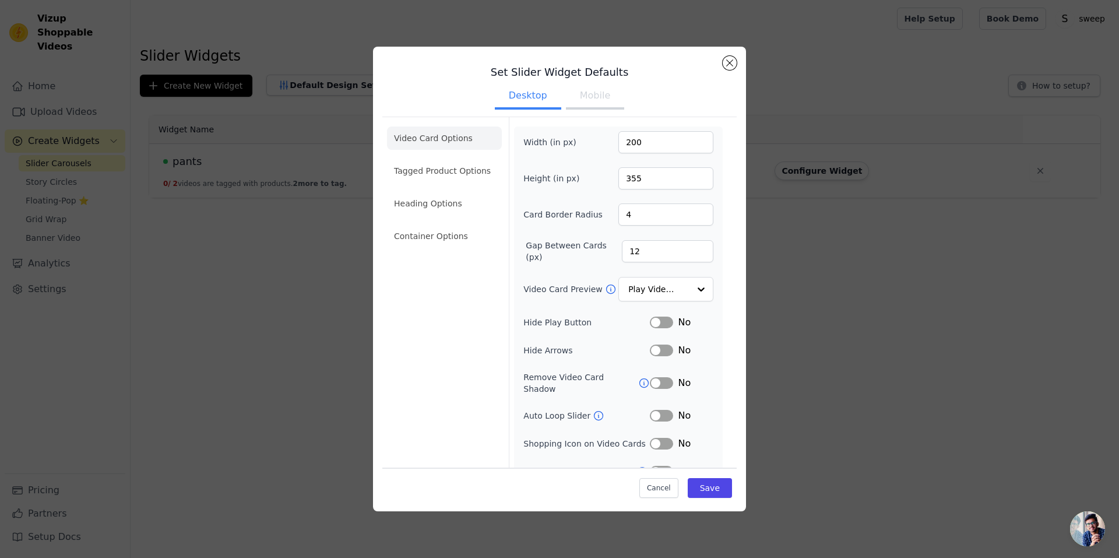
scroll to position [10, 0]
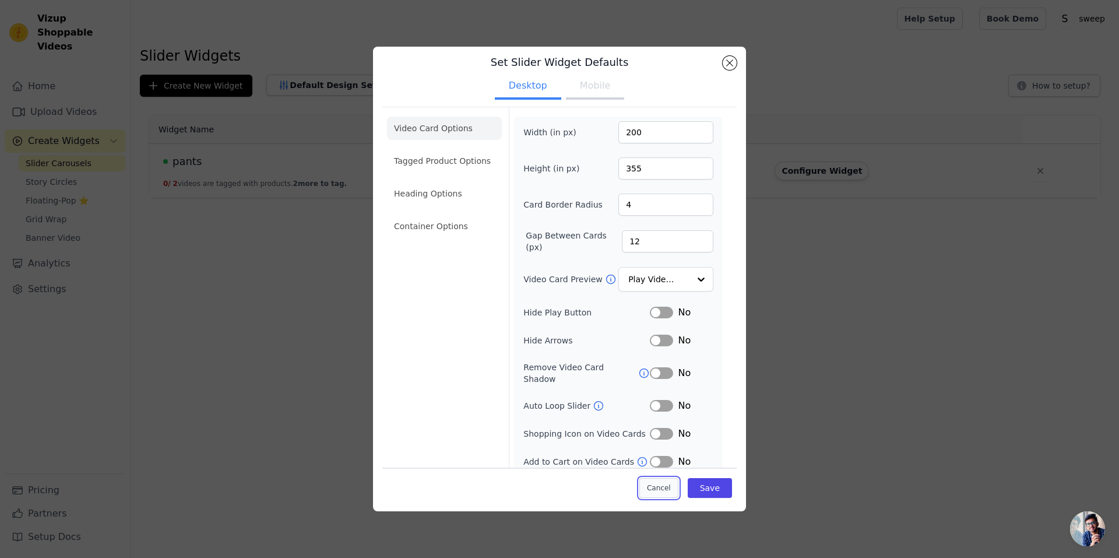
click at [665, 486] on button "Cancel" at bounding box center [659, 488] width 39 height 20
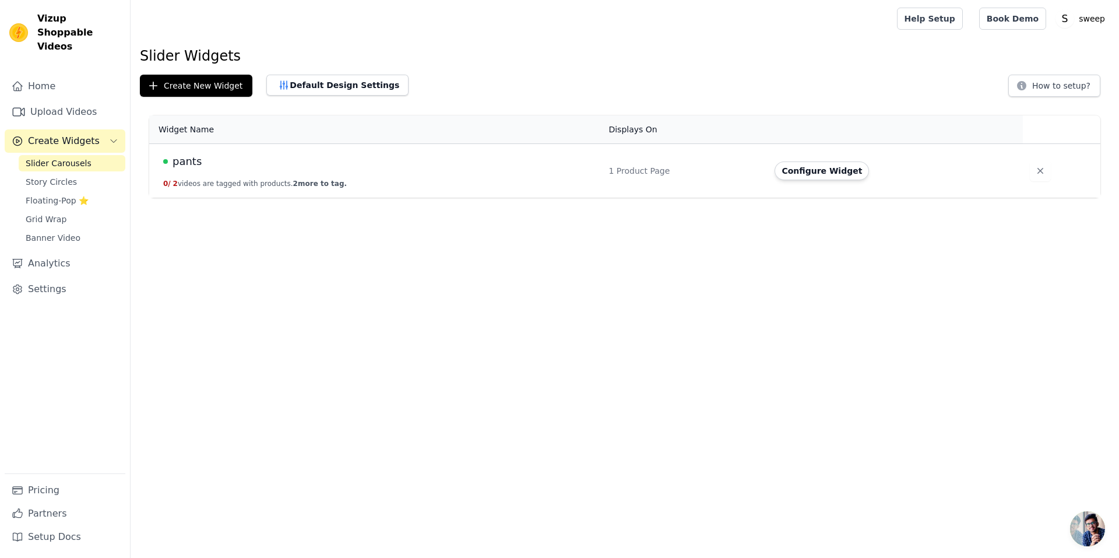
click at [194, 161] on span "pants" at bounding box center [187, 161] width 29 height 16
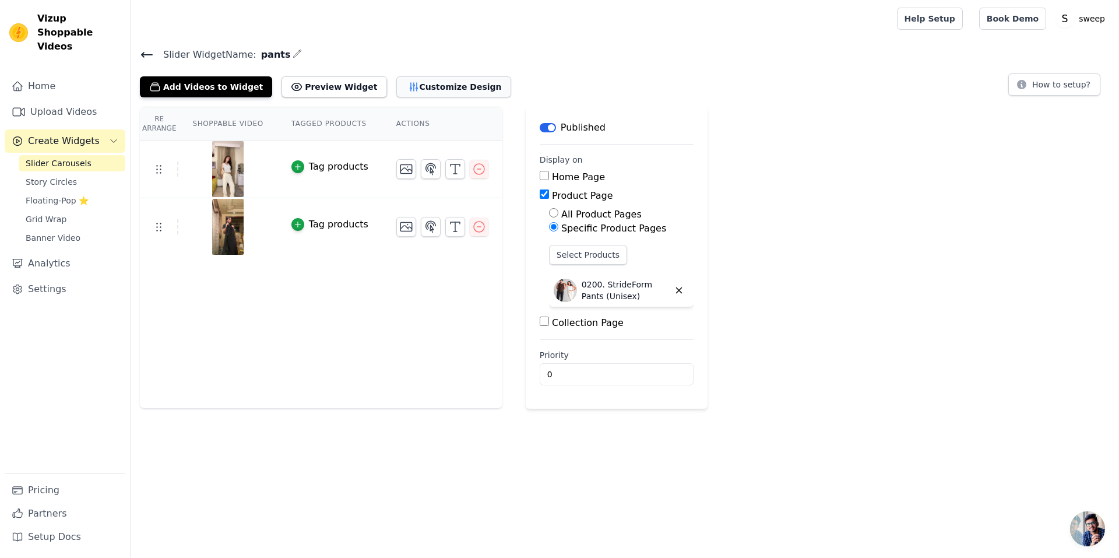
click at [409, 91] on button "Customize Design" at bounding box center [453, 86] width 115 height 21
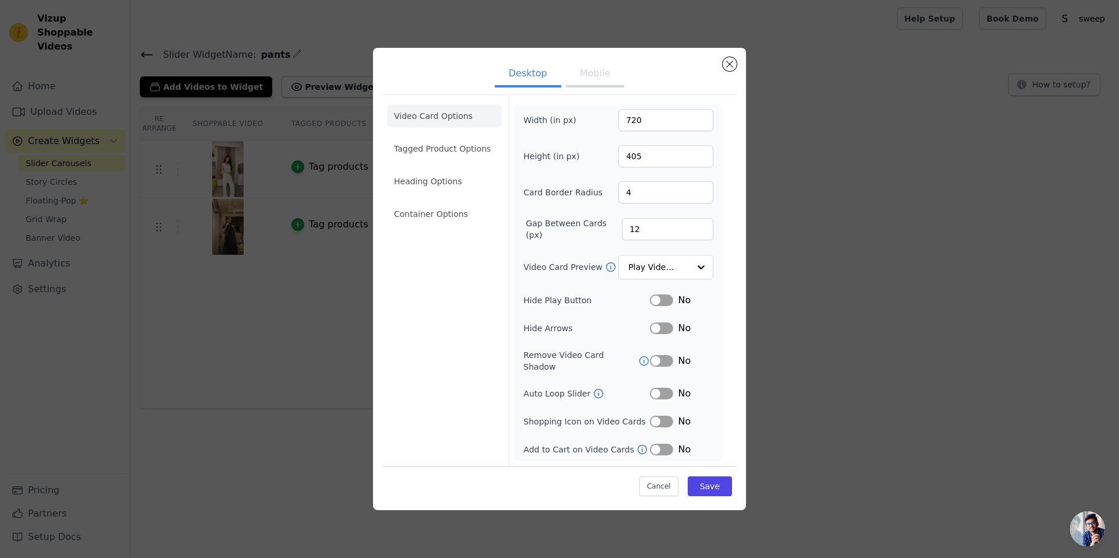
click at [660, 388] on button "Label" at bounding box center [661, 394] width 23 height 12
click at [658, 306] on button "Label" at bounding box center [661, 300] width 23 height 12
click at [586, 76] on button "Mobile" at bounding box center [595, 75] width 58 height 26
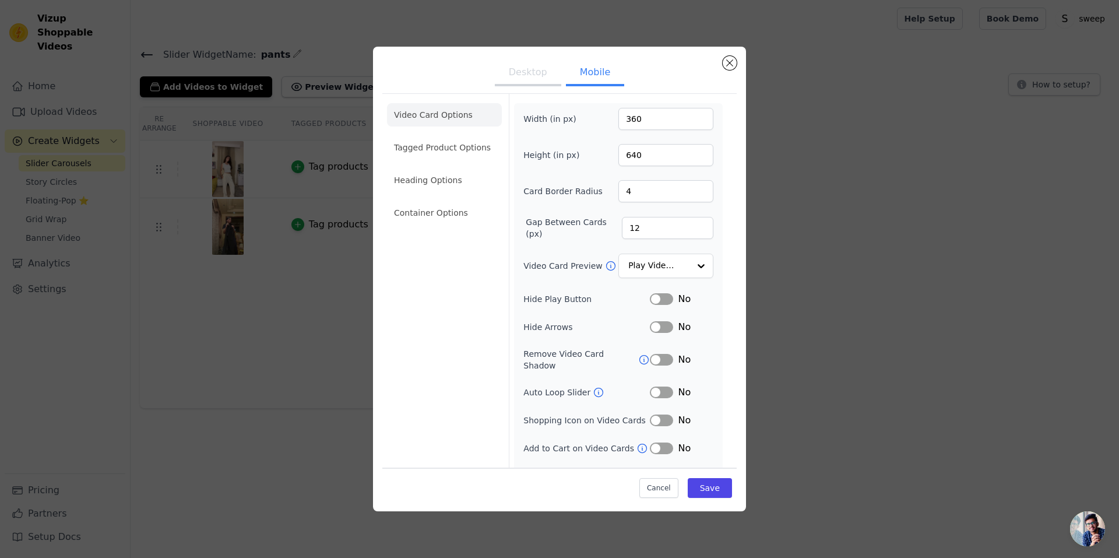
click at [662, 306] on div "Width (in px) 360 Height (in px) 640 Card Border Radius 4 Gap Between Cards (px…" at bounding box center [619, 295] width 190 height 375
click at [658, 301] on button "Label" at bounding box center [661, 299] width 23 height 12
click at [651, 355] on button "Label" at bounding box center [661, 360] width 23 height 12
click at [657, 387] on button "Label" at bounding box center [661, 393] width 23 height 12
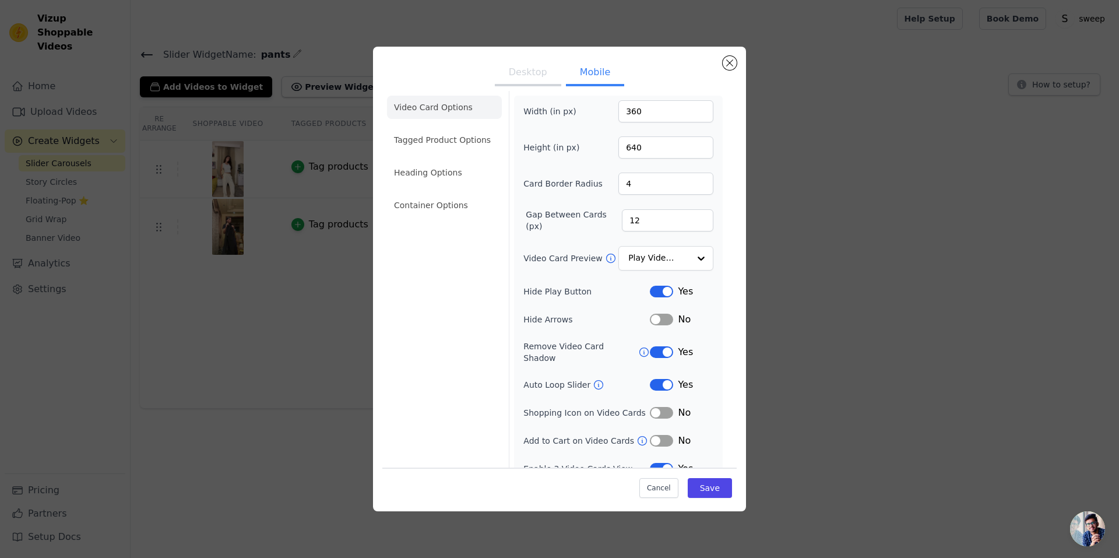
scroll to position [15, 0]
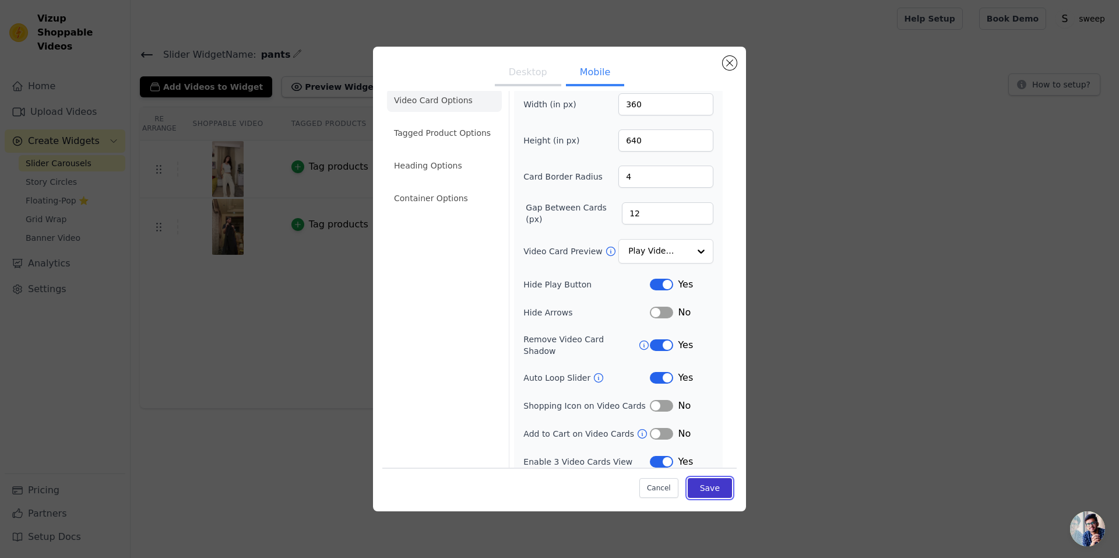
click at [692, 486] on button "Save" at bounding box center [710, 488] width 44 height 20
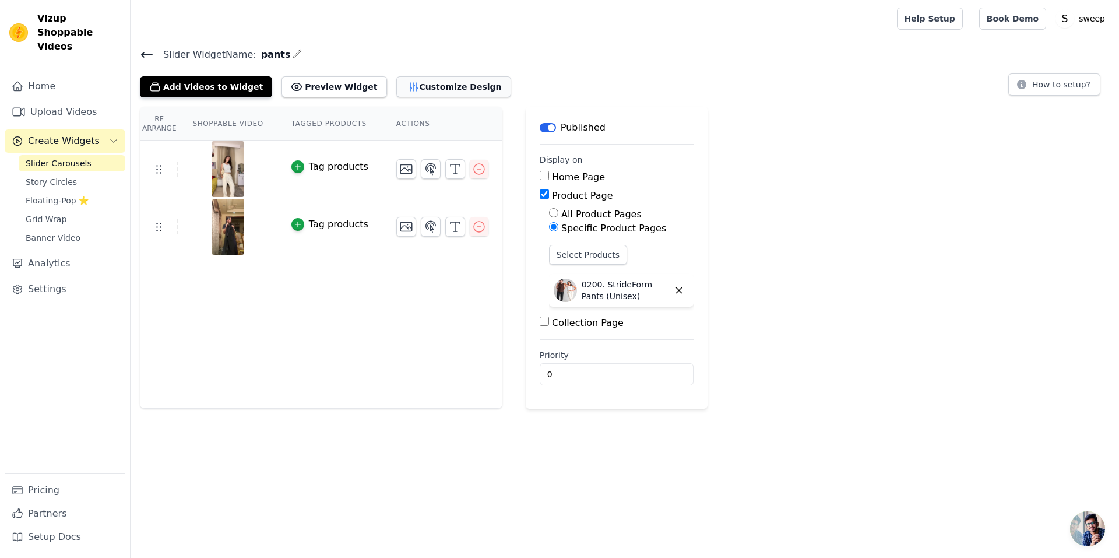
click at [401, 78] on button "Customize Design" at bounding box center [453, 86] width 115 height 21
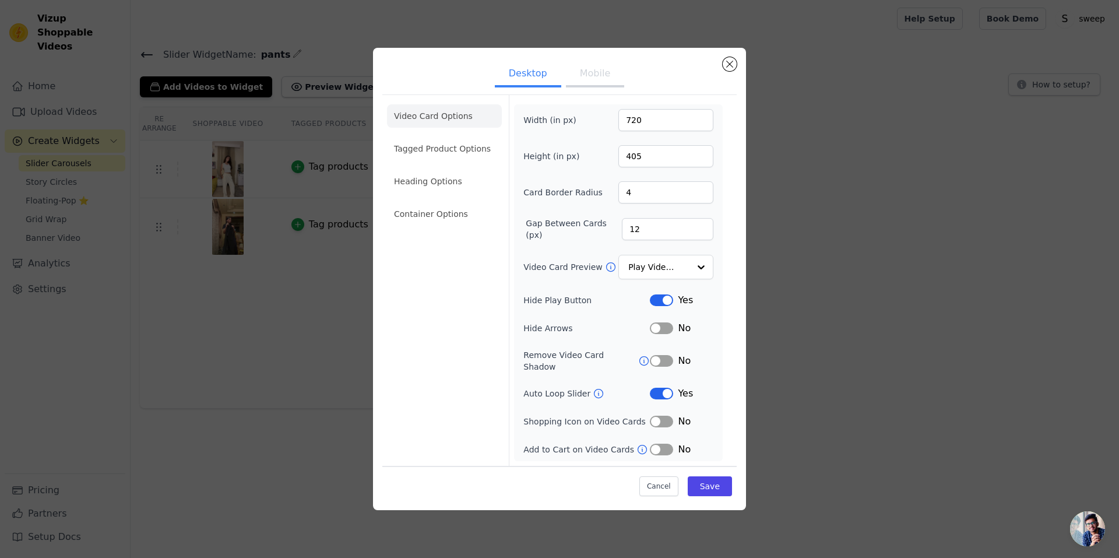
click at [660, 299] on button "Label" at bounding box center [661, 300] width 23 height 12
click at [661, 390] on button "Label" at bounding box center [661, 394] width 23 height 12
click at [585, 77] on button "Mobile" at bounding box center [595, 75] width 58 height 26
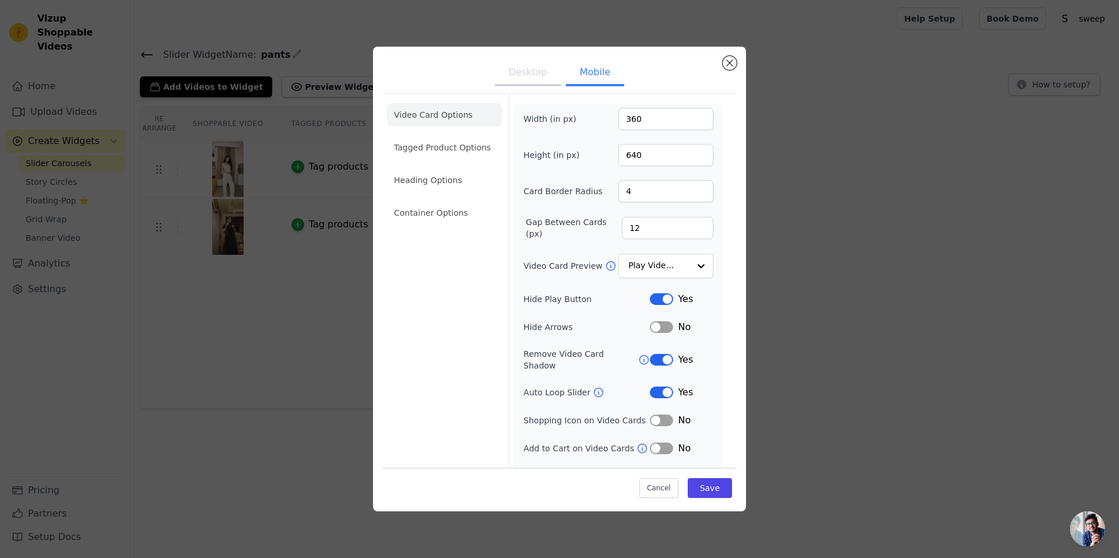
click at [652, 300] on button "Label" at bounding box center [661, 299] width 23 height 12
click at [656, 387] on button "Label" at bounding box center [661, 393] width 23 height 12
click at [658, 359] on button "Label" at bounding box center [661, 360] width 23 height 12
click at [692, 487] on button "Save" at bounding box center [710, 488] width 44 height 20
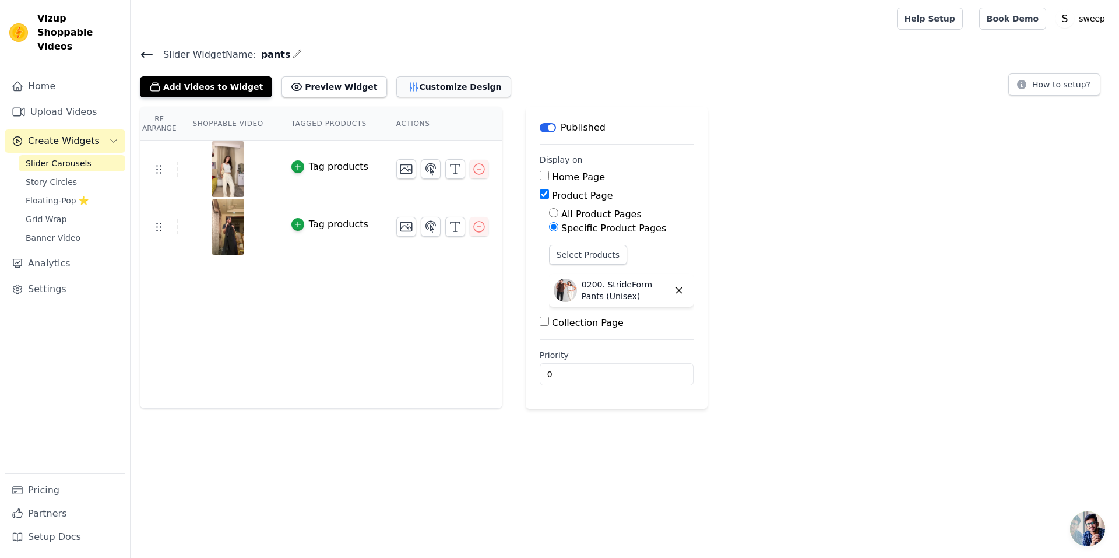
click at [396, 87] on button "Customize Design" at bounding box center [453, 86] width 115 height 21
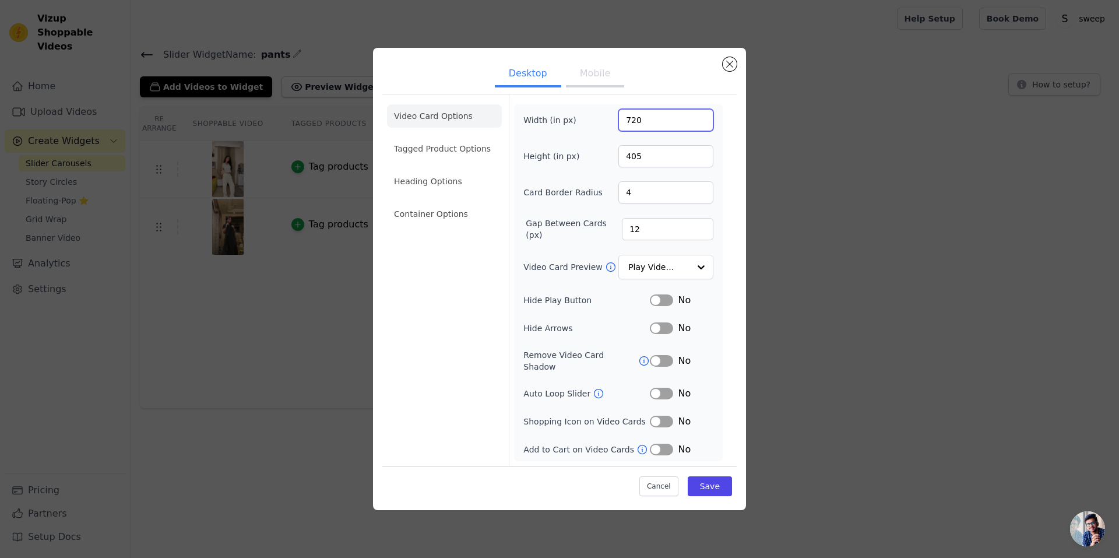
click at [645, 119] on input "720" at bounding box center [666, 120] width 95 height 22
click at [666, 479] on button "Cancel" at bounding box center [659, 486] width 39 height 20
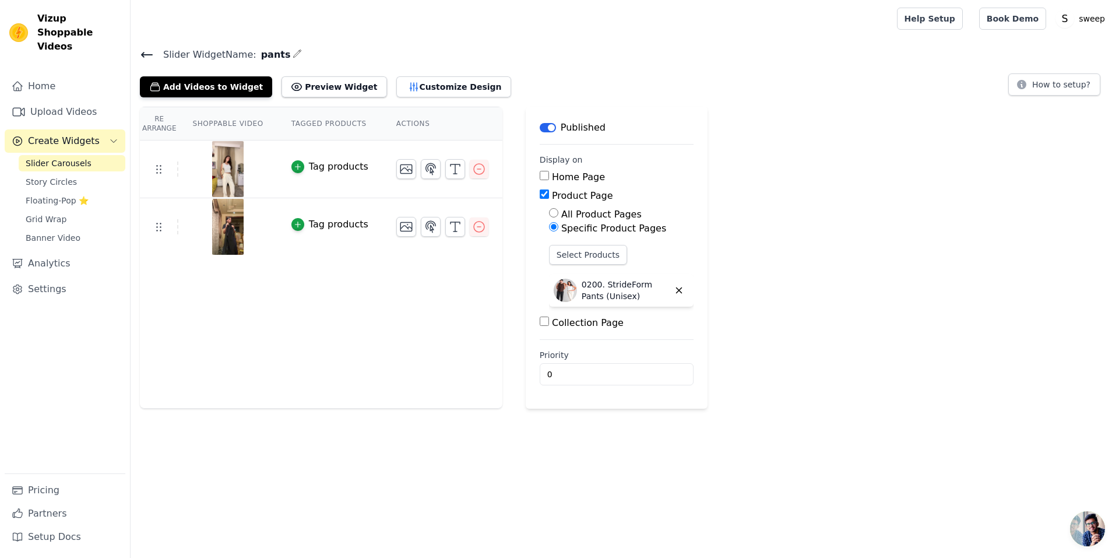
click at [65, 134] on span "Create Widgets" at bounding box center [64, 141] width 72 height 14
click at [66, 134] on span "Create Widgets" at bounding box center [64, 141] width 72 height 14
click at [65, 75] on link "Home" at bounding box center [65, 86] width 121 height 23
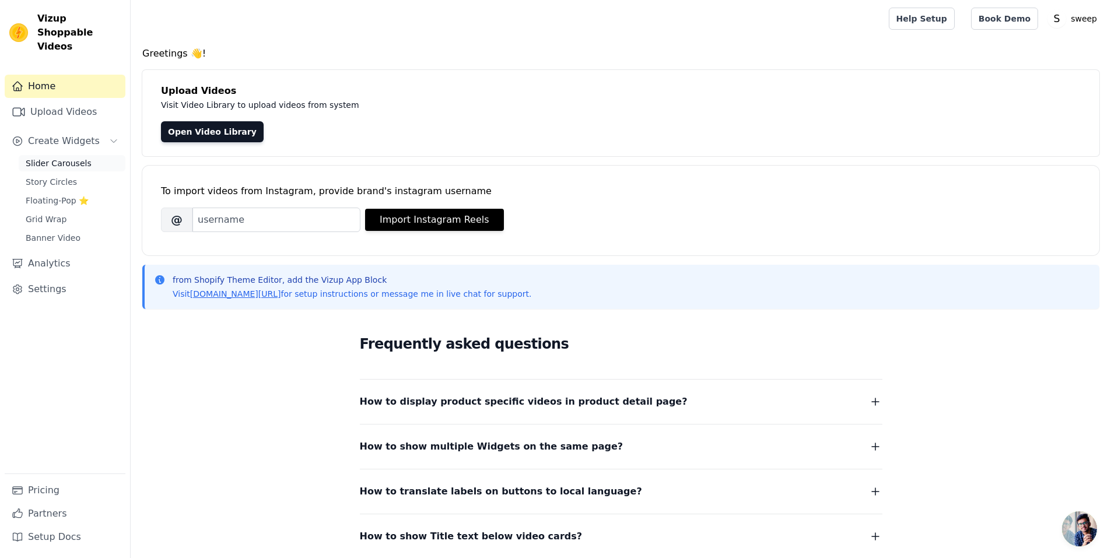
click at [66, 157] on span "Slider Carousels" at bounding box center [59, 163] width 66 height 12
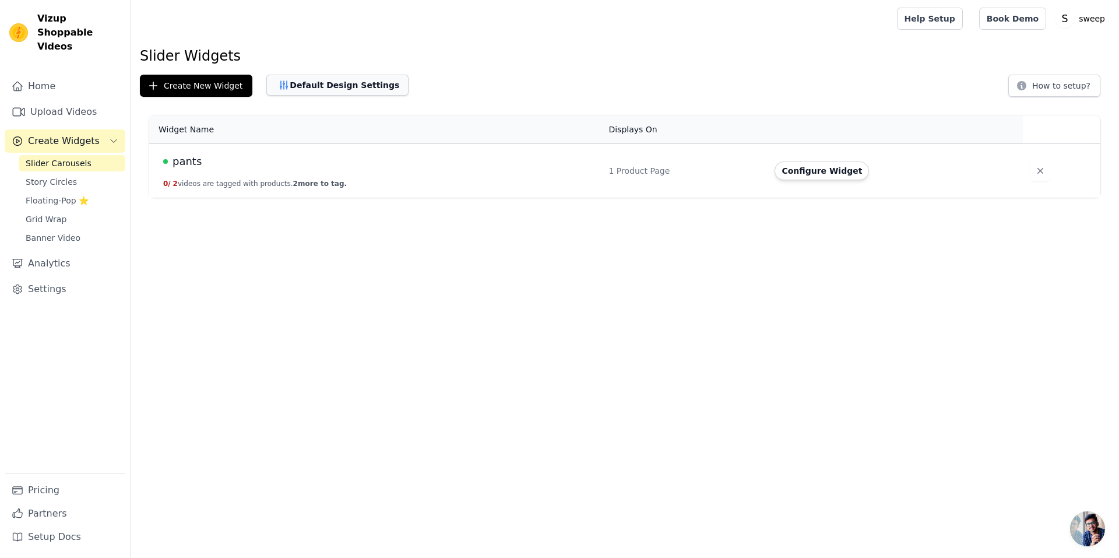
click at [301, 88] on button "Default Design Settings" at bounding box center [337, 85] width 142 height 21
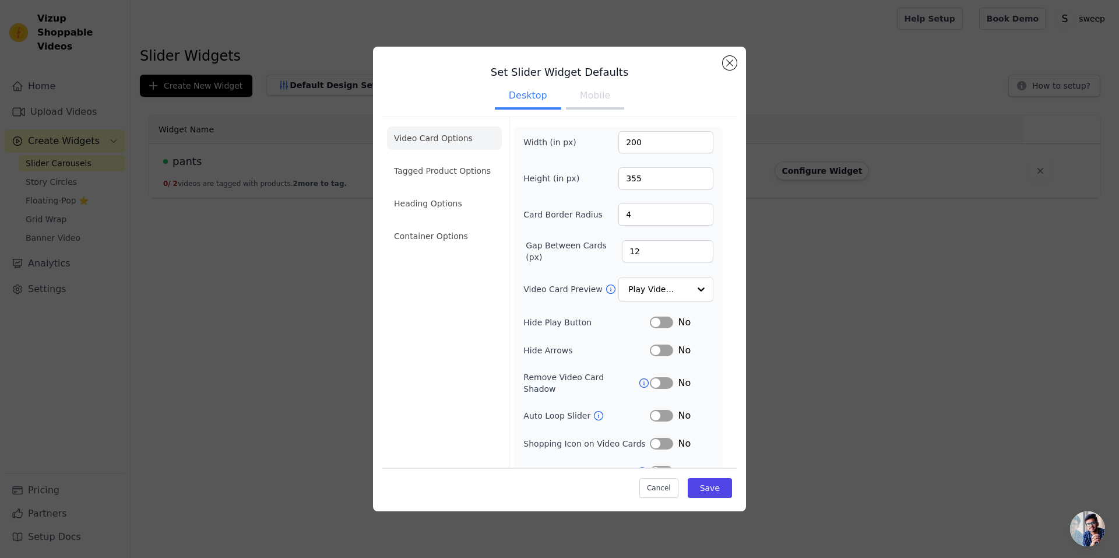
click at [588, 93] on button "Mobile" at bounding box center [595, 97] width 58 height 26
click at [520, 96] on button "Desktop" at bounding box center [528, 97] width 66 height 26
click at [572, 107] on button "Mobile" at bounding box center [595, 97] width 58 height 26
click at [729, 63] on button "Close modal" at bounding box center [730, 63] width 14 height 14
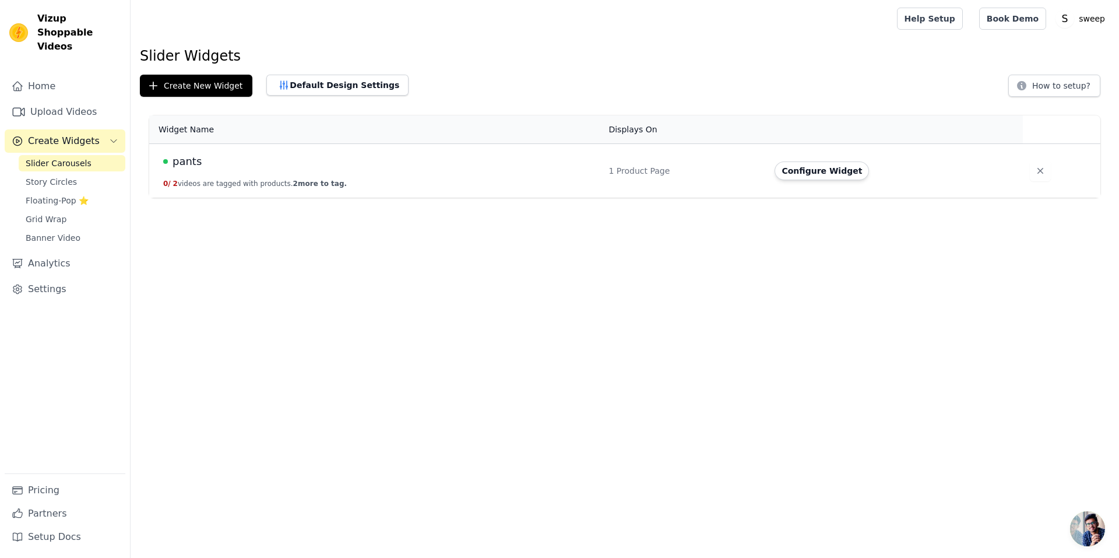
click at [271, 176] on td "pants 0 / 2 videos are tagged with products. 2 more to tag." at bounding box center [375, 171] width 452 height 54
click at [782, 180] on td "Configure Widget" at bounding box center [895, 171] width 255 height 54
click at [798, 169] on button "Configure Widget" at bounding box center [822, 171] width 94 height 19
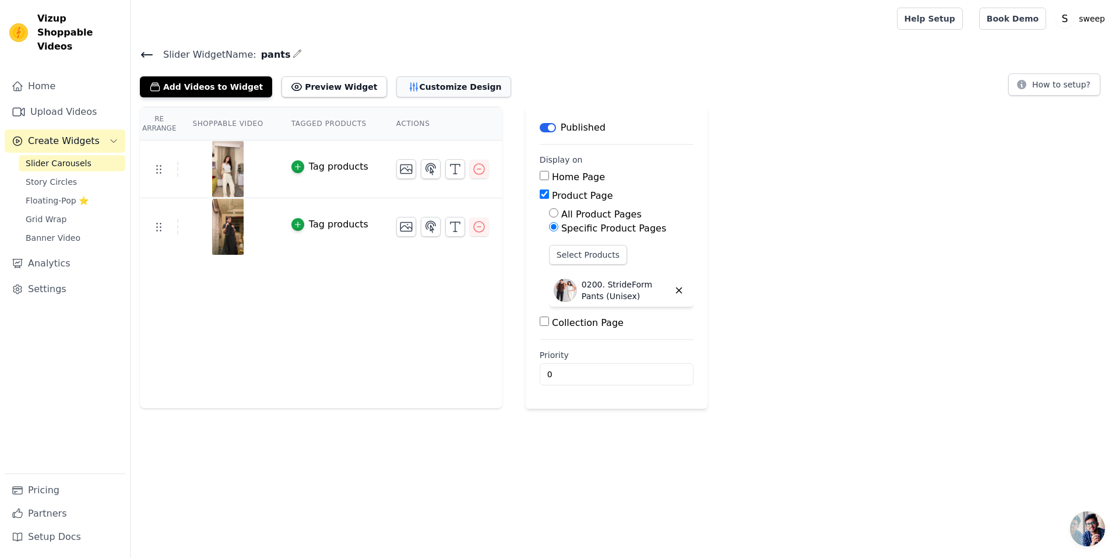
click at [397, 96] on button "Customize Design" at bounding box center [453, 86] width 115 height 21
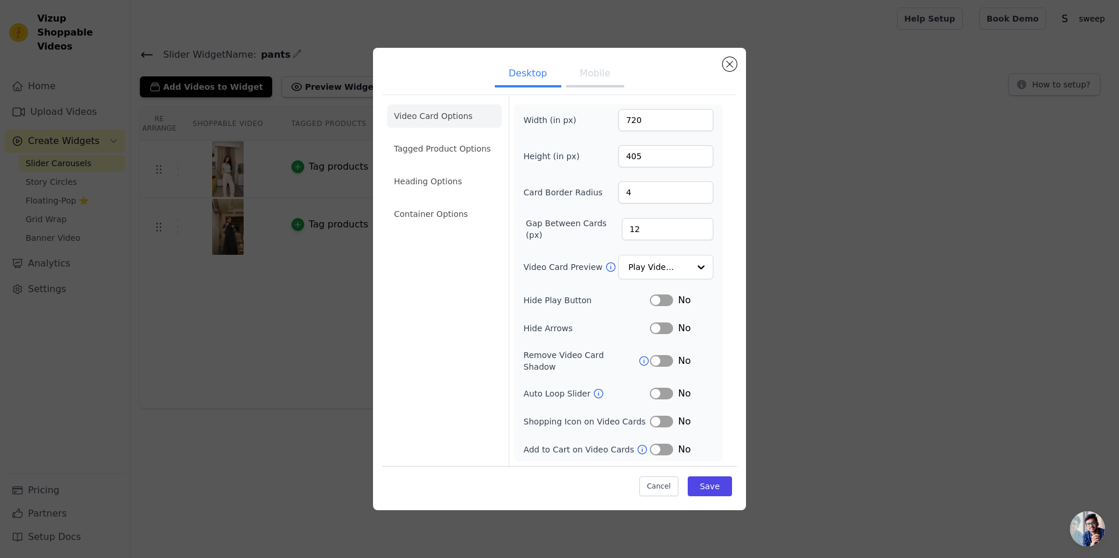
click at [581, 79] on button "Mobile" at bounding box center [595, 75] width 58 height 26
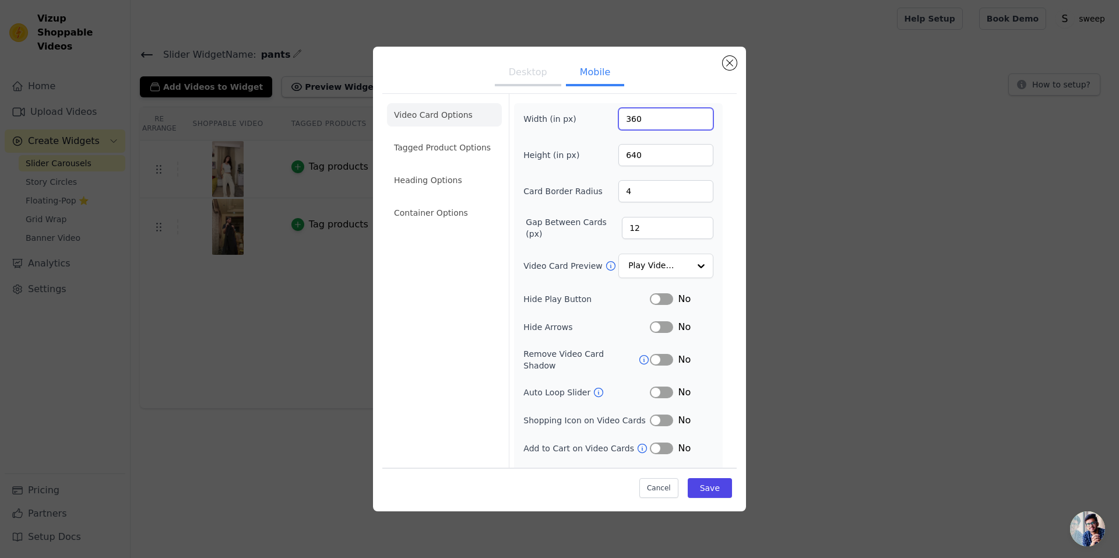
drag, startPoint x: 658, startPoint y: 124, endPoint x: 517, endPoint y: 91, distance: 145.0
click at [566, 99] on form "Width (in px) 360 Height (in px) 640 Card Border Radius 4 Gap Between Cards (px…" at bounding box center [618, 293] width 219 height 399
type input "200"
type input "355"
click at [708, 481] on button "Save" at bounding box center [710, 488] width 44 height 20
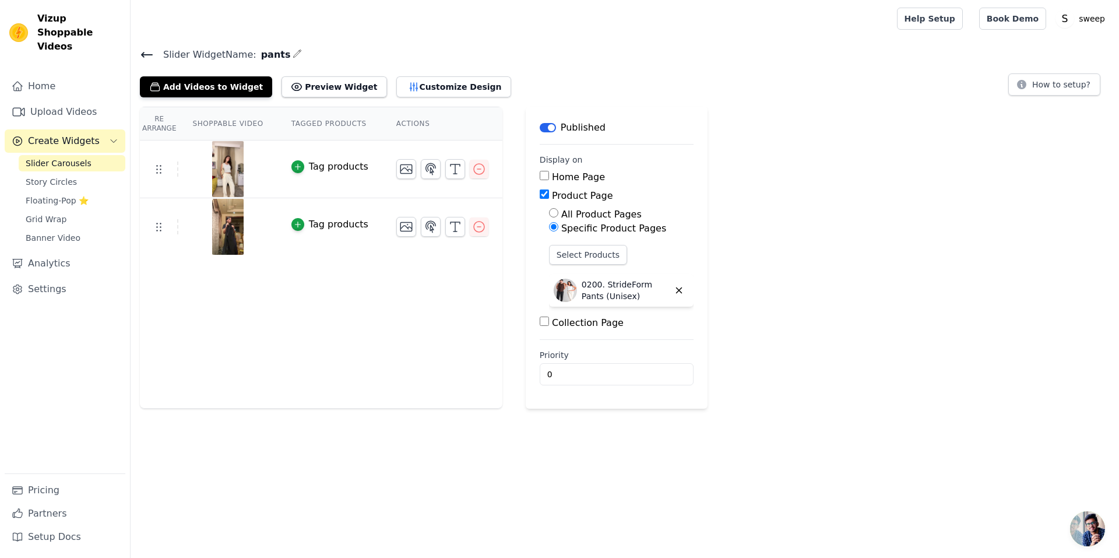
click at [398, 75] on div "Add Videos to Widget Preview Widget Customize Design" at bounding box center [330, 85] width 381 height 26
click at [408, 82] on button "Customize Design" at bounding box center [453, 86] width 115 height 21
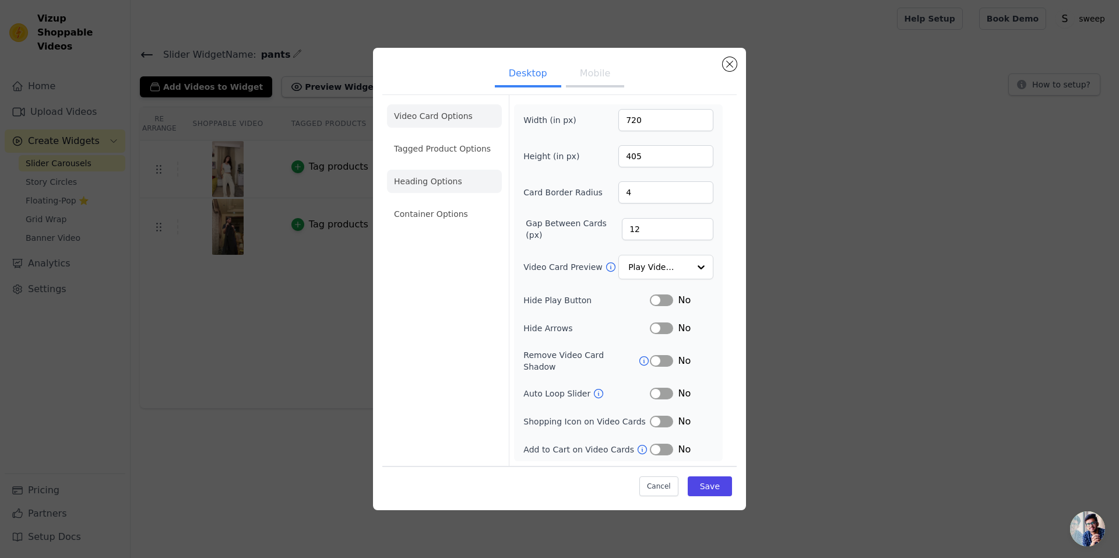
click at [444, 191] on li "Heading Options" at bounding box center [444, 181] width 115 height 23
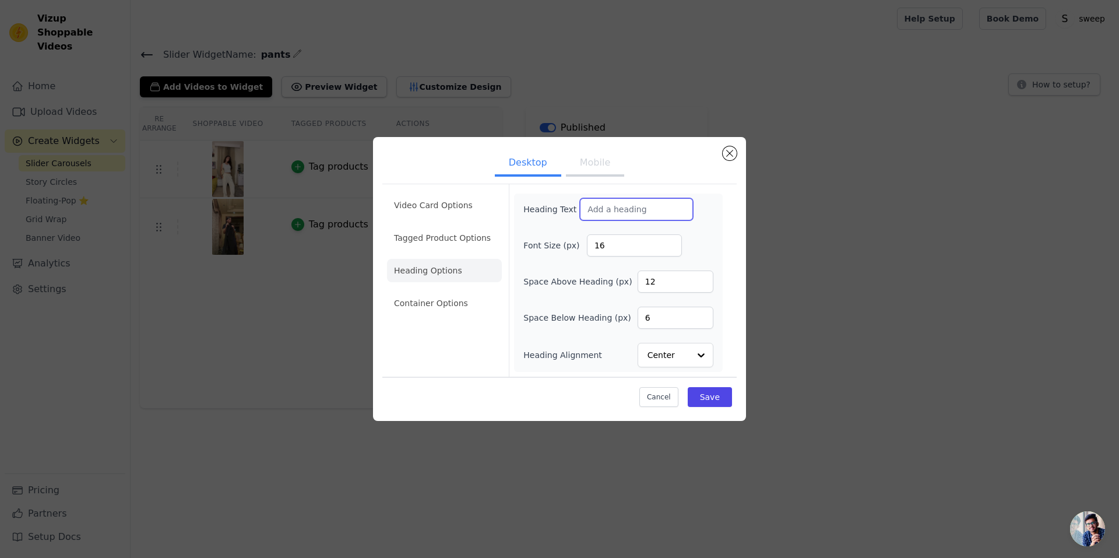
click at [638, 217] on input "Heading Text" at bounding box center [636, 209] width 113 height 22
click at [647, 209] on input "Heading Text" at bounding box center [636, 209] width 113 height 22
paste input "Fit for All, Styled by You"
type input "Fit for All, Styled by You"
click at [713, 397] on button "Save" at bounding box center [710, 397] width 44 height 20
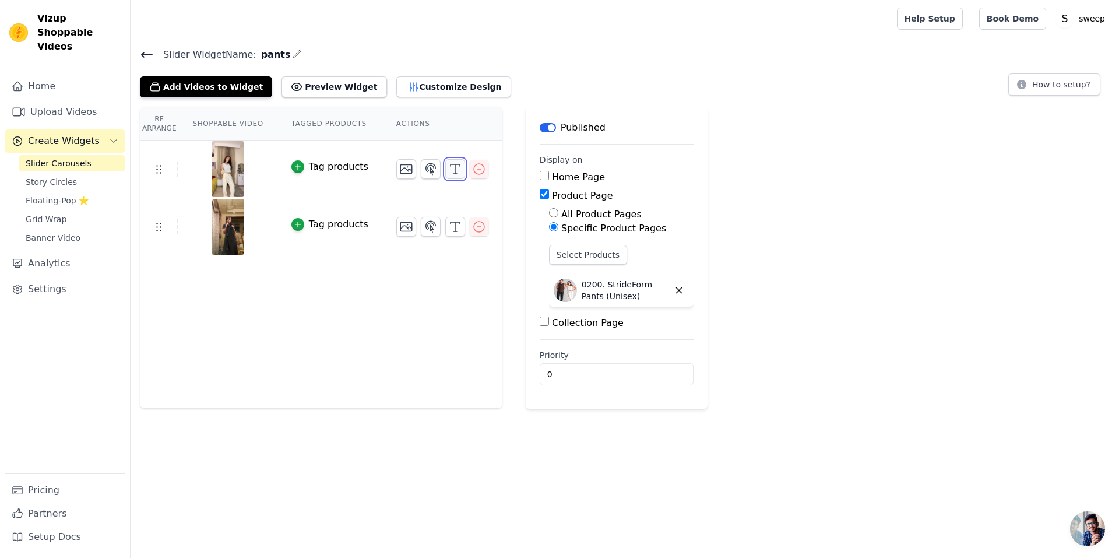
click at [448, 173] on icon "button" at bounding box center [455, 169] width 14 height 14
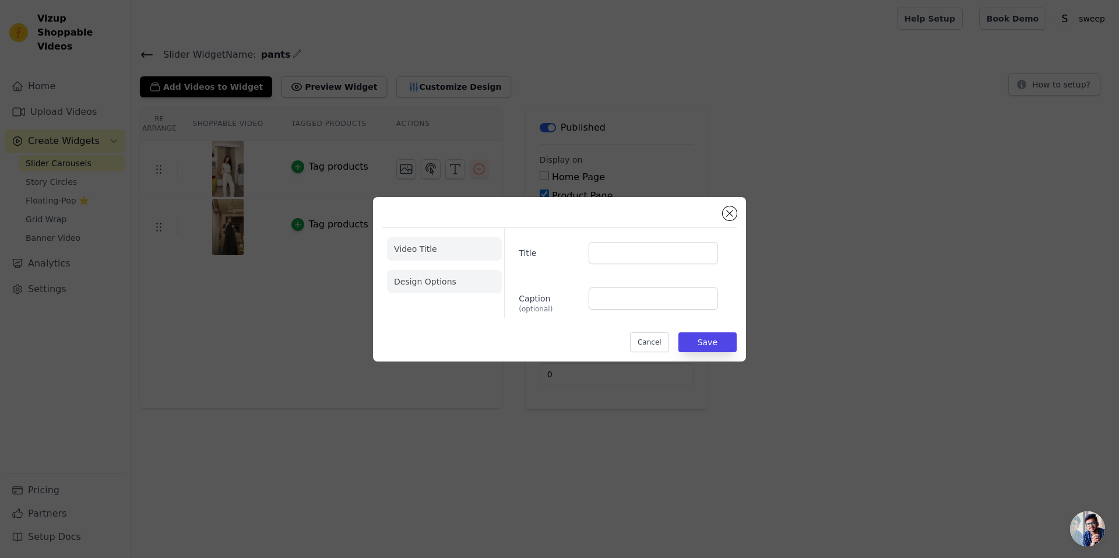
click at [389, 289] on li "Design Options" at bounding box center [444, 281] width 115 height 23
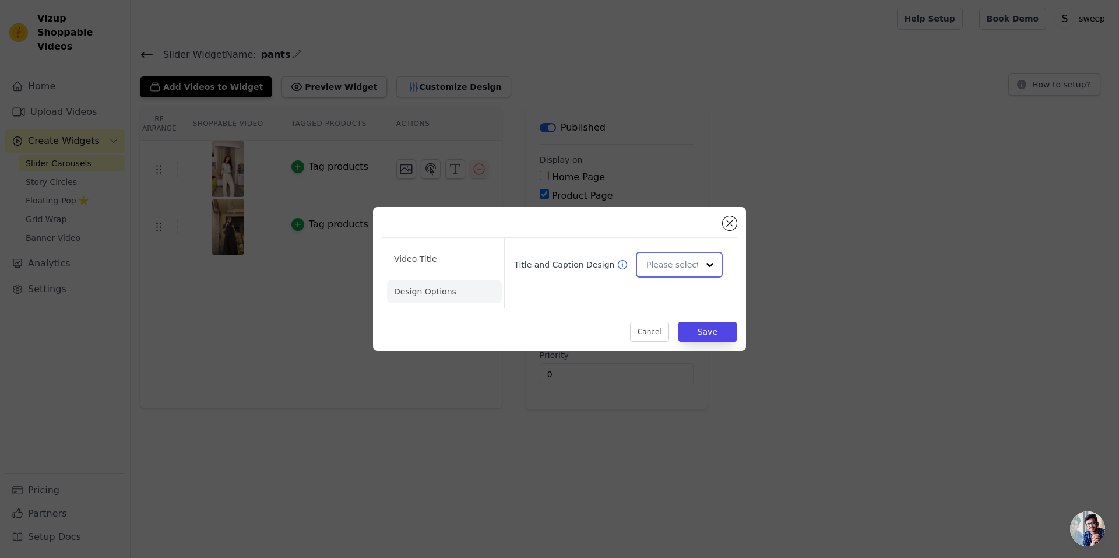
click at [705, 259] on div at bounding box center [710, 264] width 23 height 23
click at [685, 341] on div "Minimalist" at bounding box center [677, 341] width 83 height 24
click at [453, 270] on li "Video Title" at bounding box center [444, 258] width 115 height 23
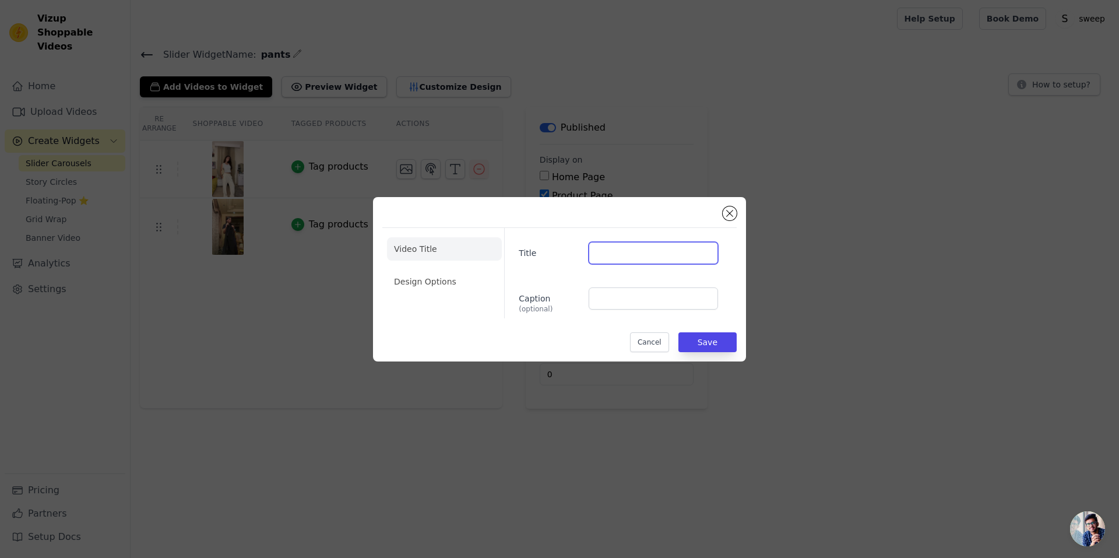
click at [650, 258] on input "Title" at bounding box center [653, 253] width 129 height 22
type input "Fits By You"
click at [703, 346] on button "Save" at bounding box center [708, 342] width 58 height 20
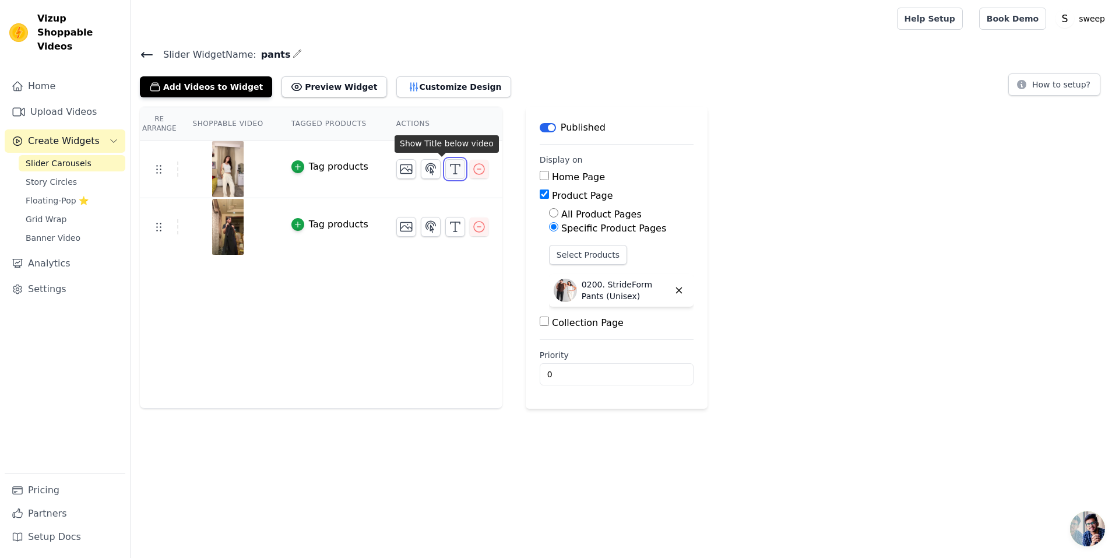
click at [448, 172] on icon "button" at bounding box center [455, 169] width 14 height 14
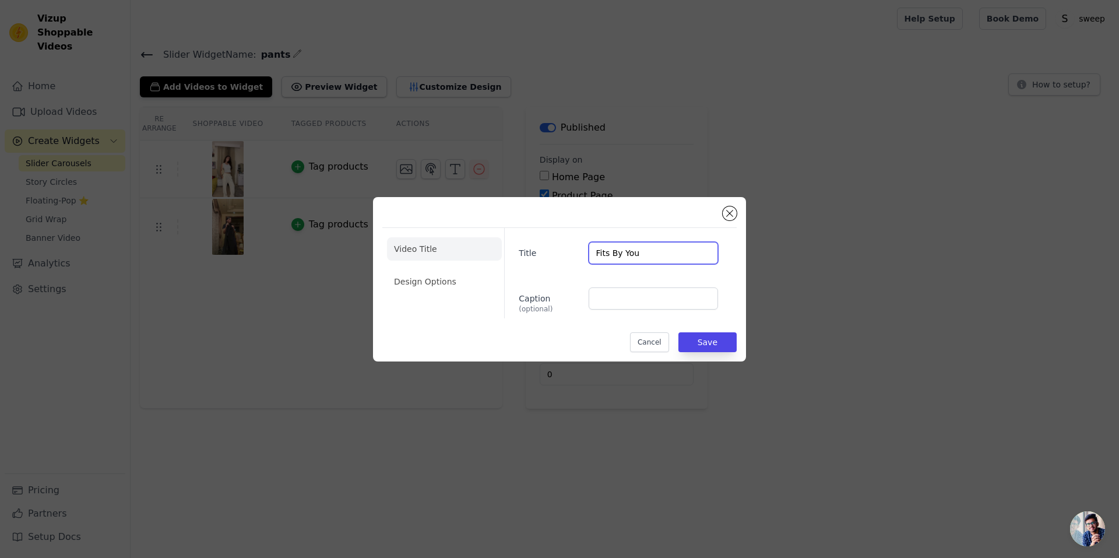
click at [630, 264] on input "Fits By You" at bounding box center [653, 253] width 129 height 22
click at [454, 282] on li "Design Options" at bounding box center [444, 281] width 115 height 23
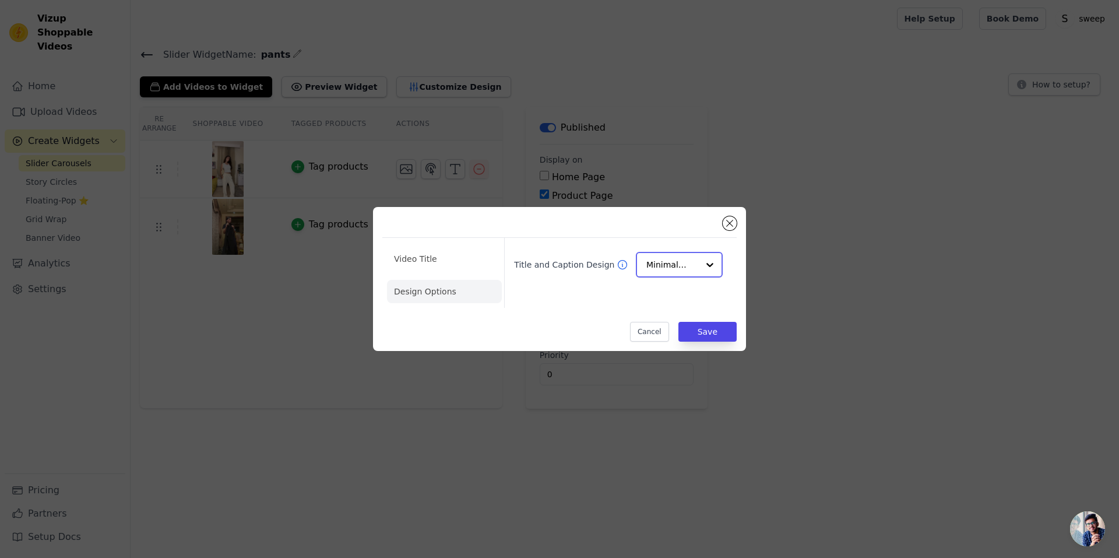
click at [667, 265] on input "Title and Caption Design" at bounding box center [673, 264] width 52 height 23
click at [673, 312] on div "Overlay" at bounding box center [677, 317] width 83 height 24
click at [713, 336] on button "Save" at bounding box center [708, 332] width 58 height 20
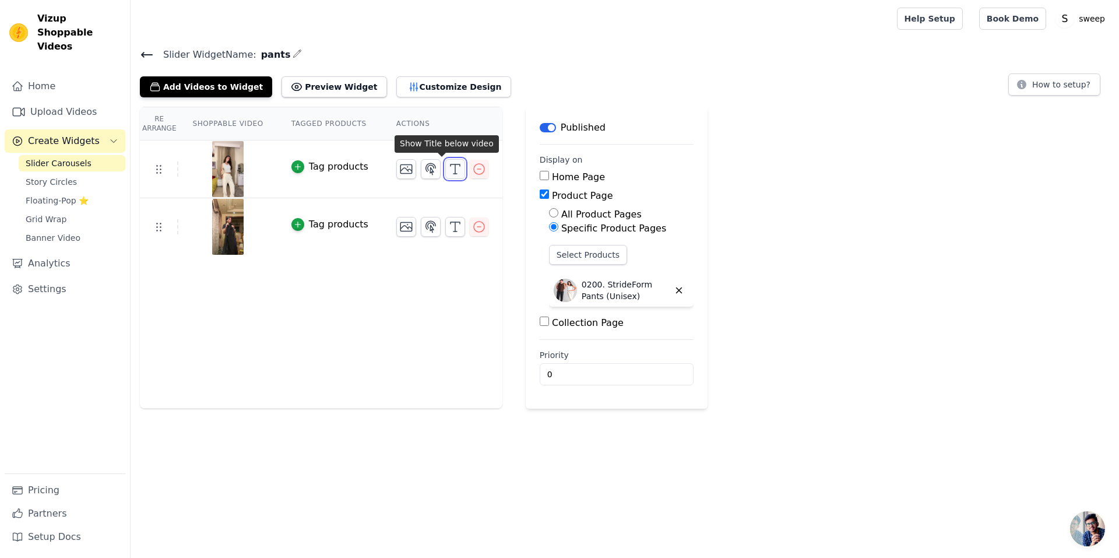
click at [448, 170] on icon "button" at bounding box center [455, 169] width 14 height 14
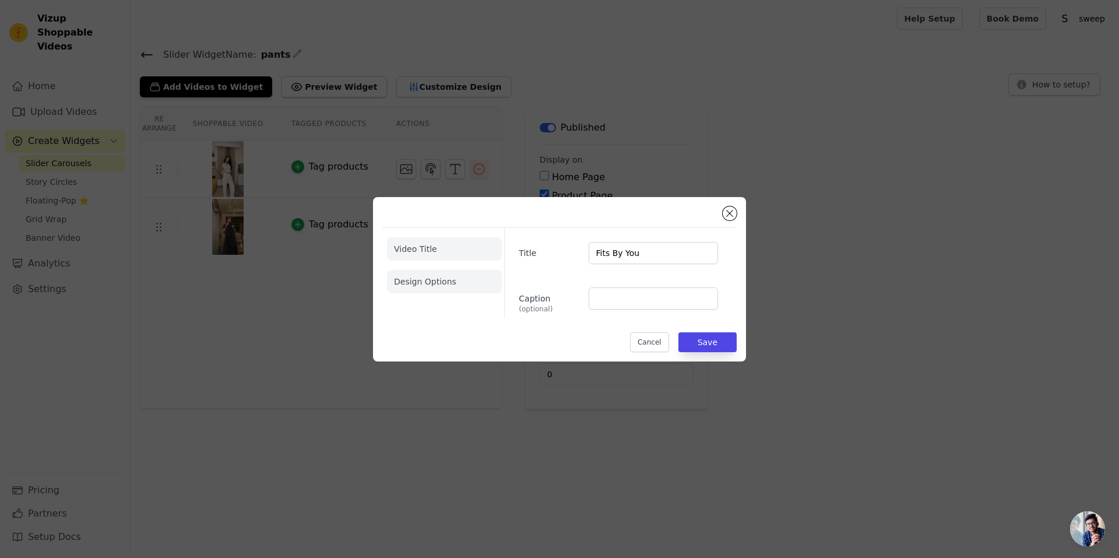
click at [481, 280] on li "Design Options" at bounding box center [444, 281] width 115 height 23
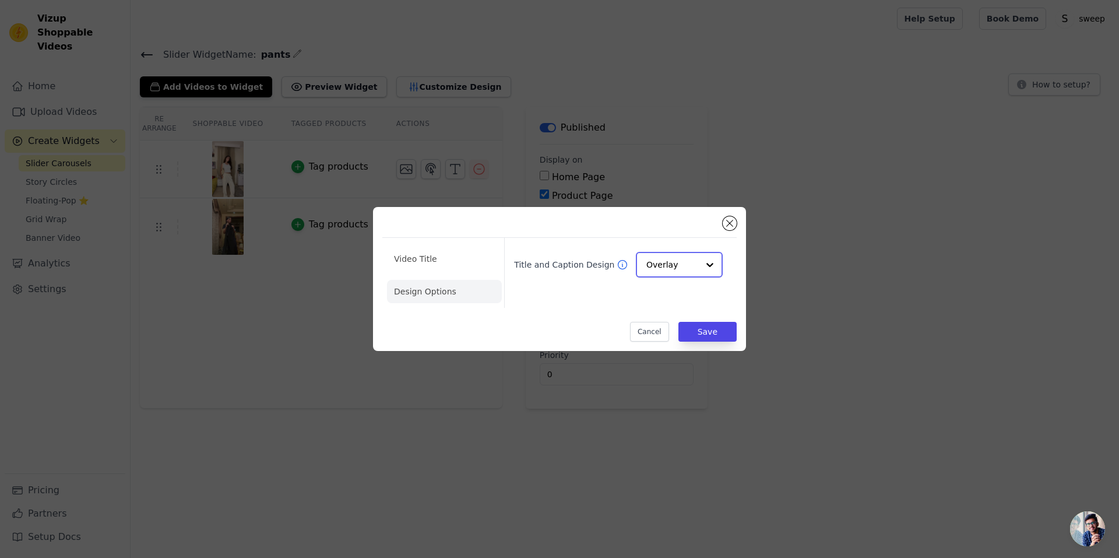
click at [687, 269] on input "Title and Caption Design" at bounding box center [673, 264] width 52 height 23
click at [443, 257] on li "Video Title" at bounding box center [444, 258] width 115 height 23
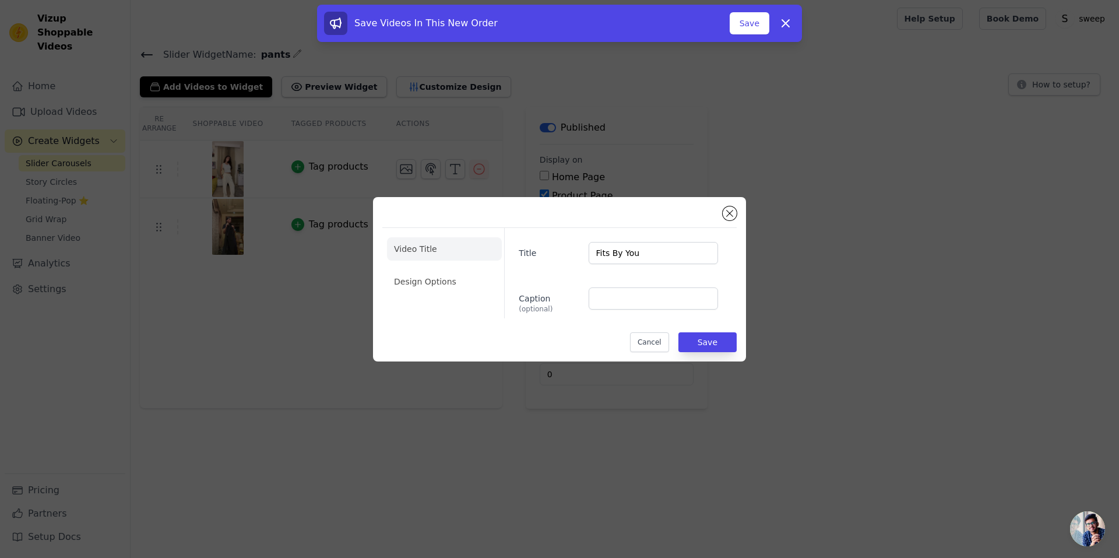
drag, startPoint x: 630, startPoint y: 275, endPoint x: 629, endPoint y: 254, distance: 21.6
click at [629, 275] on div "Title Fits By You Caption (optional)" at bounding box center [615, 273] width 223 height 90
click at [629, 253] on input "Fits By You" at bounding box center [653, 253] width 129 height 22
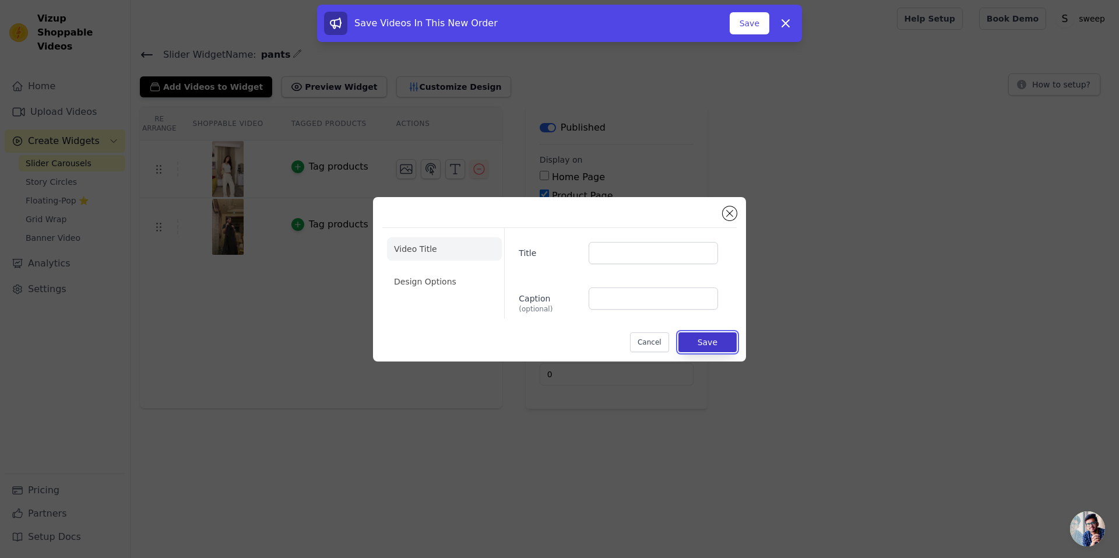
click at [712, 337] on button "Save" at bounding box center [708, 342] width 58 height 20
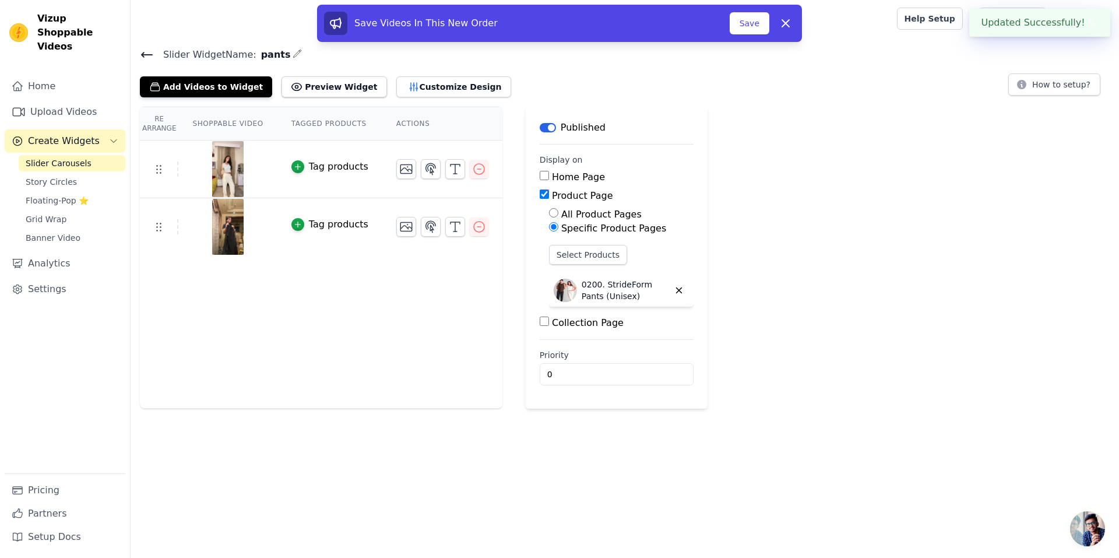
click at [733, 206] on div "Re Arrange Shoppable Video Tagged Products Actions Tag products Video Title Des…" at bounding box center [625, 258] width 989 height 302
click at [416, 82] on button "Customize Design" at bounding box center [453, 86] width 115 height 21
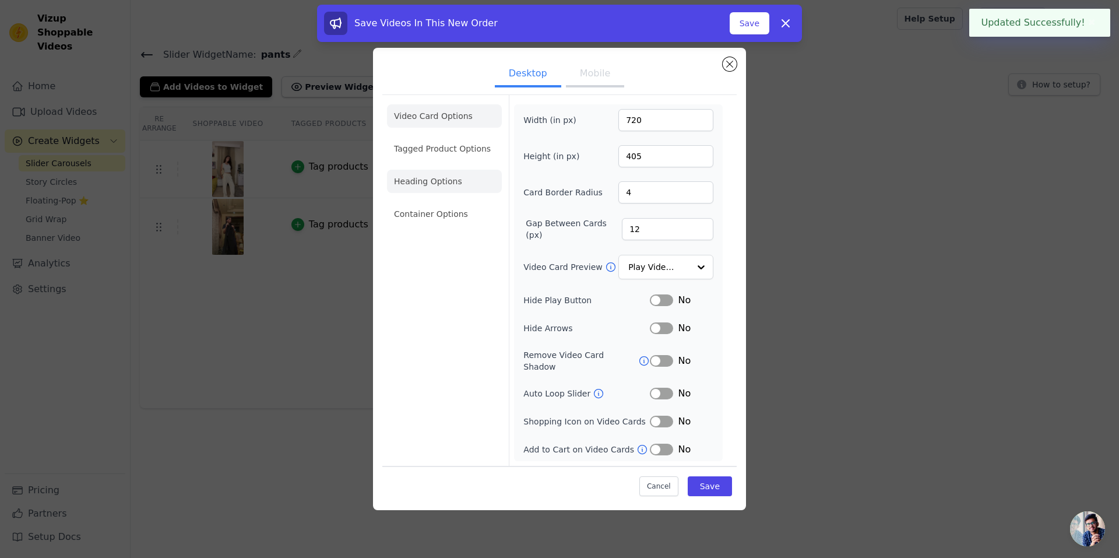
click at [434, 185] on li "Heading Options" at bounding box center [444, 181] width 115 height 23
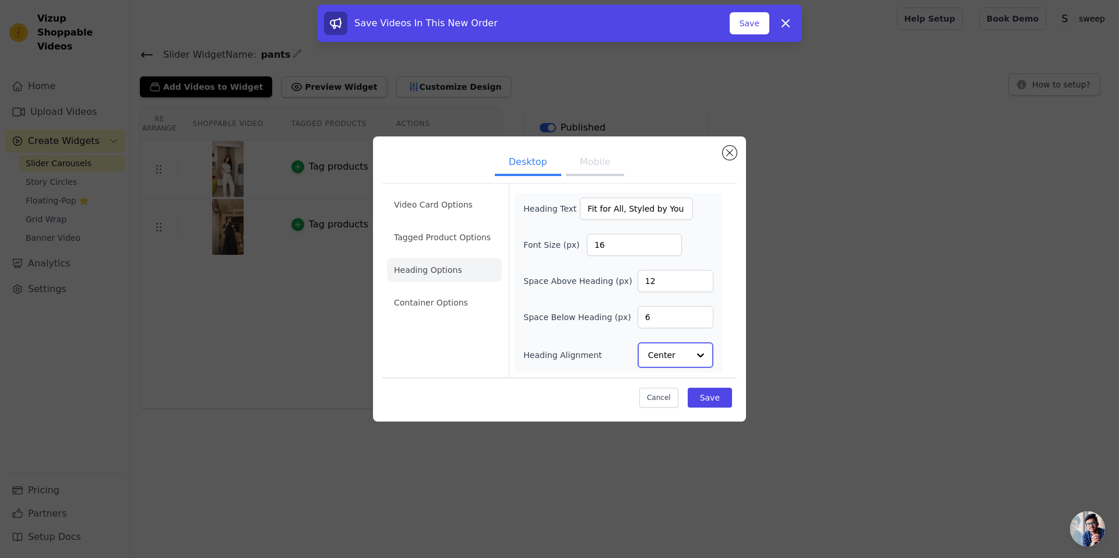
click at [698, 353] on div at bounding box center [700, 354] width 23 height 23
click at [580, 165] on button "Mobile" at bounding box center [595, 164] width 58 height 26
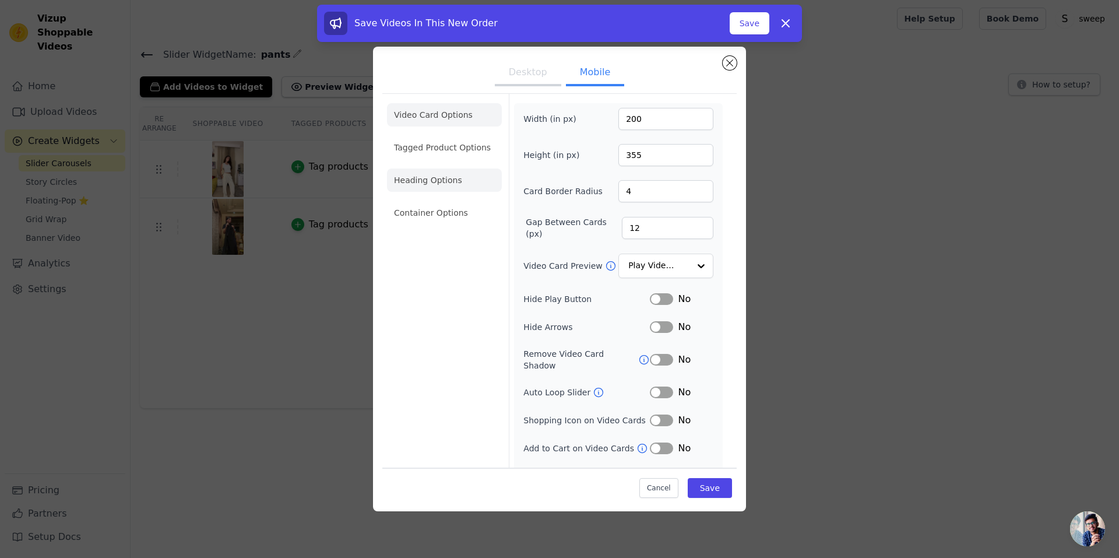
click at [457, 188] on li "Heading Options" at bounding box center [444, 180] width 115 height 23
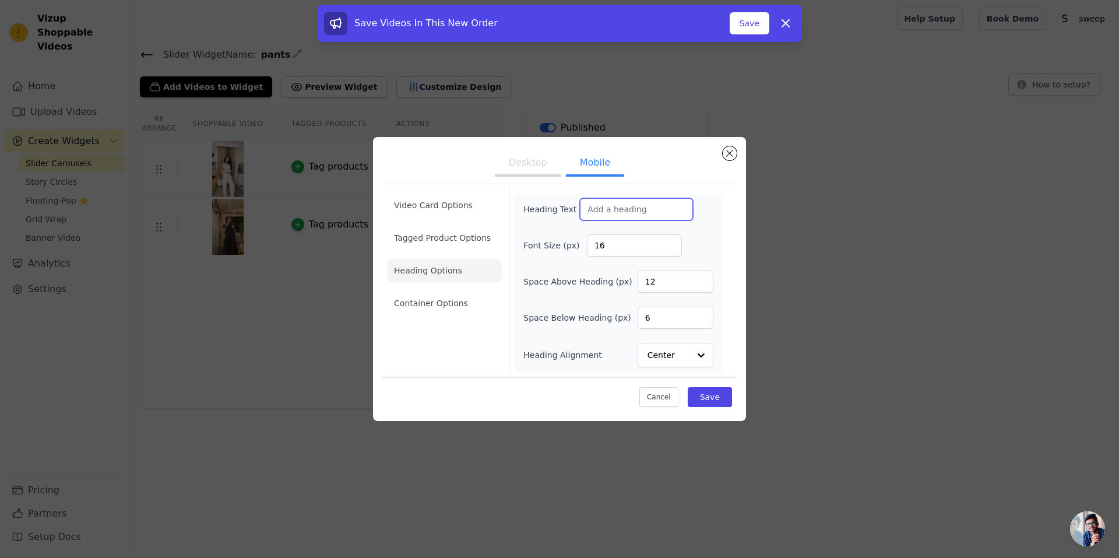
click at [605, 205] on input "Heading Text" at bounding box center [636, 209] width 113 height 22
type input "Fits fo"
click at [513, 157] on button "Desktop" at bounding box center [528, 164] width 66 height 26
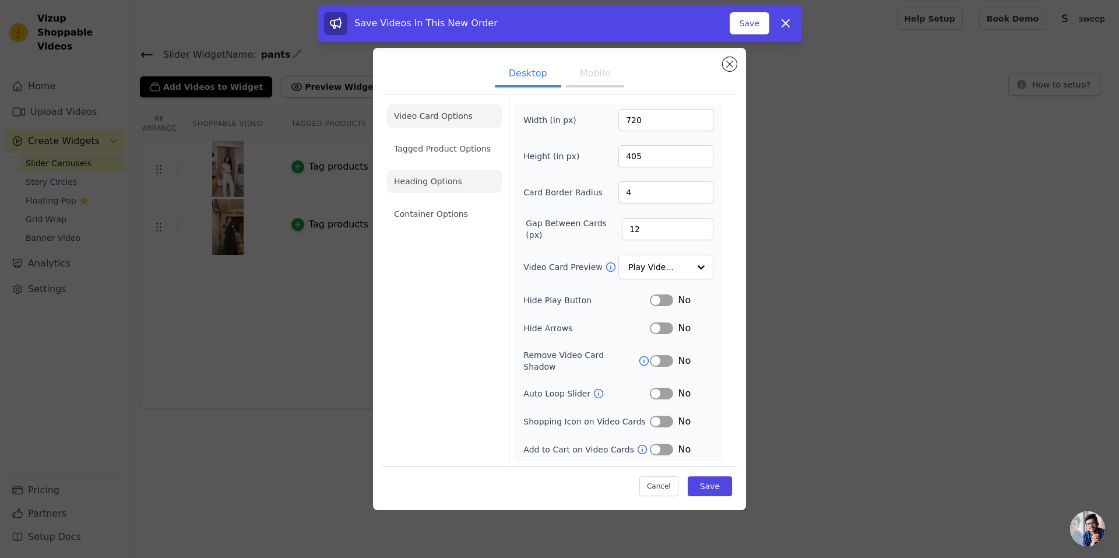
click at [429, 193] on li "Heading Options" at bounding box center [444, 181] width 115 height 23
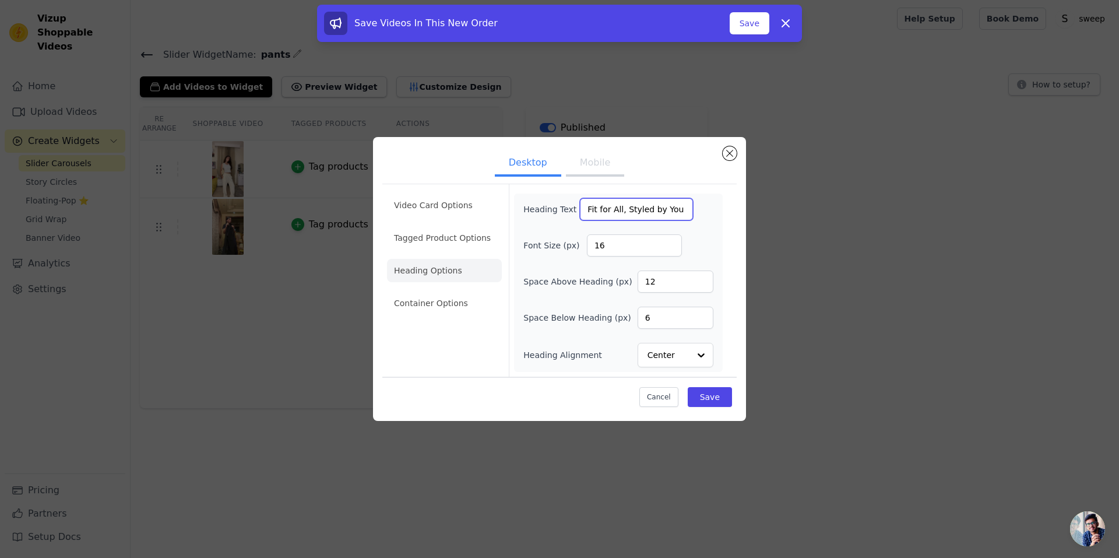
click at [625, 208] on input "Fit for All, Styled by You" at bounding box center [636, 209] width 113 height 22
click at [605, 152] on button "Mobile" at bounding box center [595, 164] width 58 height 26
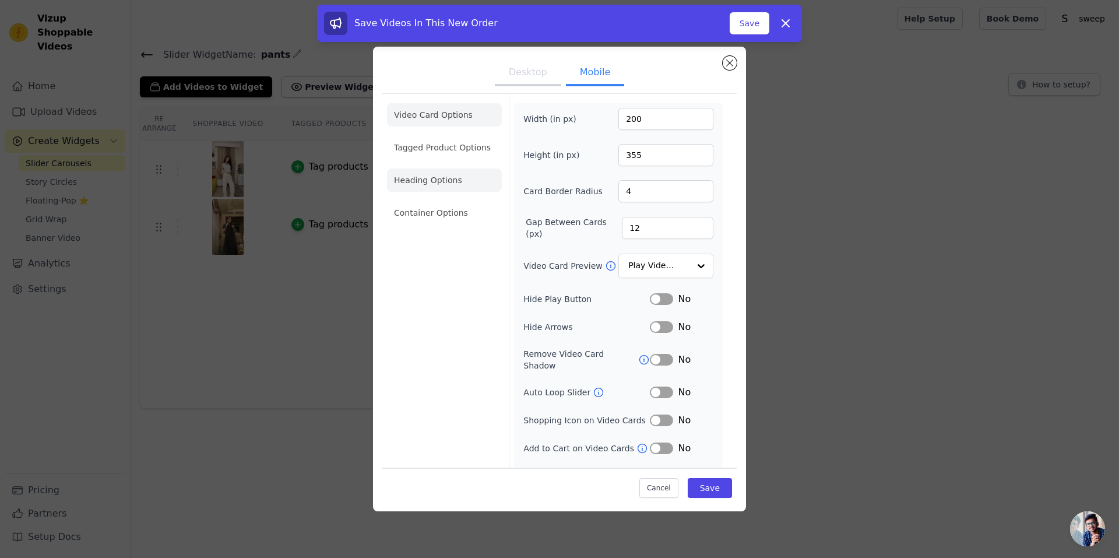
click at [454, 191] on li "Heading Options" at bounding box center [444, 180] width 115 height 23
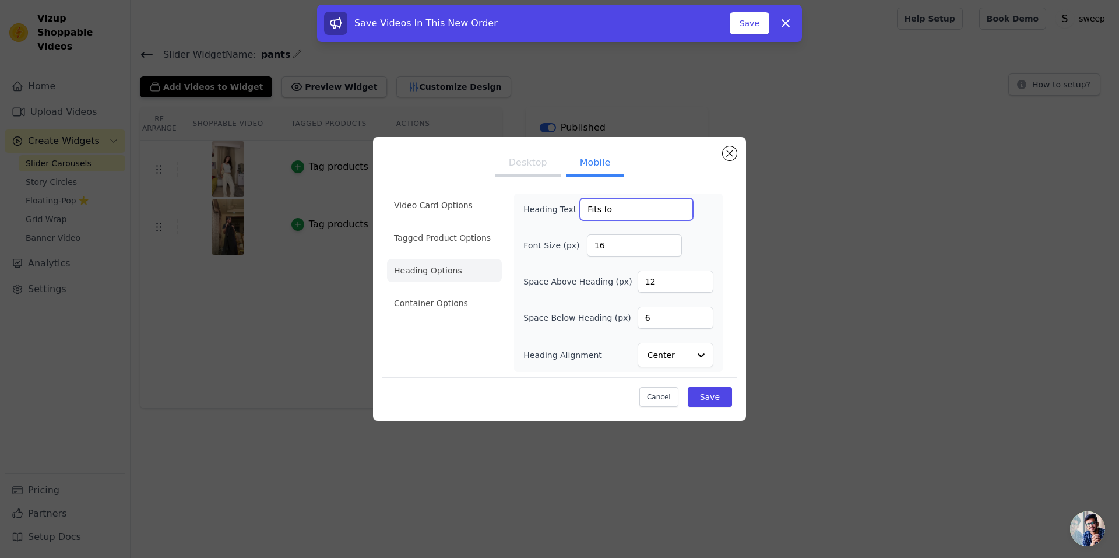
click at [589, 210] on input "Fits fo" at bounding box center [636, 209] width 113 height 22
paste input "for All, Styled by You"
type input "Fit for All, Styled by You"
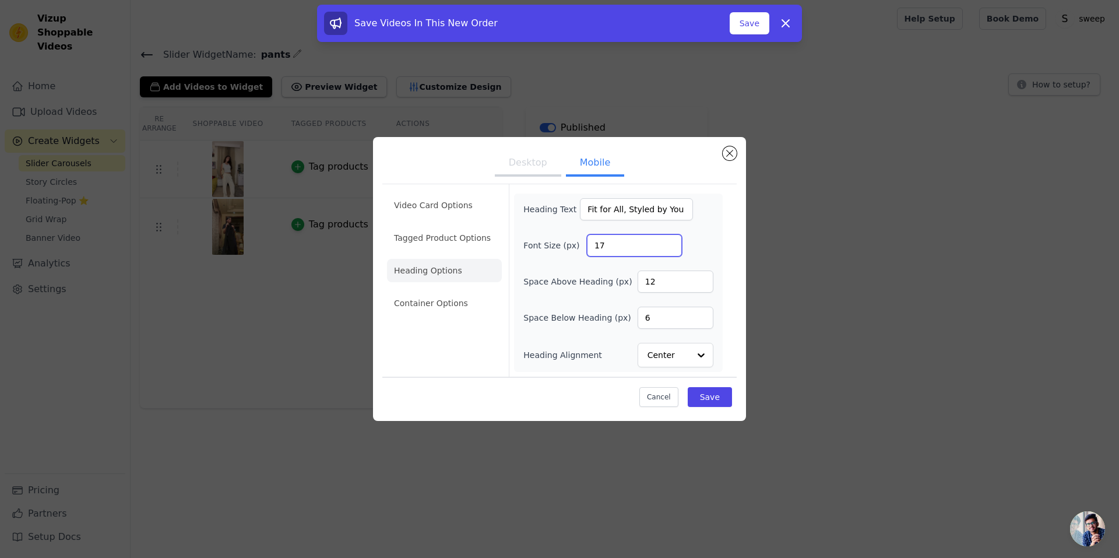
click at [671, 240] on input "17" at bounding box center [634, 245] width 95 height 22
click at [671, 240] on input "18" at bounding box center [634, 245] width 95 height 22
click at [671, 240] on input "19" at bounding box center [634, 245] width 95 height 22
type input "20"
click at [671, 240] on input "20" at bounding box center [634, 245] width 95 height 22
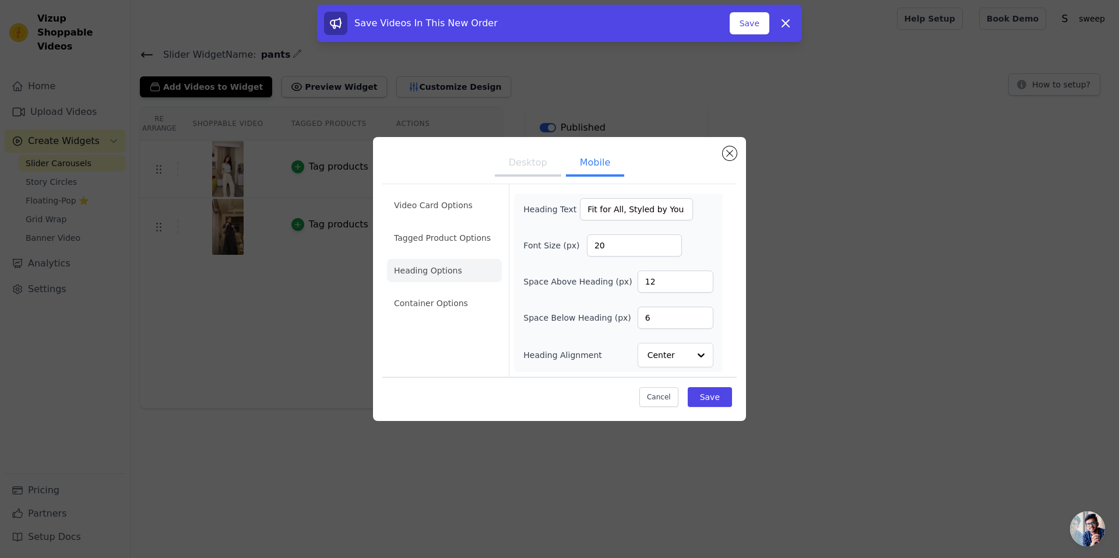
click at [522, 162] on button "Desktop" at bounding box center [528, 164] width 66 height 26
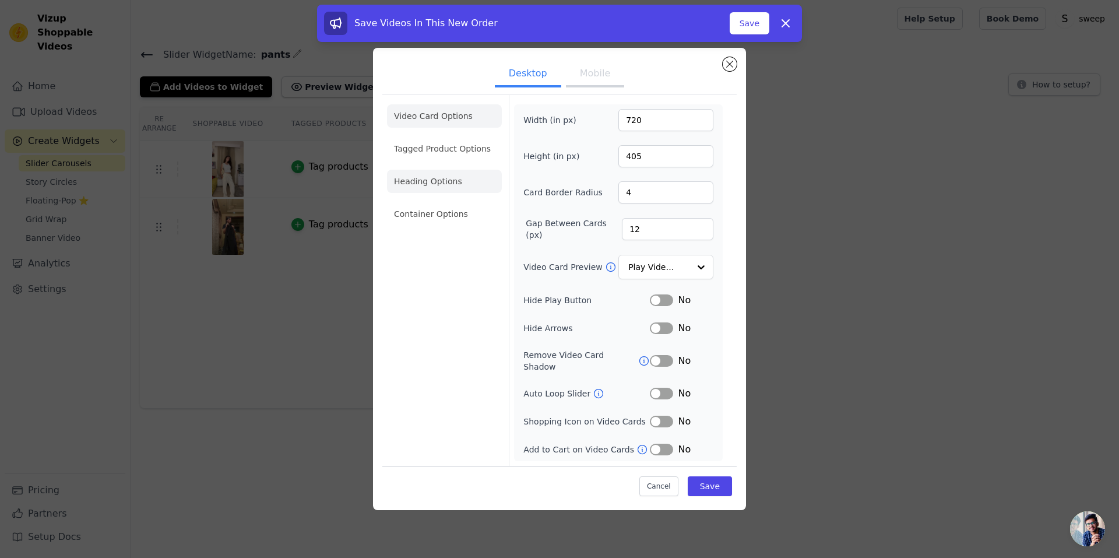
click at [440, 191] on li "Heading Options" at bounding box center [444, 181] width 115 height 23
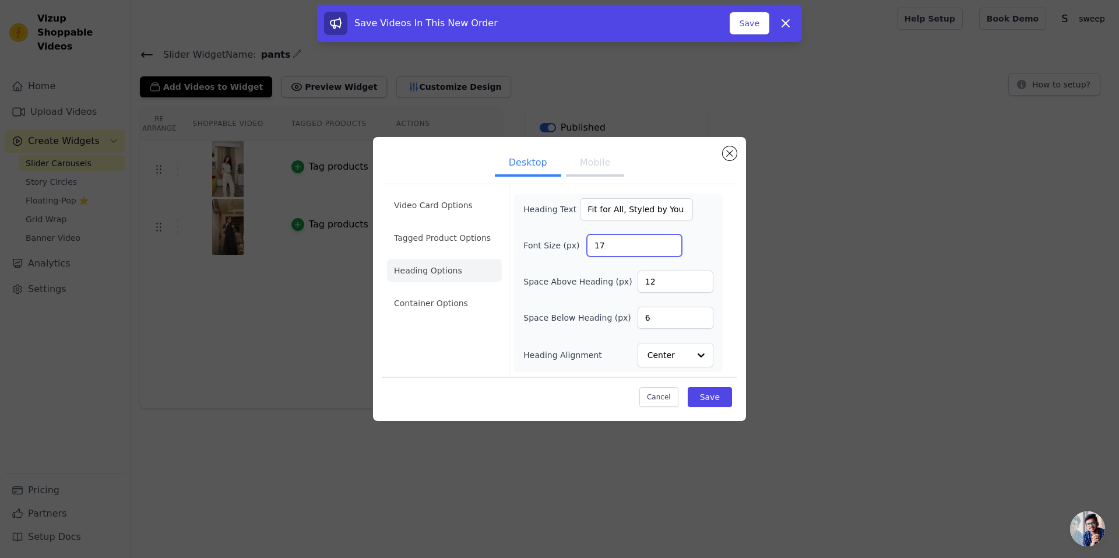
click at [670, 243] on input "17" at bounding box center [634, 245] width 95 height 22
click at [670, 243] on input "18" at bounding box center [634, 245] width 95 height 22
click at [670, 243] on input "19" at bounding box center [634, 245] width 95 height 22
type input "20"
click at [670, 243] on input "20" at bounding box center [634, 245] width 95 height 22
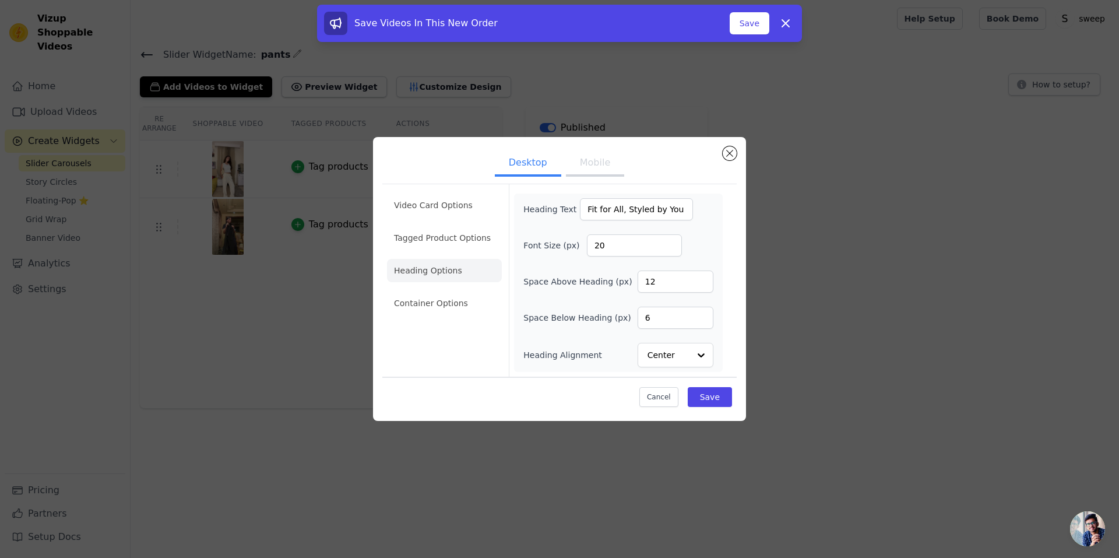
click at [710, 386] on div "Cancel Save" at bounding box center [559, 394] width 355 height 35
click at [715, 393] on button "Save" at bounding box center [710, 397] width 44 height 20
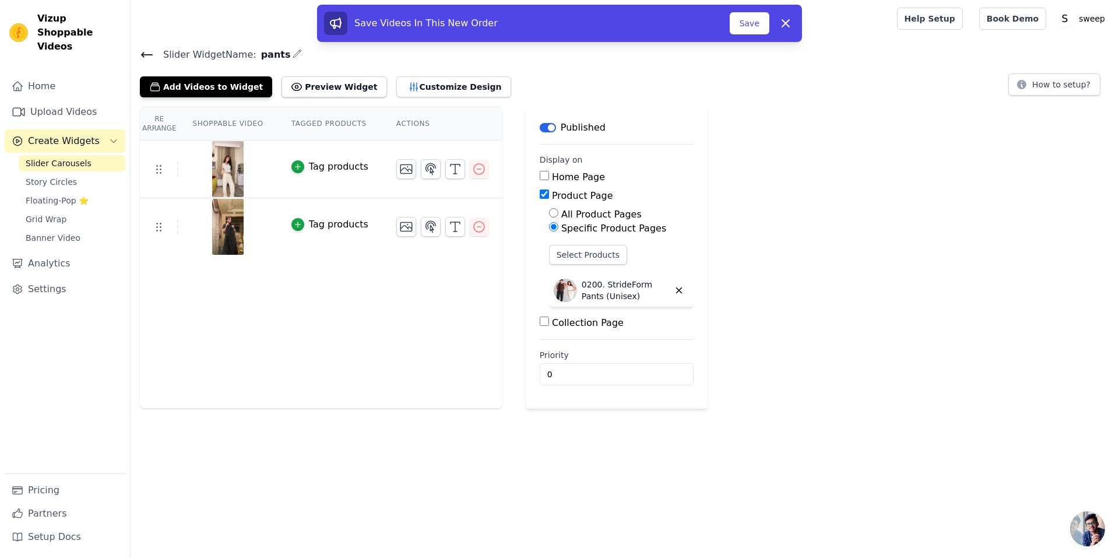
click at [858, 409] on html "Vizup Shoppable Videos Home Upload Videos Create Widgets Slider Carousels Story…" at bounding box center [559, 204] width 1119 height 409
click at [49, 100] on link "Upload Videos" at bounding box center [65, 111] width 121 height 23
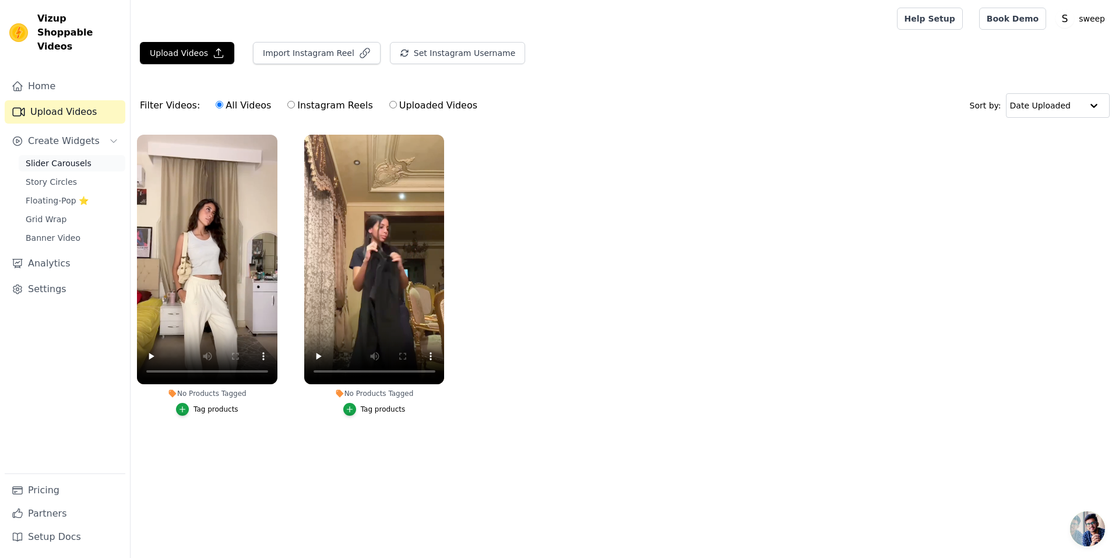
click at [77, 155] on link "Slider Carousels" at bounding box center [72, 163] width 107 height 16
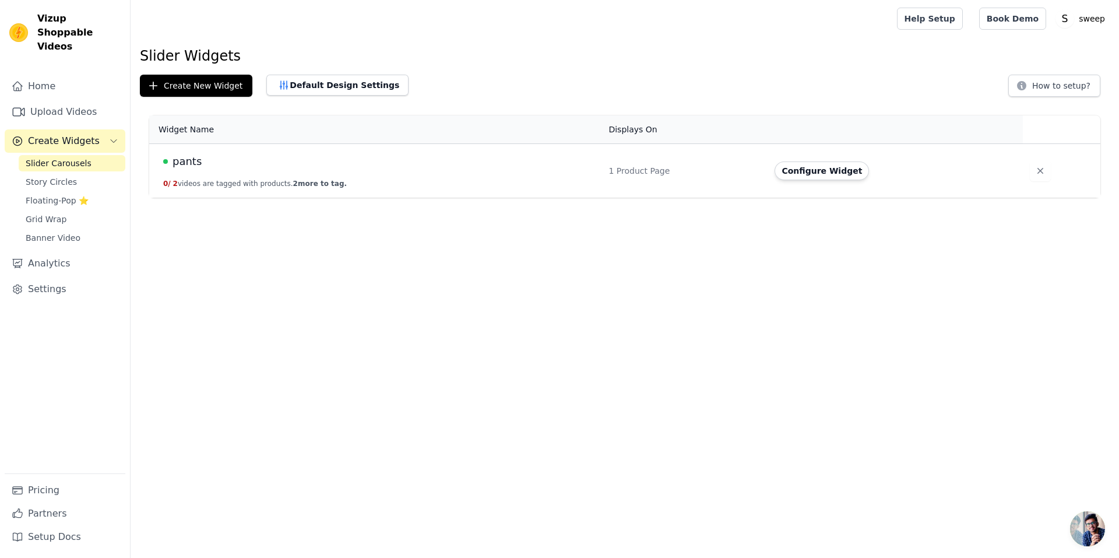
click at [195, 163] on span "pants" at bounding box center [187, 161] width 29 height 16
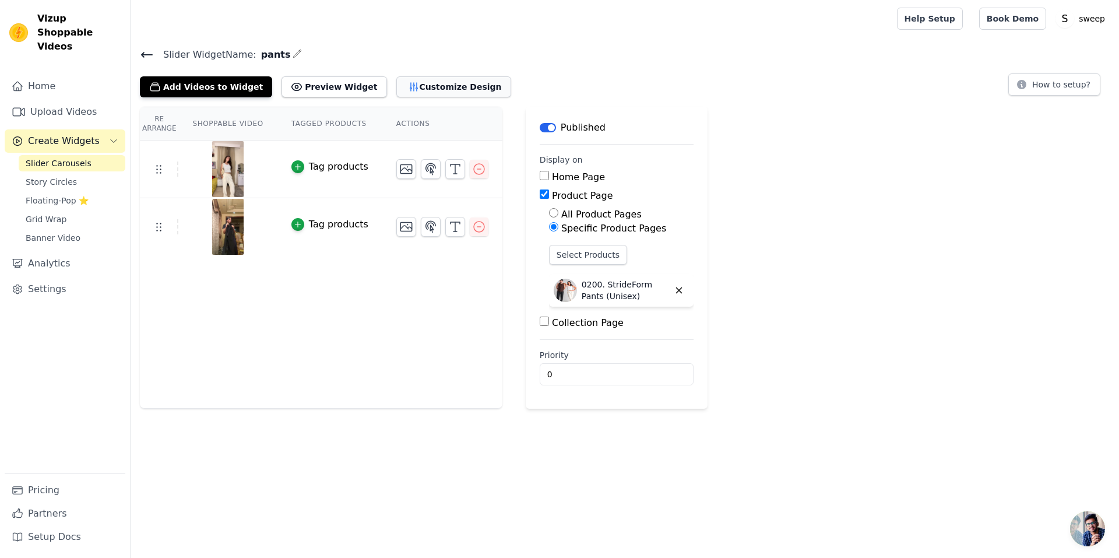
click at [396, 80] on button "Customize Design" at bounding box center [453, 86] width 115 height 21
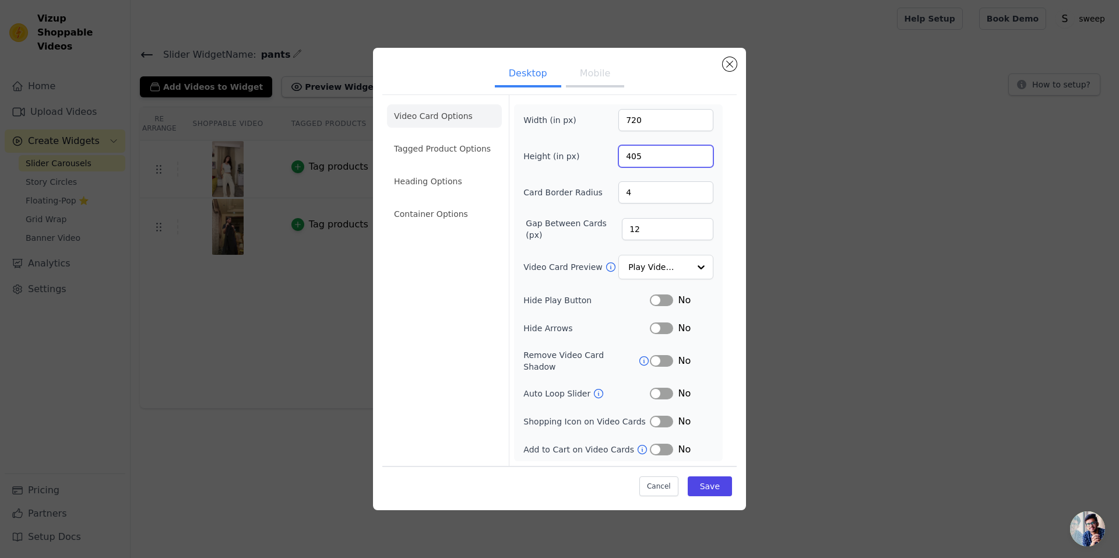
drag, startPoint x: 655, startPoint y: 159, endPoint x: 619, endPoint y: 159, distance: 35.6
click at [619, 159] on input "405" at bounding box center [666, 156] width 95 height 22
type input "900"
click at [723, 476] on button "Save" at bounding box center [710, 486] width 44 height 20
